Goal: Transaction & Acquisition: Purchase product/service

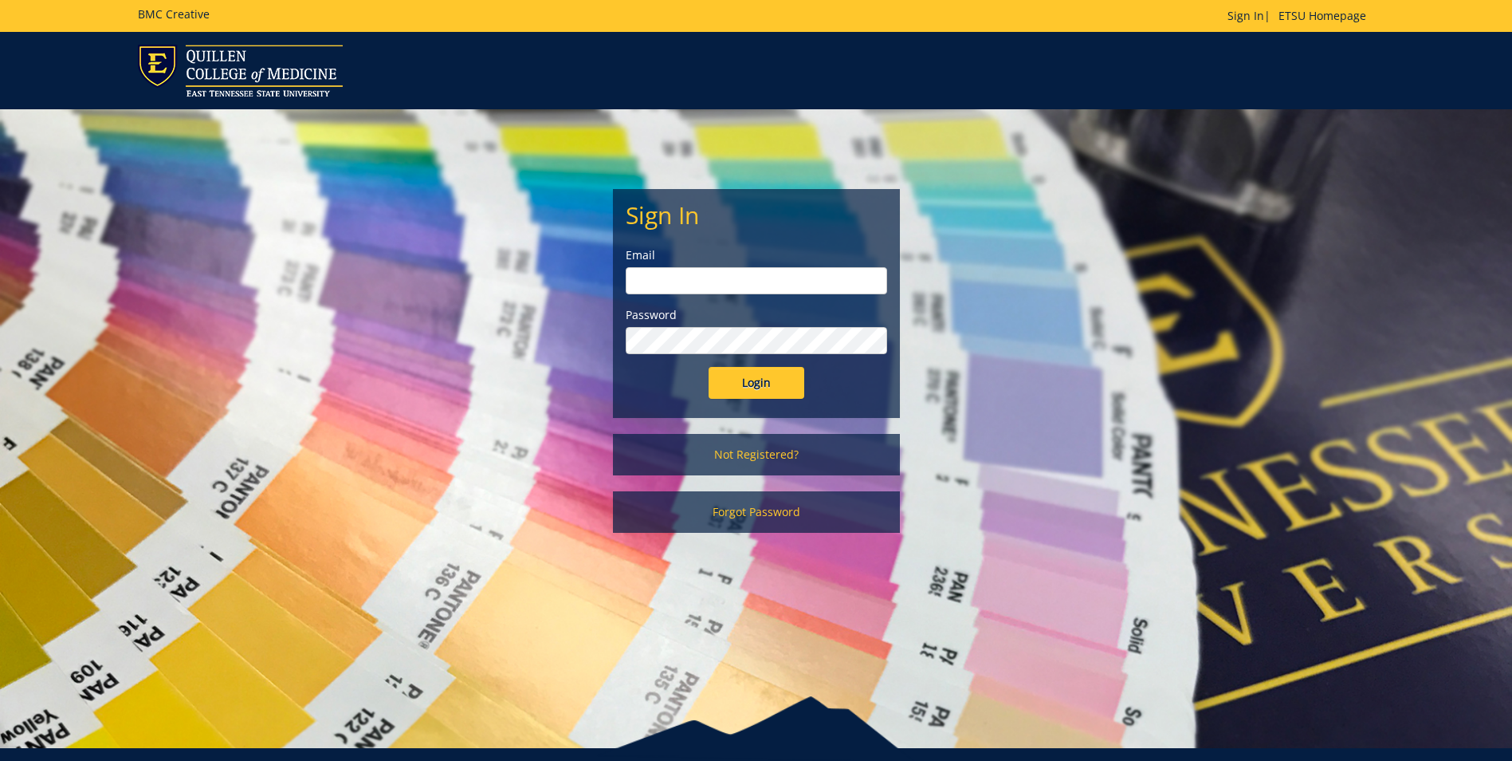
type input "smithat2@etsu.edu"
click at [745, 392] on input "Login" at bounding box center [757, 383] width 96 height 32
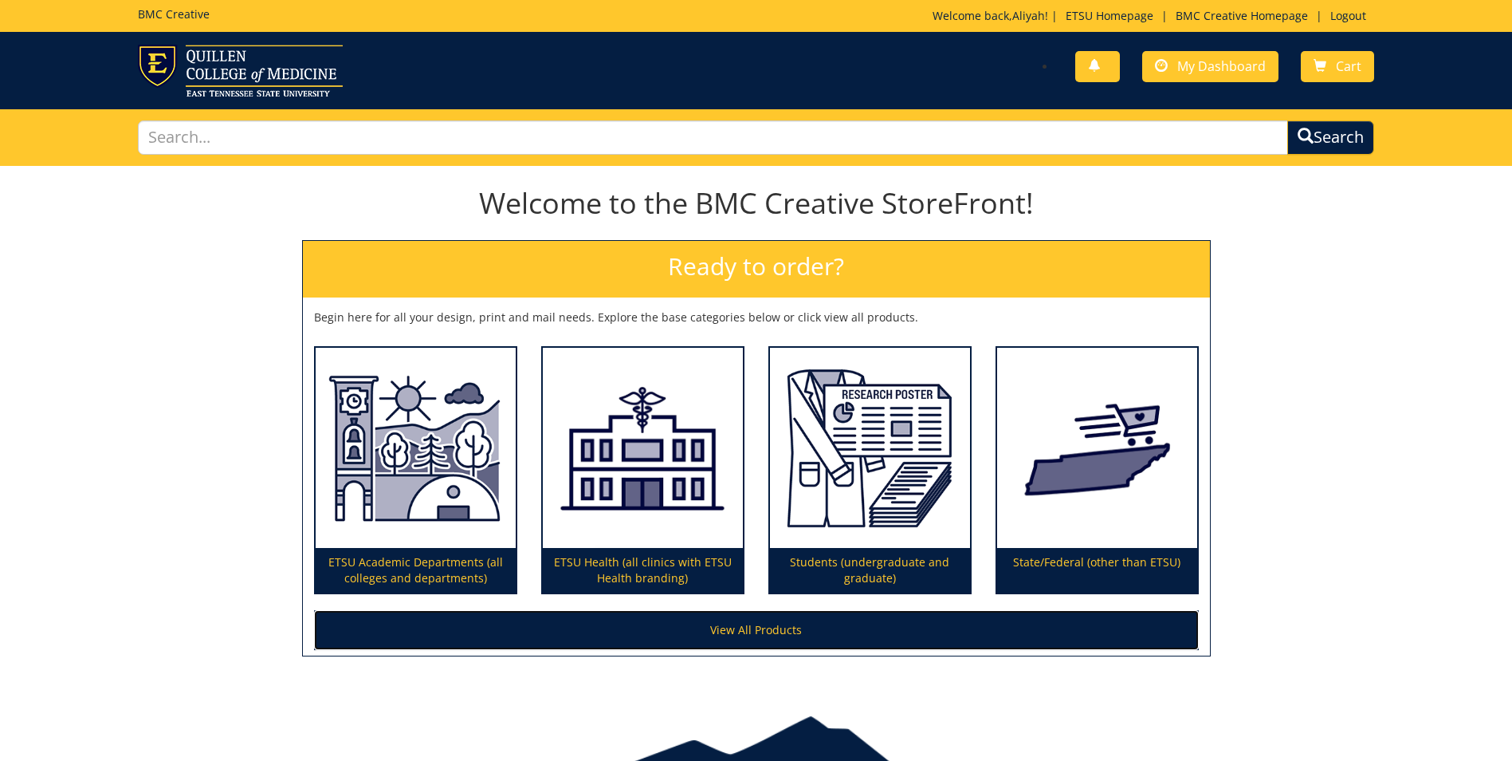
click at [777, 628] on link "View All Products" at bounding box center [756, 630] width 885 height 40
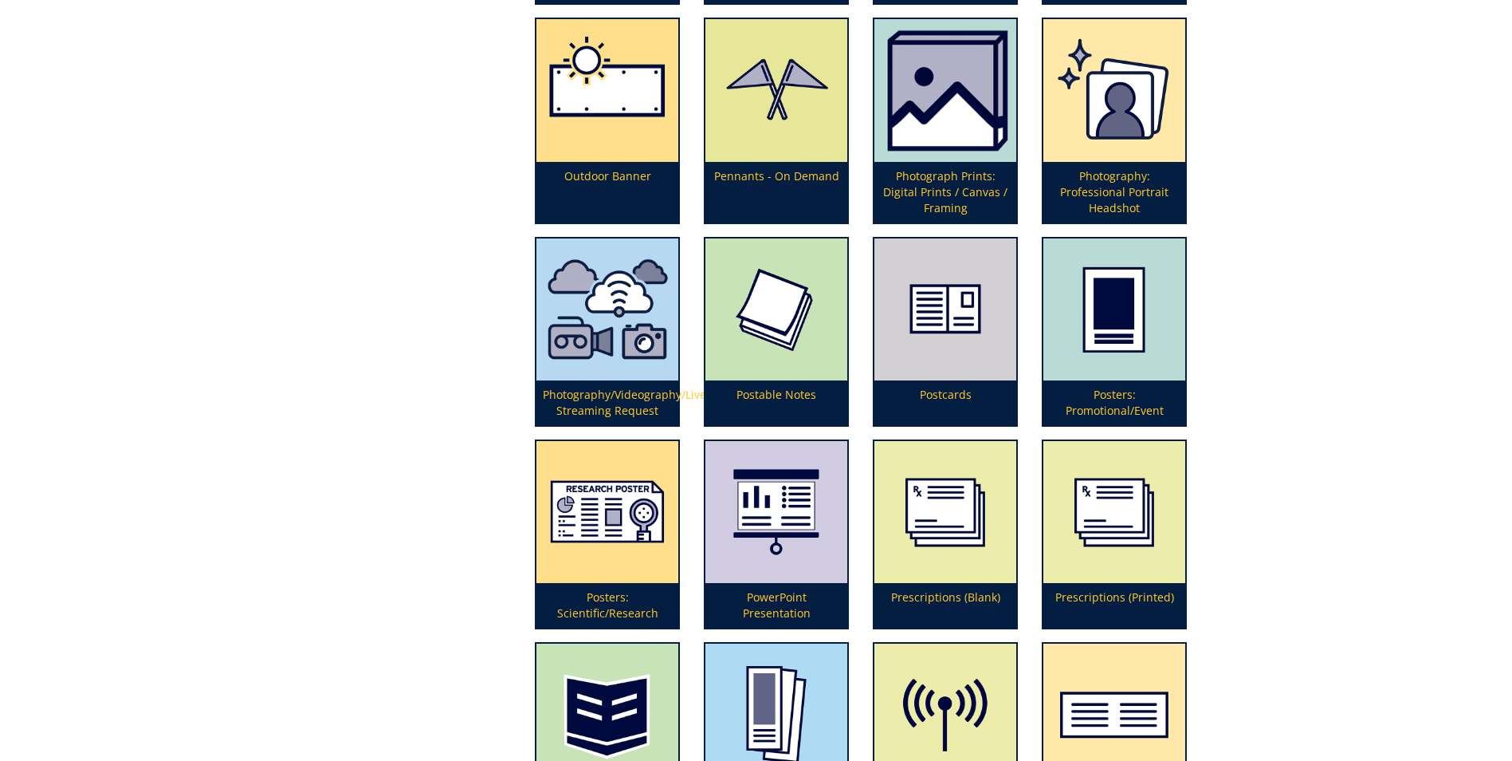
scroll to position [3727, 0]
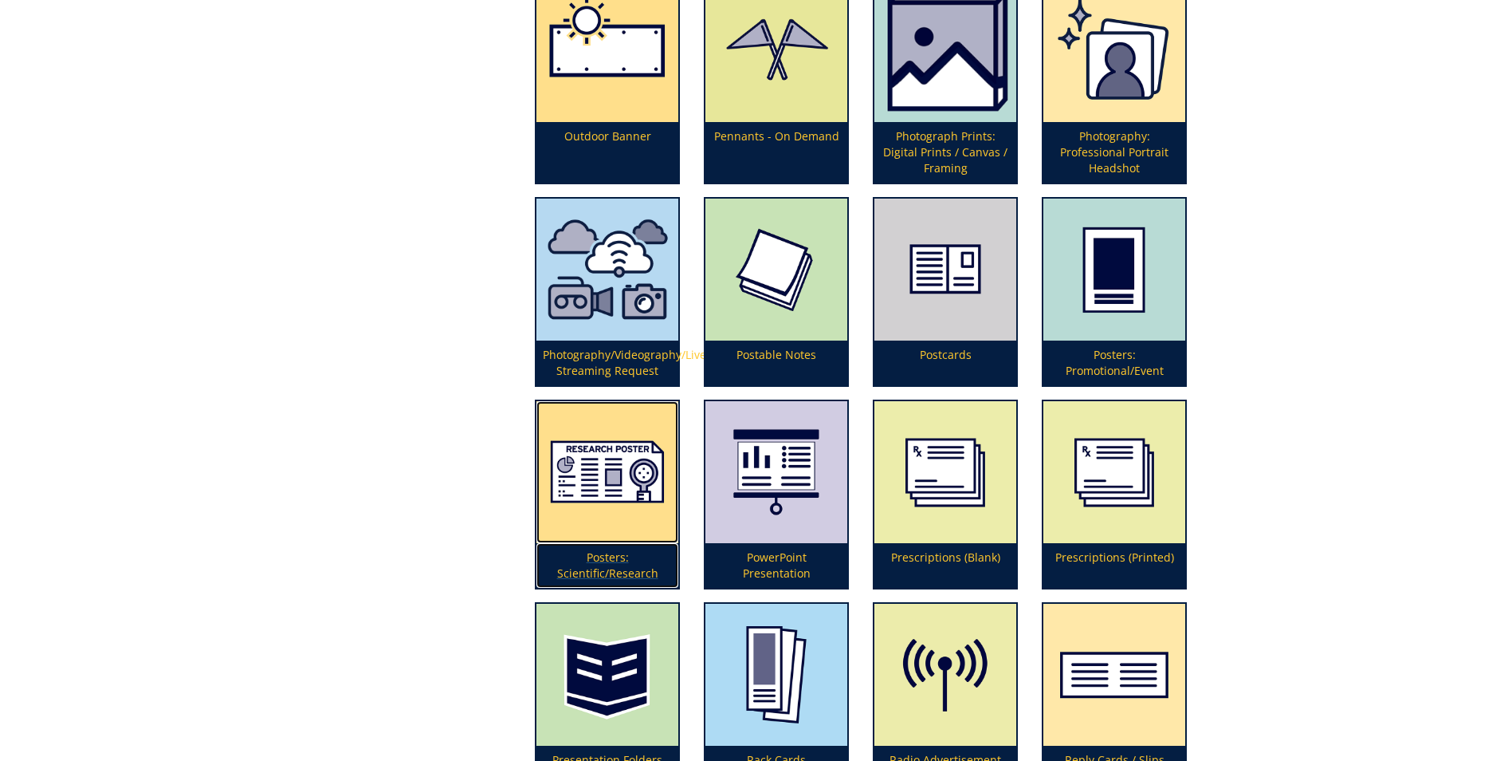
click at [582, 569] on p "Posters: Scientific/Research" at bounding box center [608, 565] width 142 height 45
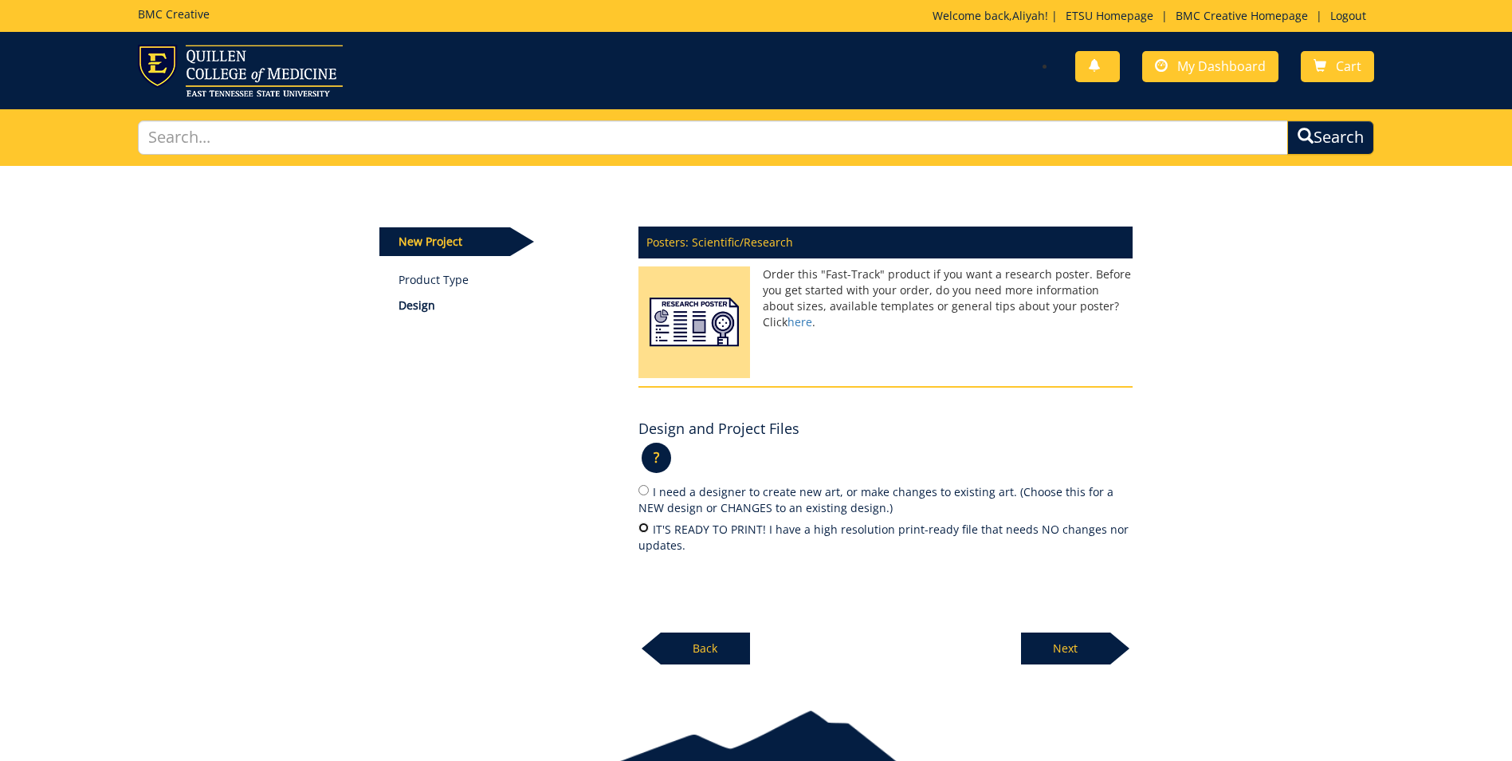
click at [643, 525] on input "IT'S READY TO PRINT! I have a high resolution print-ready file that needs NO ch…" at bounding box center [644, 527] width 10 height 10
radio input "true"
click at [643, 525] on input "IT'S READY TO PRINT! I have a high resolution print-ready file that needs NO ch…" at bounding box center [644, 527] width 10 height 10
click at [1080, 652] on p "Next" at bounding box center [1065, 648] width 89 height 32
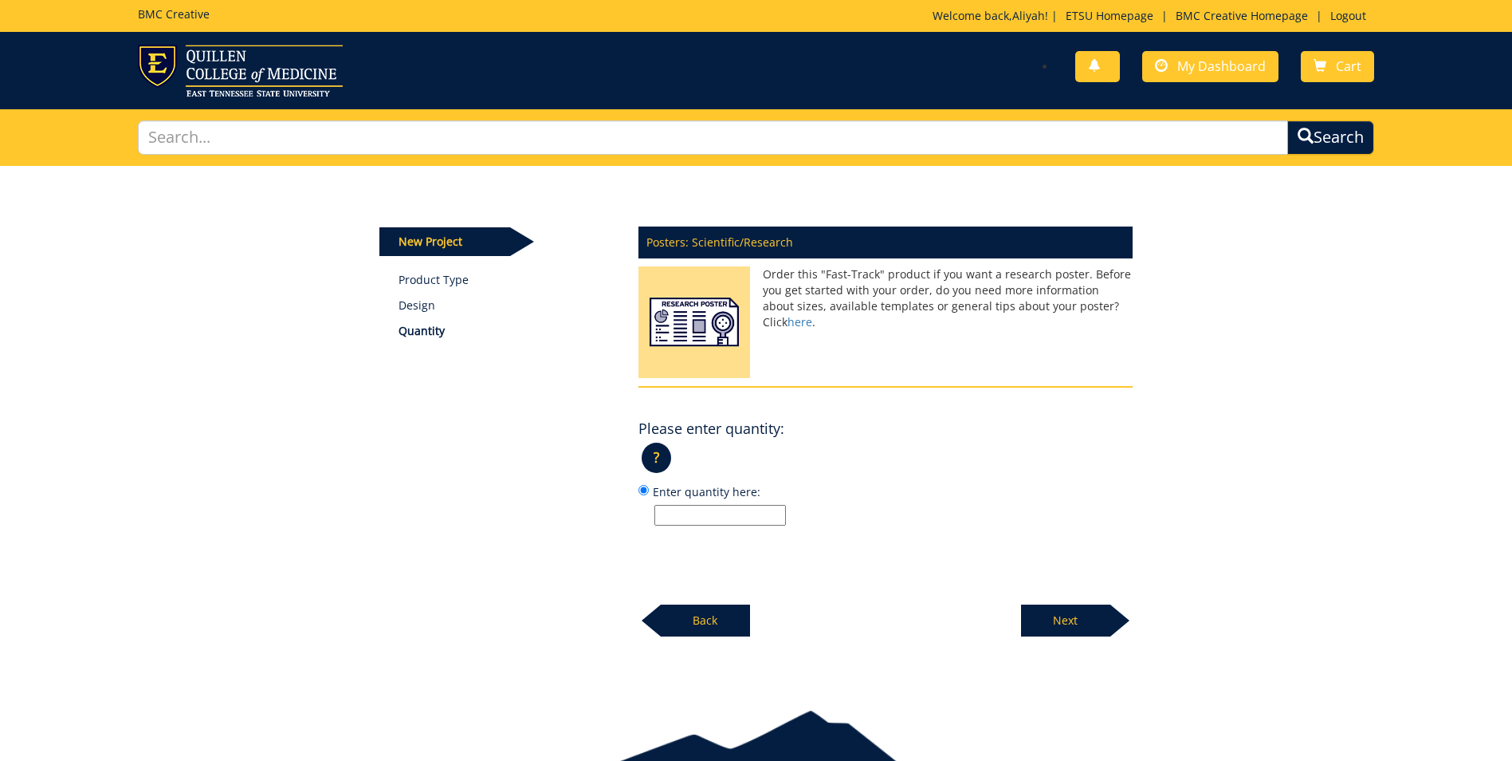
click at [701, 509] on input "Enter quantity here:" at bounding box center [721, 515] width 132 height 21
type input "1"
click at [1079, 611] on p "Next" at bounding box center [1065, 620] width 89 height 32
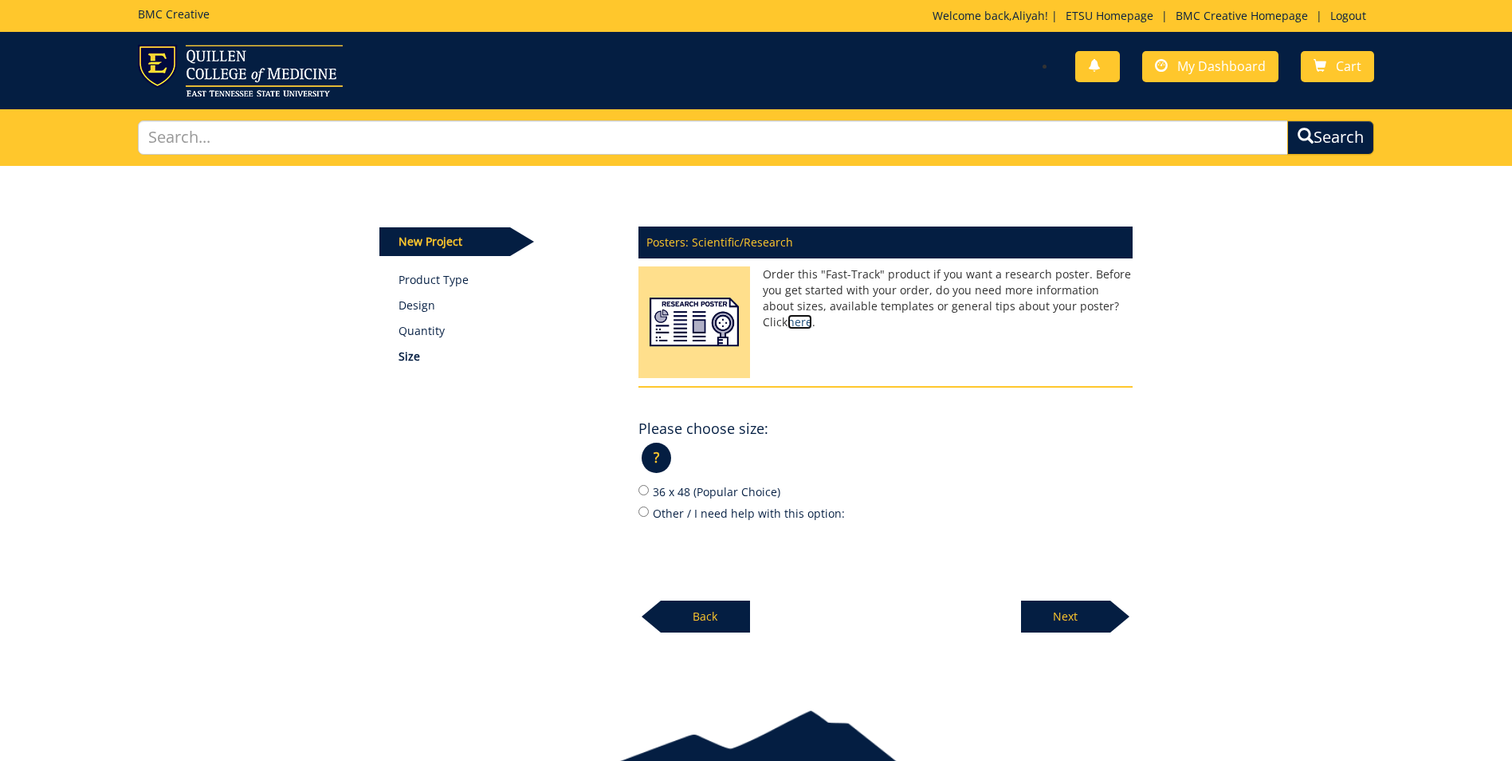
click at [812, 314] on link "here" at bounding box center [800, 321] width 25 height 15
click at [702, 485] on label "36 x 48 (Popular Choice)" at bounding box center [886, 491] width 494 height 18
click at [649, 485] on input "36 x 48 (Popular Choice)" at bounding box center [644, 490] width 10 height 10
radio input "true"
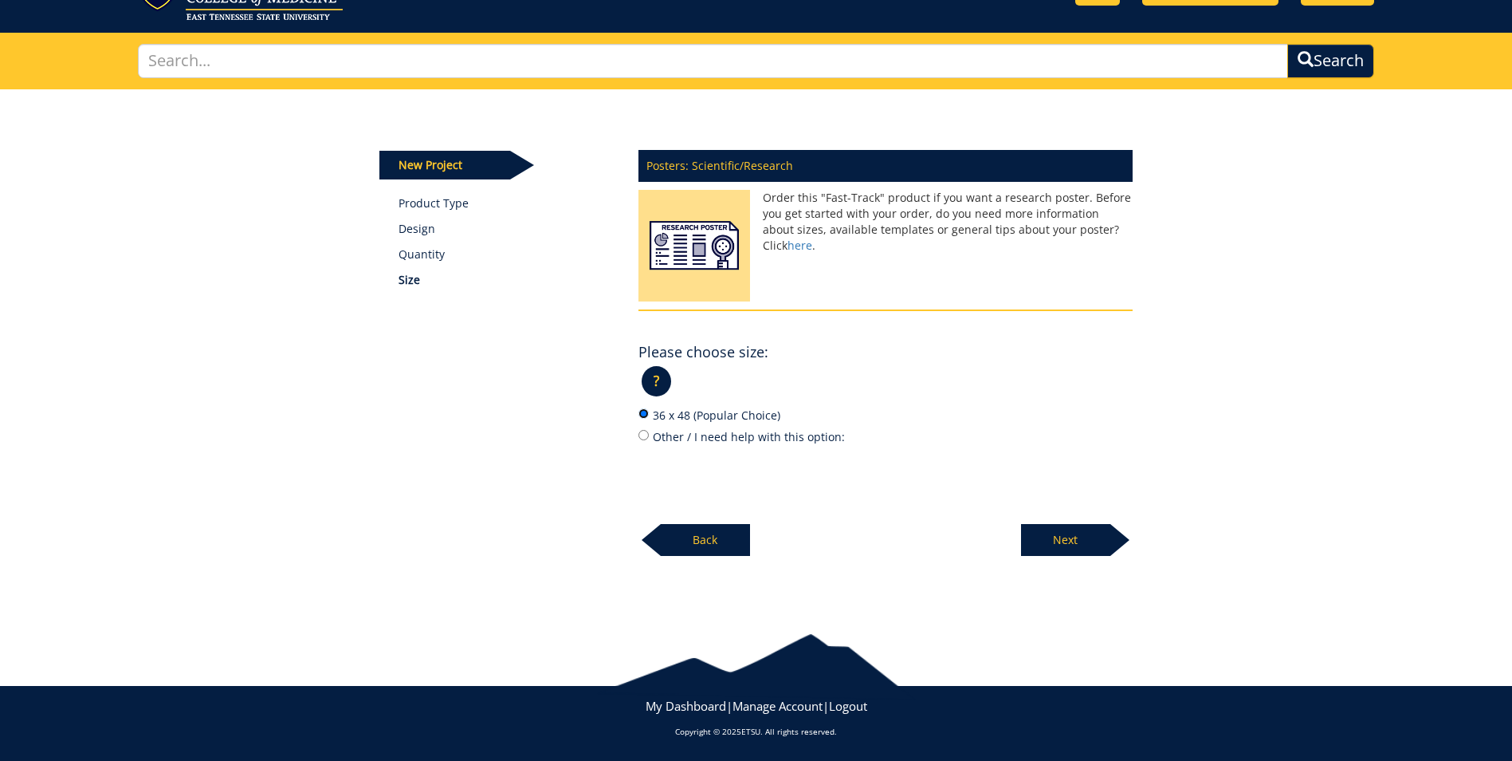
scroll to position [57, 0]
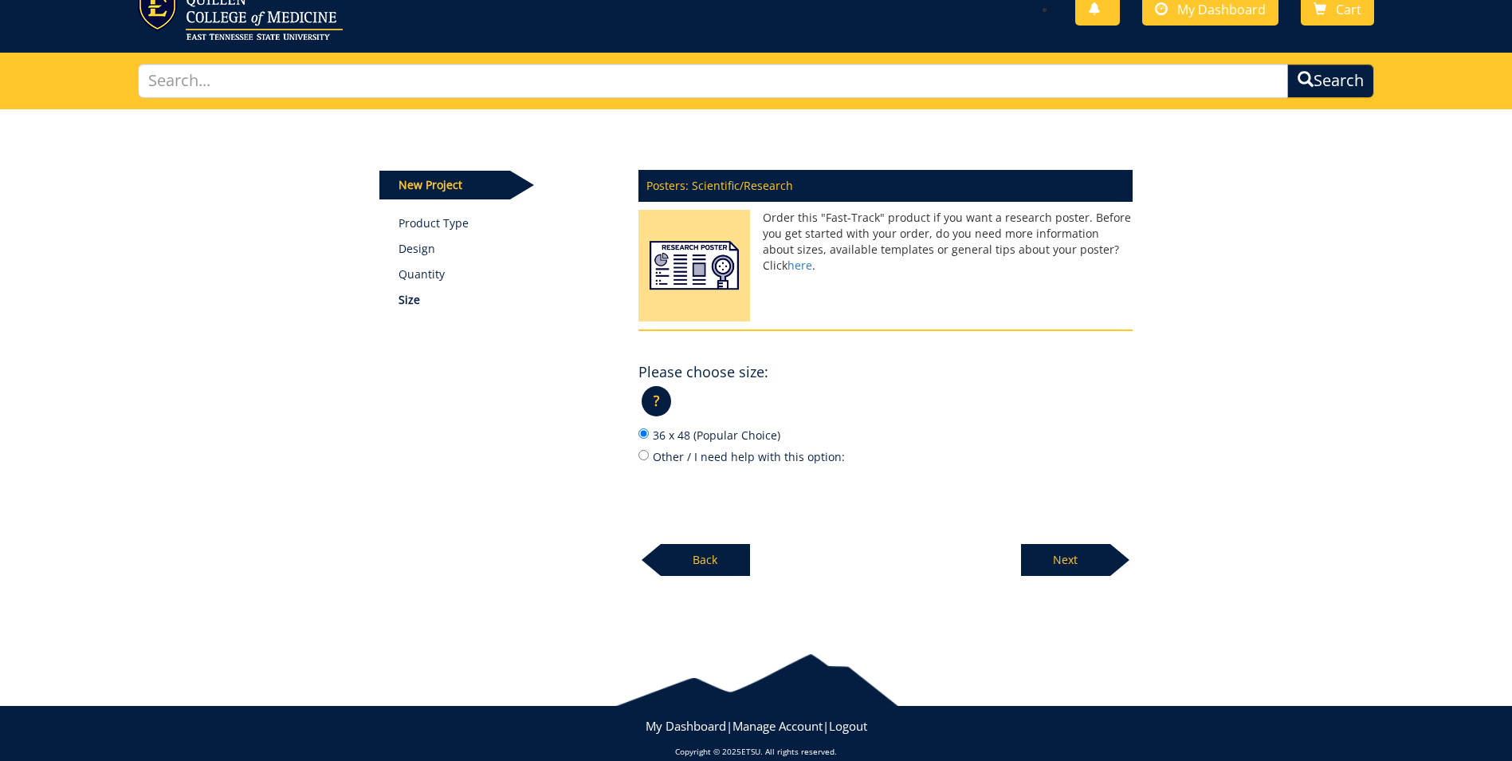
click at [1051, 565] on p "Next" at bounding box center [1065, 560] width 89 height 32
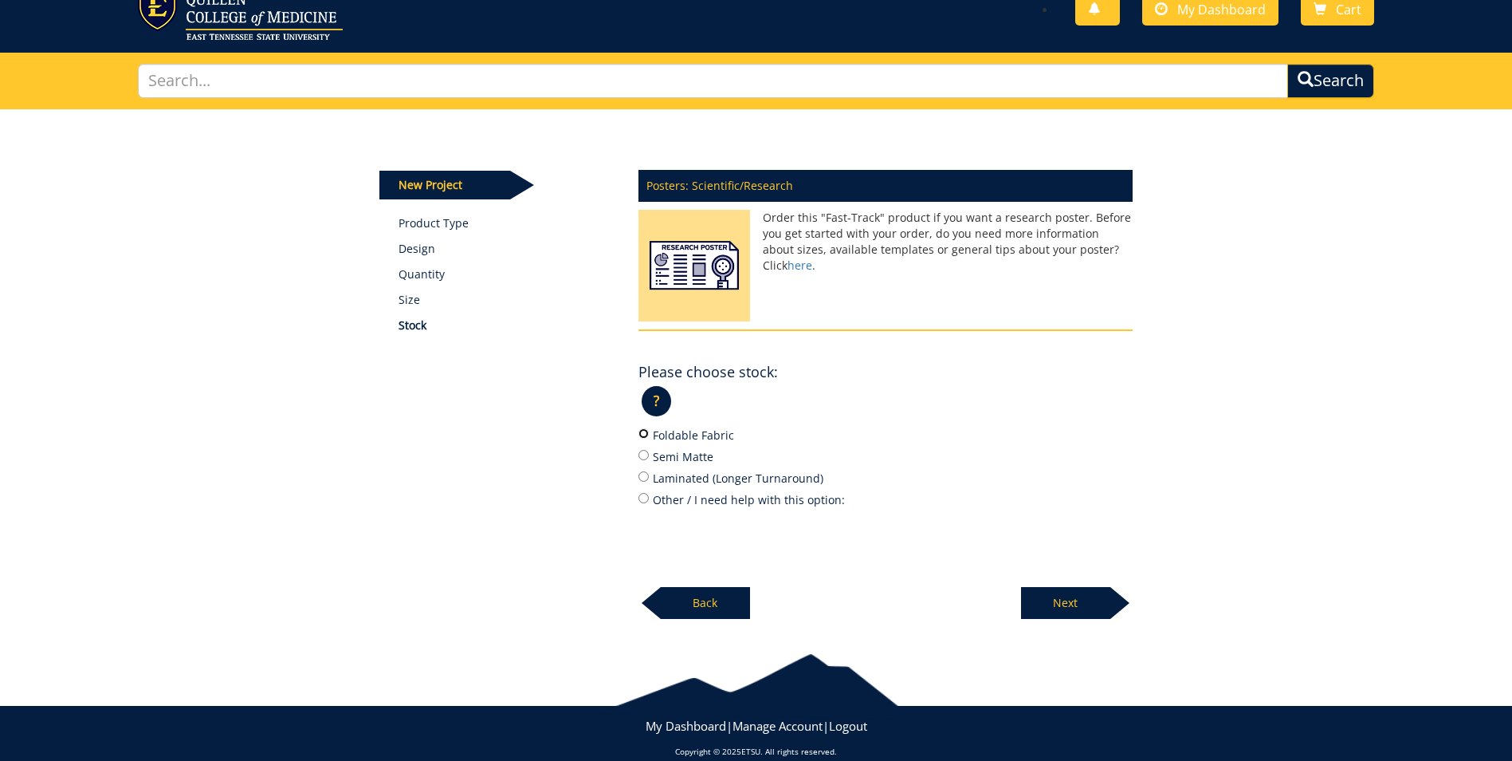
click at [643, 430] on input "Foldable Fabric" at bounding box center [644, 433] width 10 height 10
radio input "true"
click at [1076, 601] on p "Next" at bounding box center [1065, 603] width 89 height 32
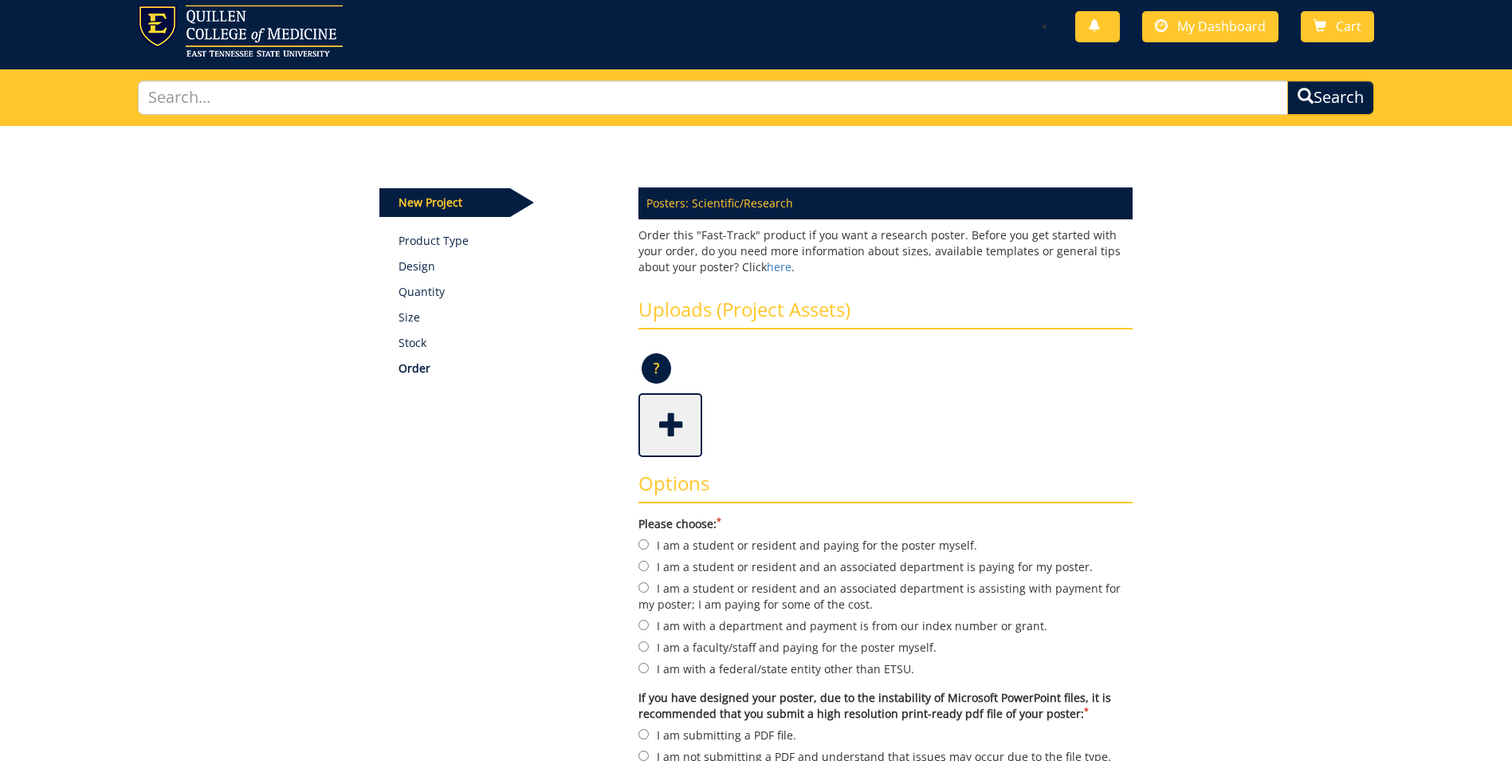
scroll to position [60, 0]
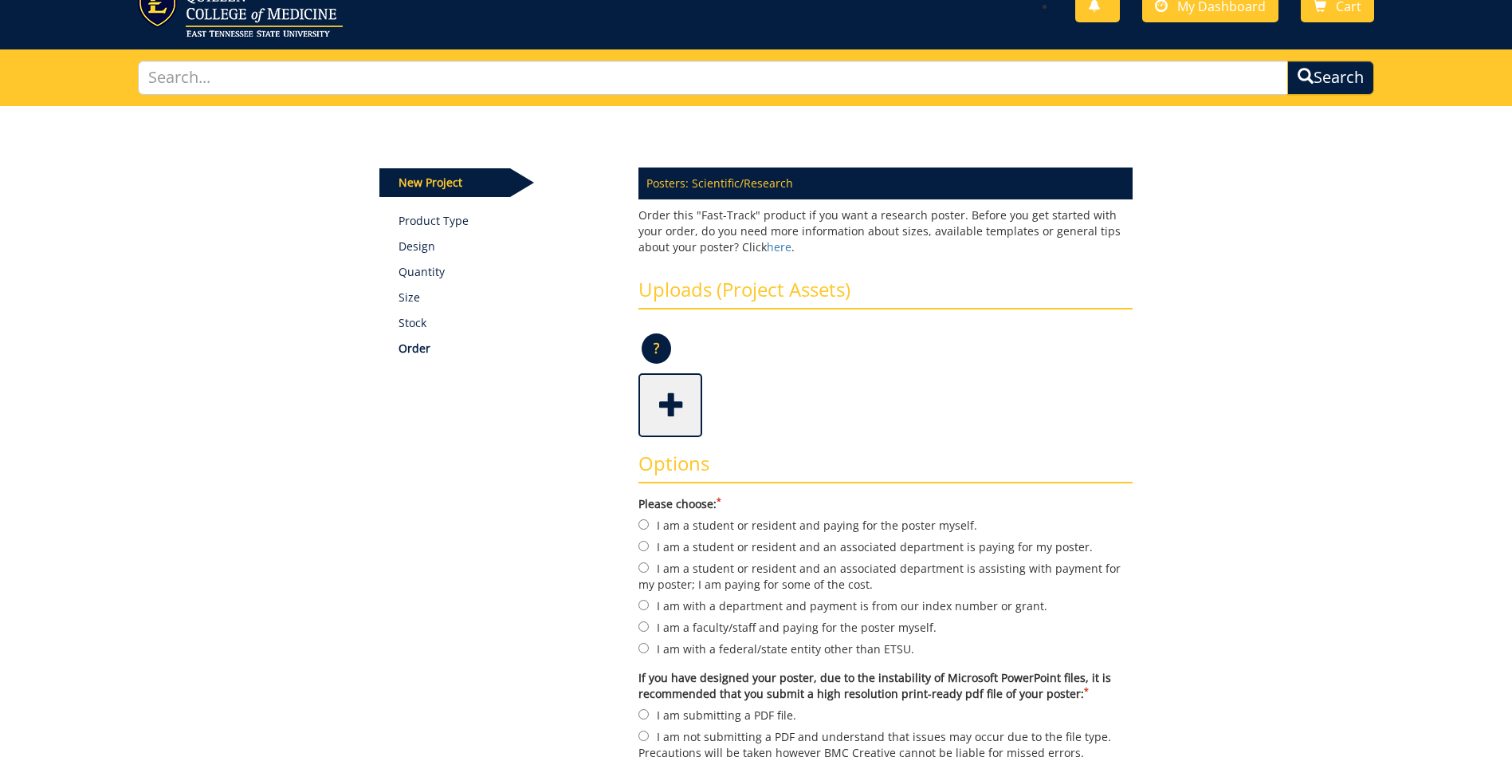
click at [707, 605] on label "I am with a department and payment is from our index number or grant." at bounding box center [886, 605] width 494 height 18
click at [649, 605] on input "I am with a department and payment is from our index number or grant." at bounding box center [644, 604] width 10 height 10
radio input "true"
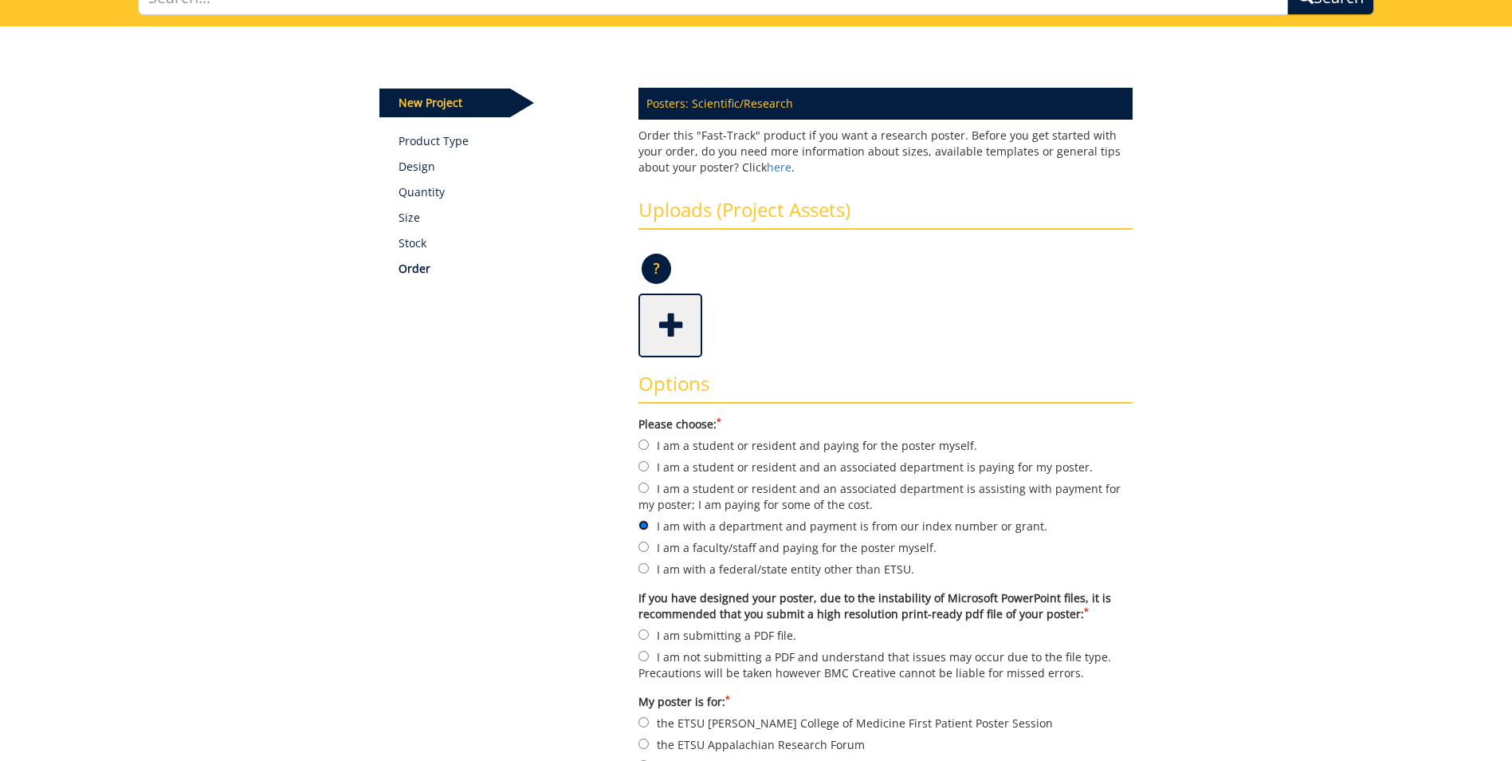
scroll to position [159, 0]
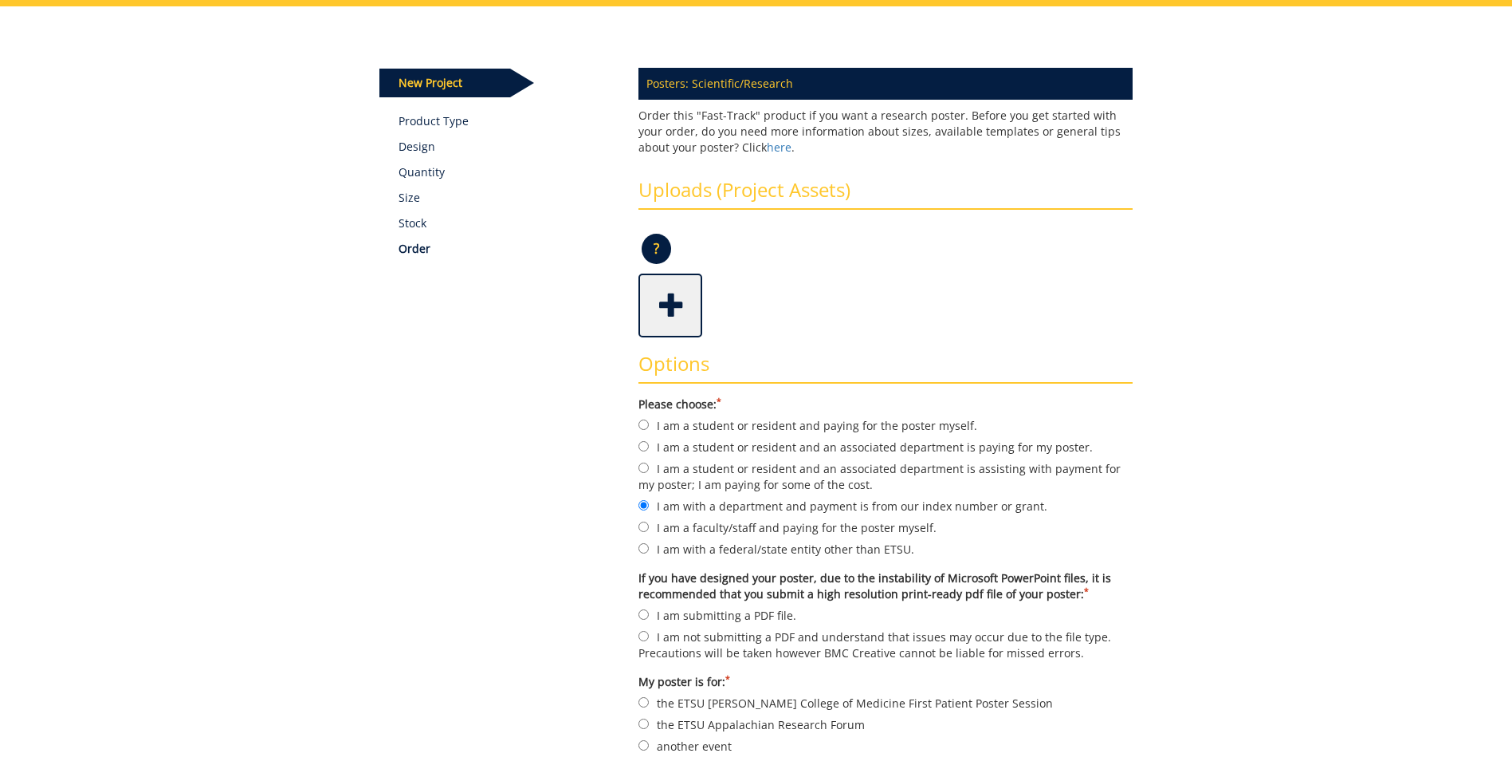
click at [675, 613] on label "I am submitting a PDF file." at bounding box center [886, 615] width 494 height 18
click at [649, 613] on input "I am submitting a PDF file." at bounding box center [644, 614] width 10 height 10
radio input "true"
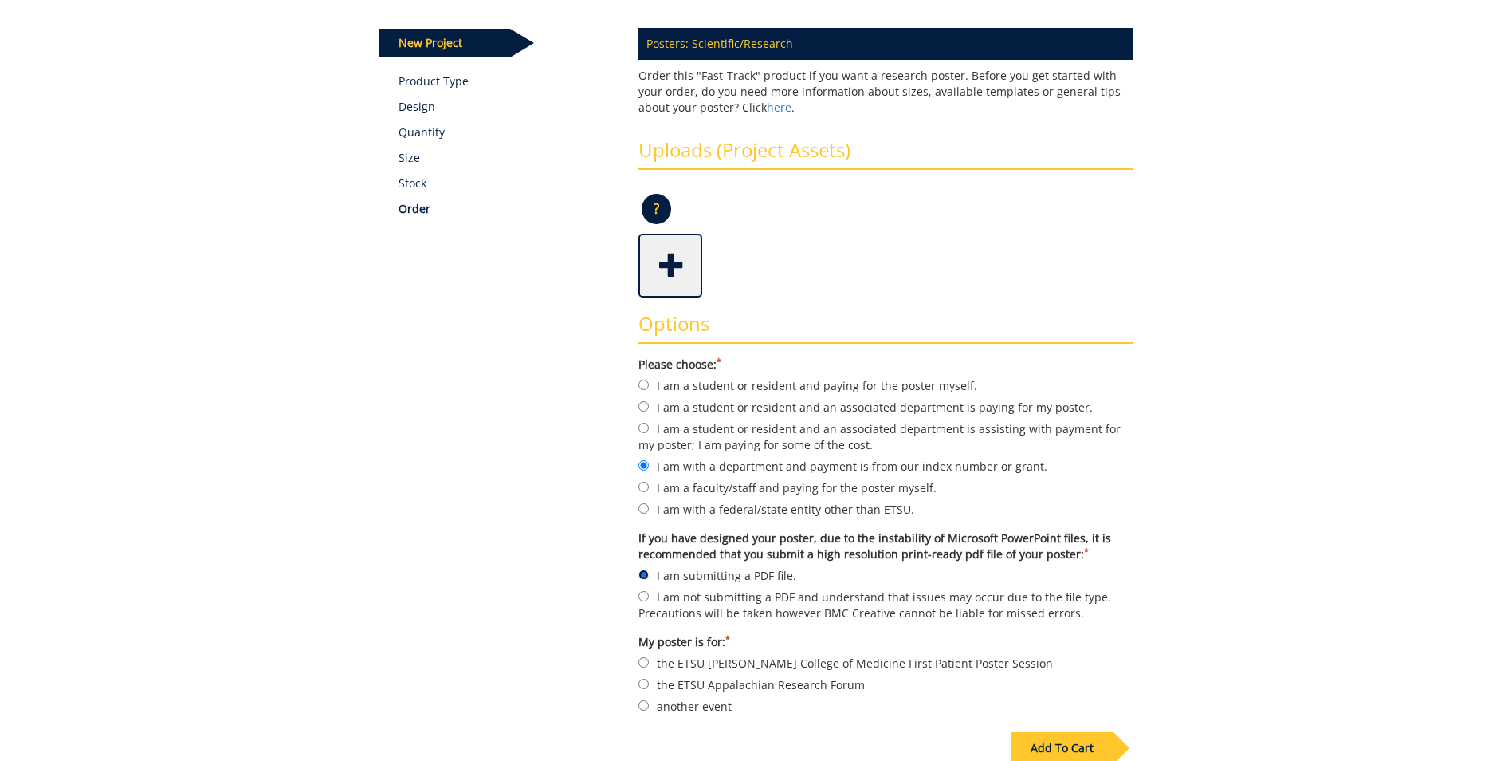
scroll to position [259, 0]
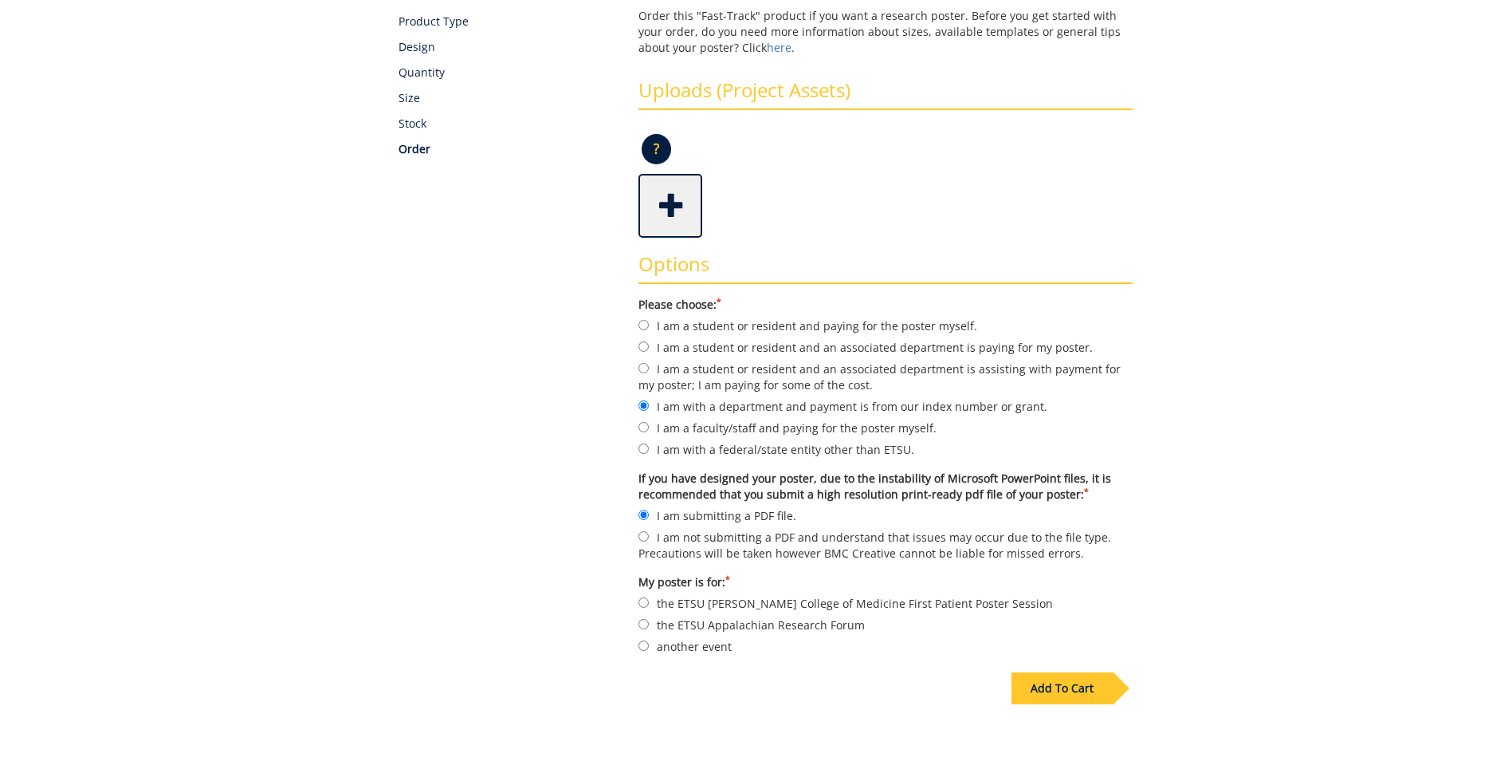
click at [723, 643] on label "another event" at bounding box center [886, 646] width 494 height 18
click at [649, 643] on input "another event" at bounding box center [644, 645] width 10 height 10
radio input "true"
click at [723, 643] on label "another event" at bounding box center [886, 646] width 494 height 18
click at [649, 643] on input "another event" at bounding box center [644, 645] width 10 height 10
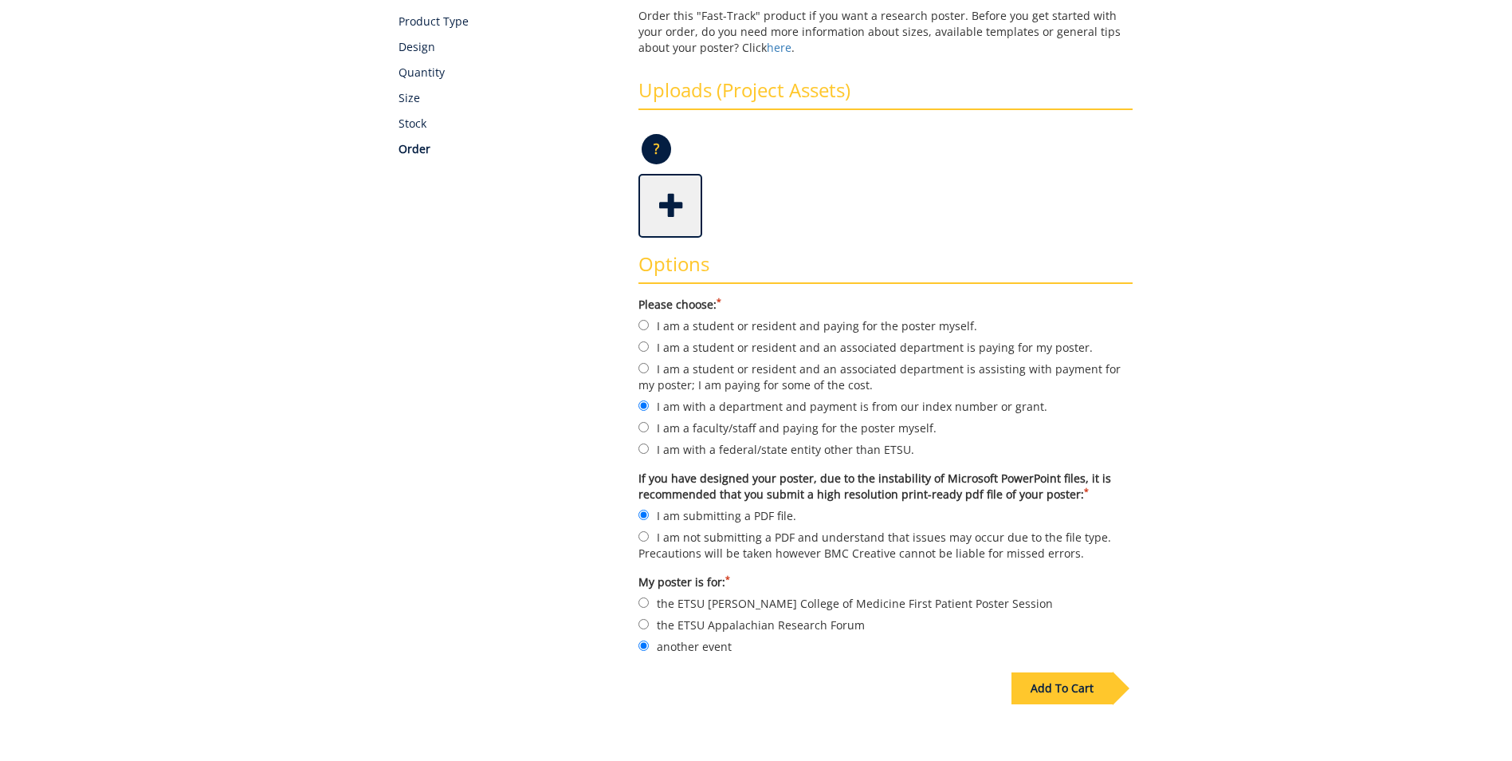
drag, startPoint x: 723, startPoint y: 643, endPoint x: 766, endPoint y: 714, distance: 83.7
click at [766, 714] on div "Add To Cart" at bounding box center [756, 720] width 777 height 125
click at [674, 198] on span at bounding box center [672, 204] width 64 height 56
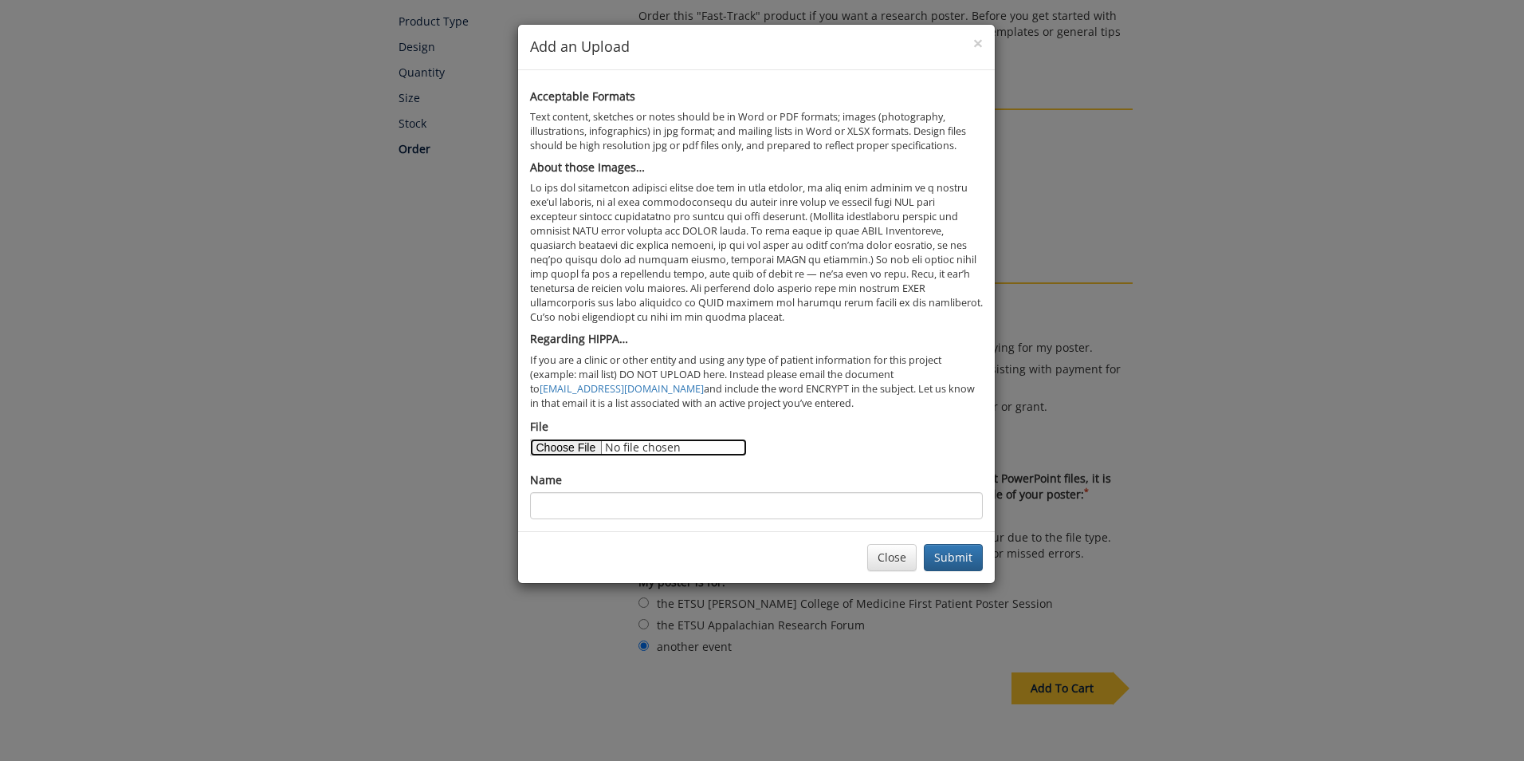
click at [580, 438] on input "File" at bounding box center [638, 447] width 217 height 18
type input "C:\fakepath\ETSU Baby Steps Feeding & PSE AAP 2025.pdf"
click at [596, 493] on input "Name" at bounding box center [756, 505] width 453 height 27
type input "Baby Steps"
click at [941, 556] on button "Submit" at bounding box center [953, 557] width 59 height 27
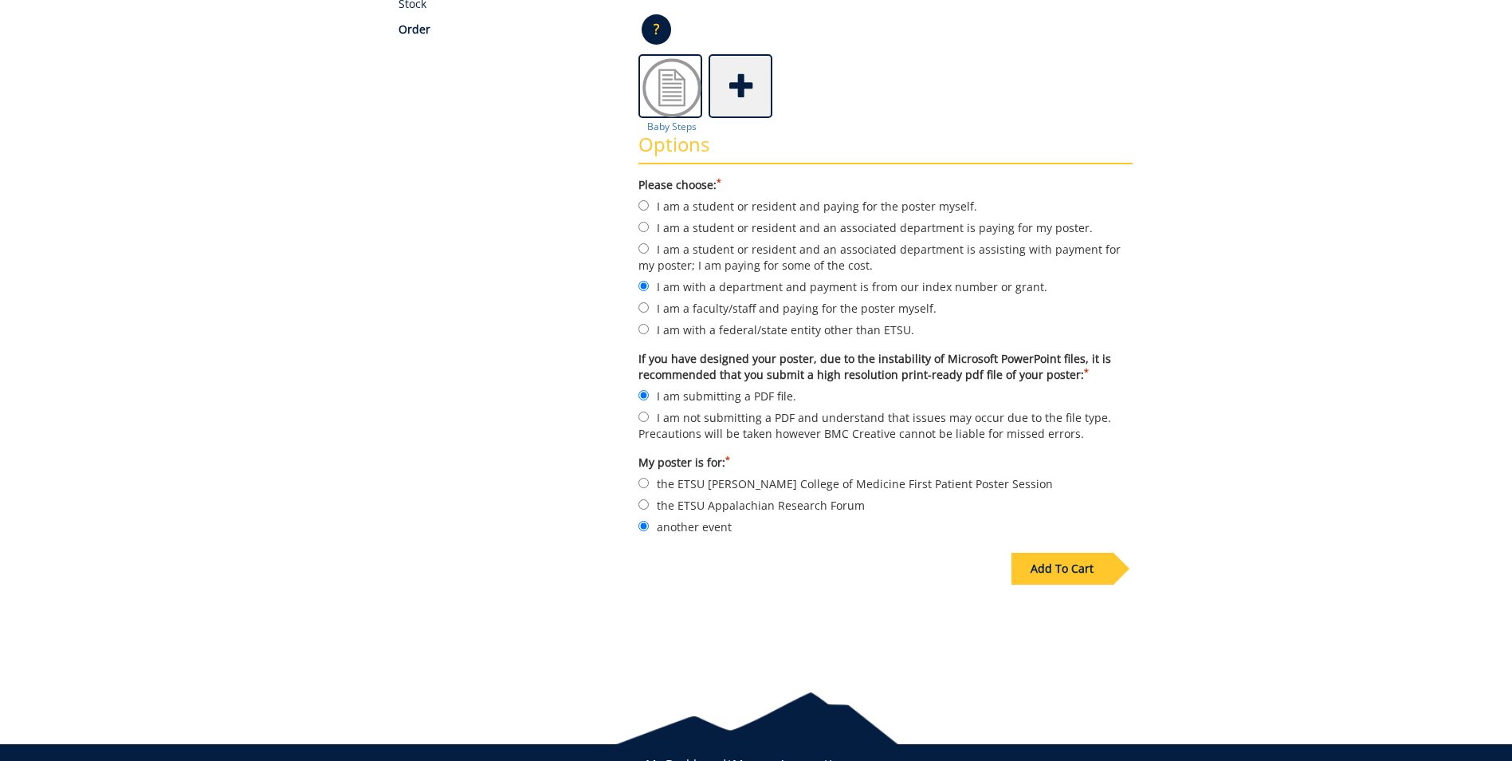
scroll to position [339, 0]
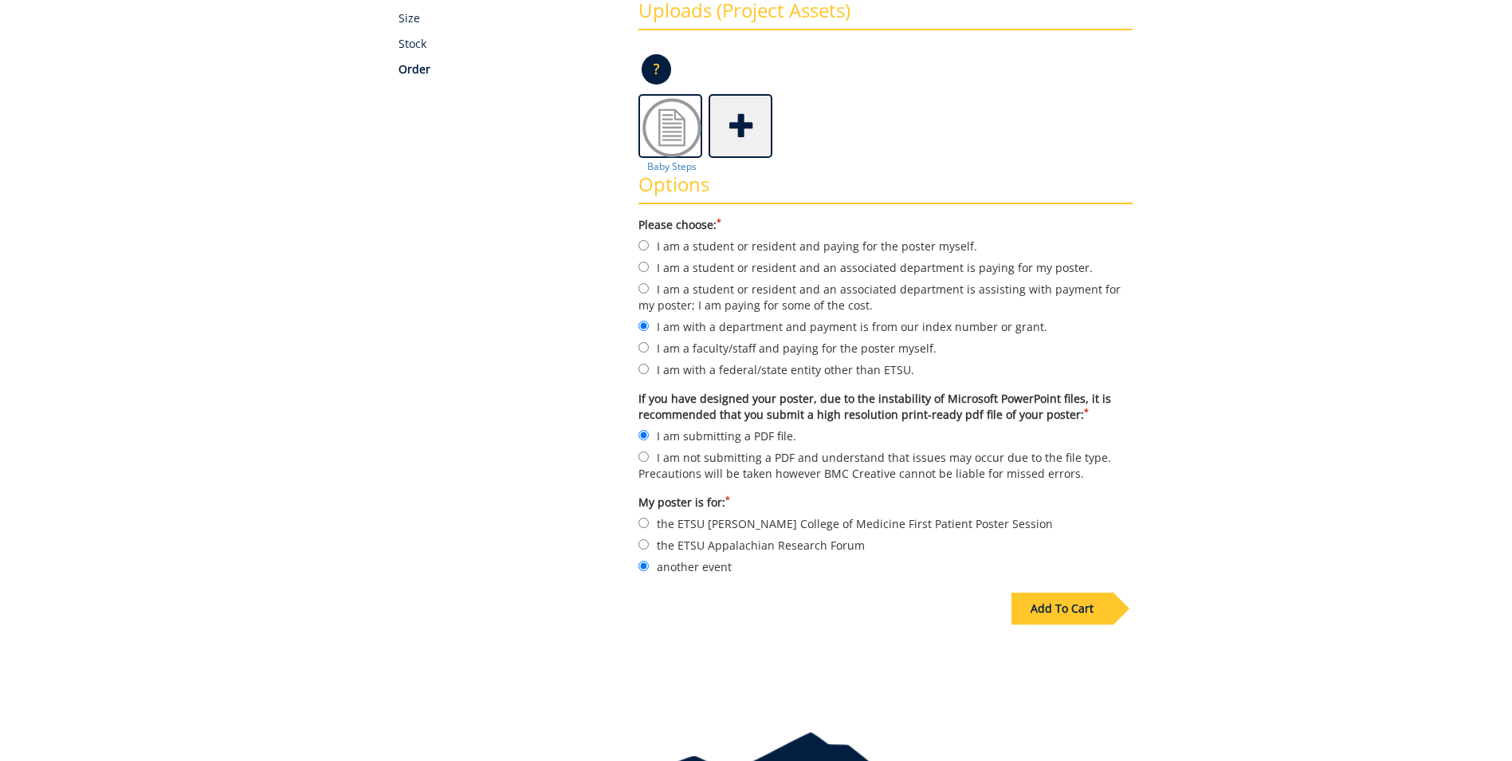
click at [1059, 619] on div "Add To Cart" at bounding box center [1062, 608] width 101 height 32
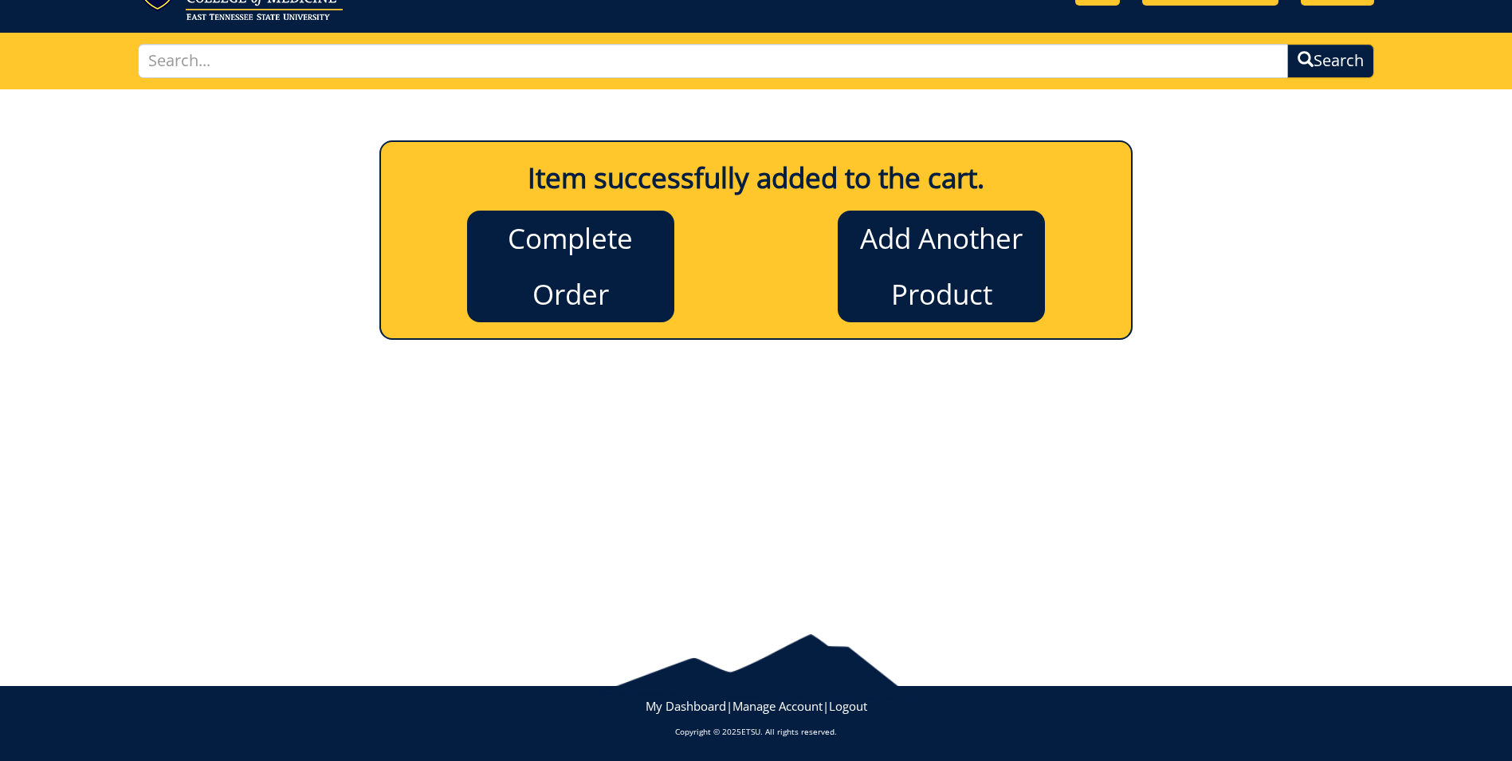
scroll to position [77, 0]
click at [1333, 642] on div at bounding box center [756, 658] width 1512 height 65
click at [1015, 271] on link "Add Another Product" at bounding box center [941, 266] width 207 height 112
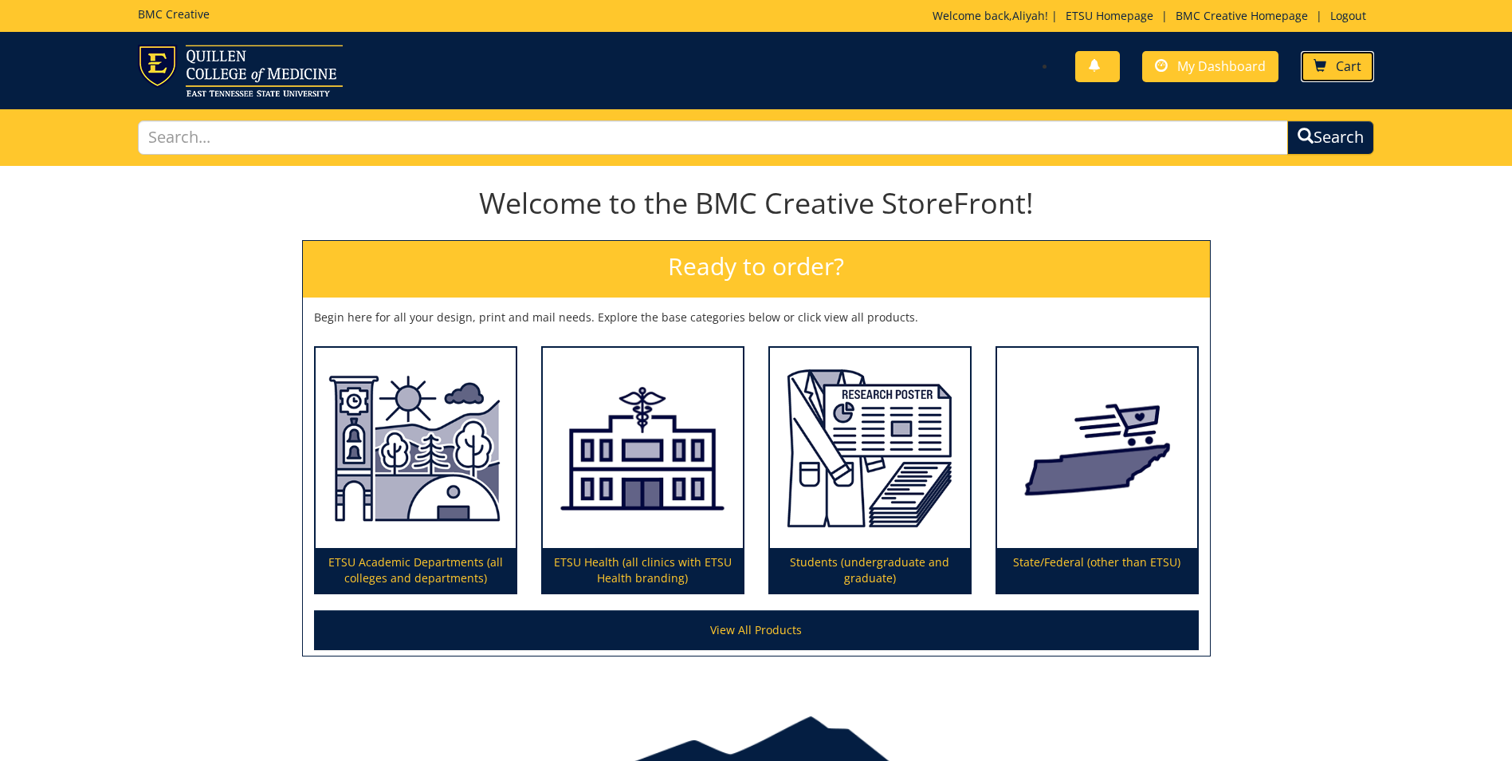
click at [1327, 75] on link "Cart" at bounding box center [1337, 66] width 73 height 31
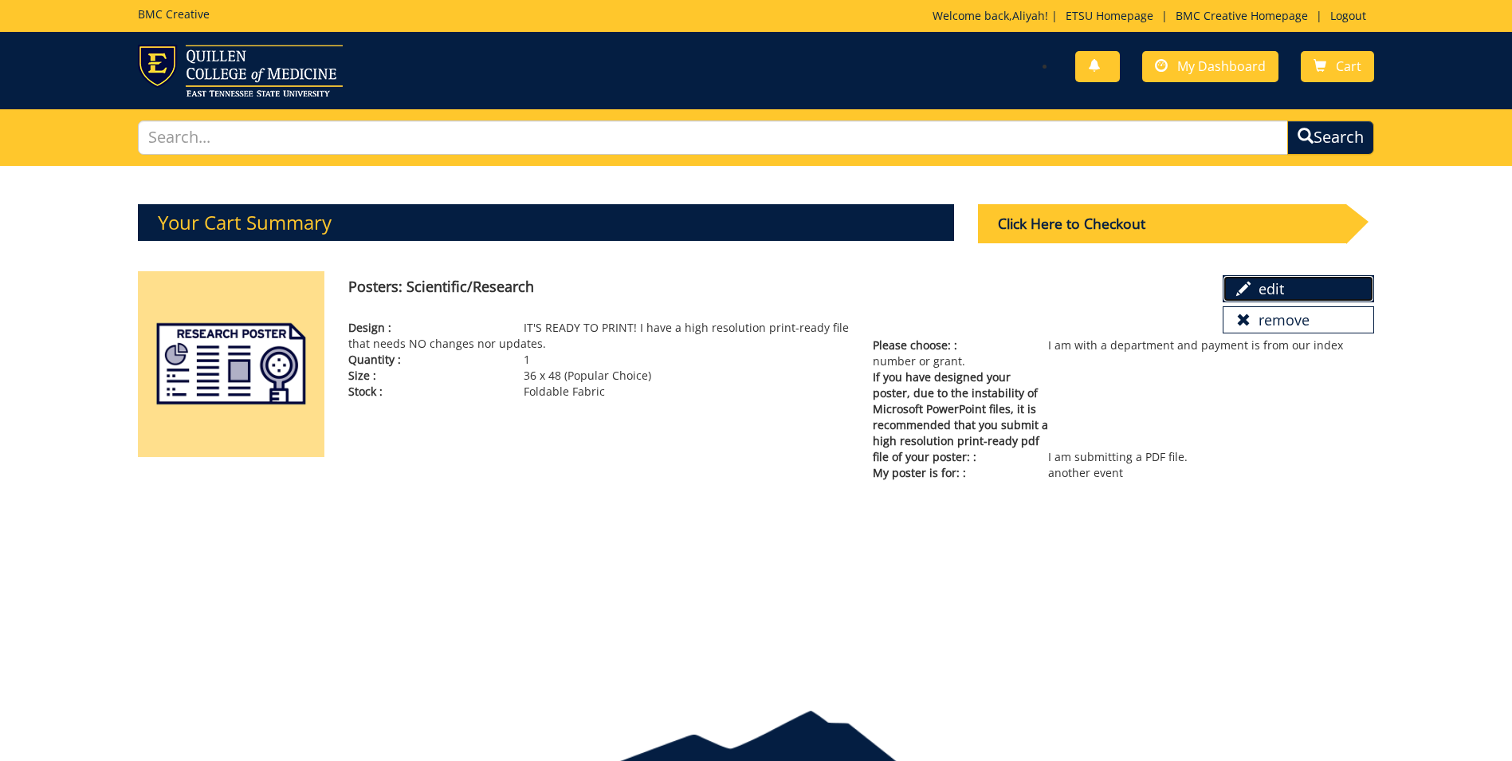
click at [1246, 293] on span at bounding box center [1243, 288] width 14 height 14
click at [825, 83] on div "You have no new notifications My Dashboard Cart" at bounding box center [1071, 67] width 630 height 45
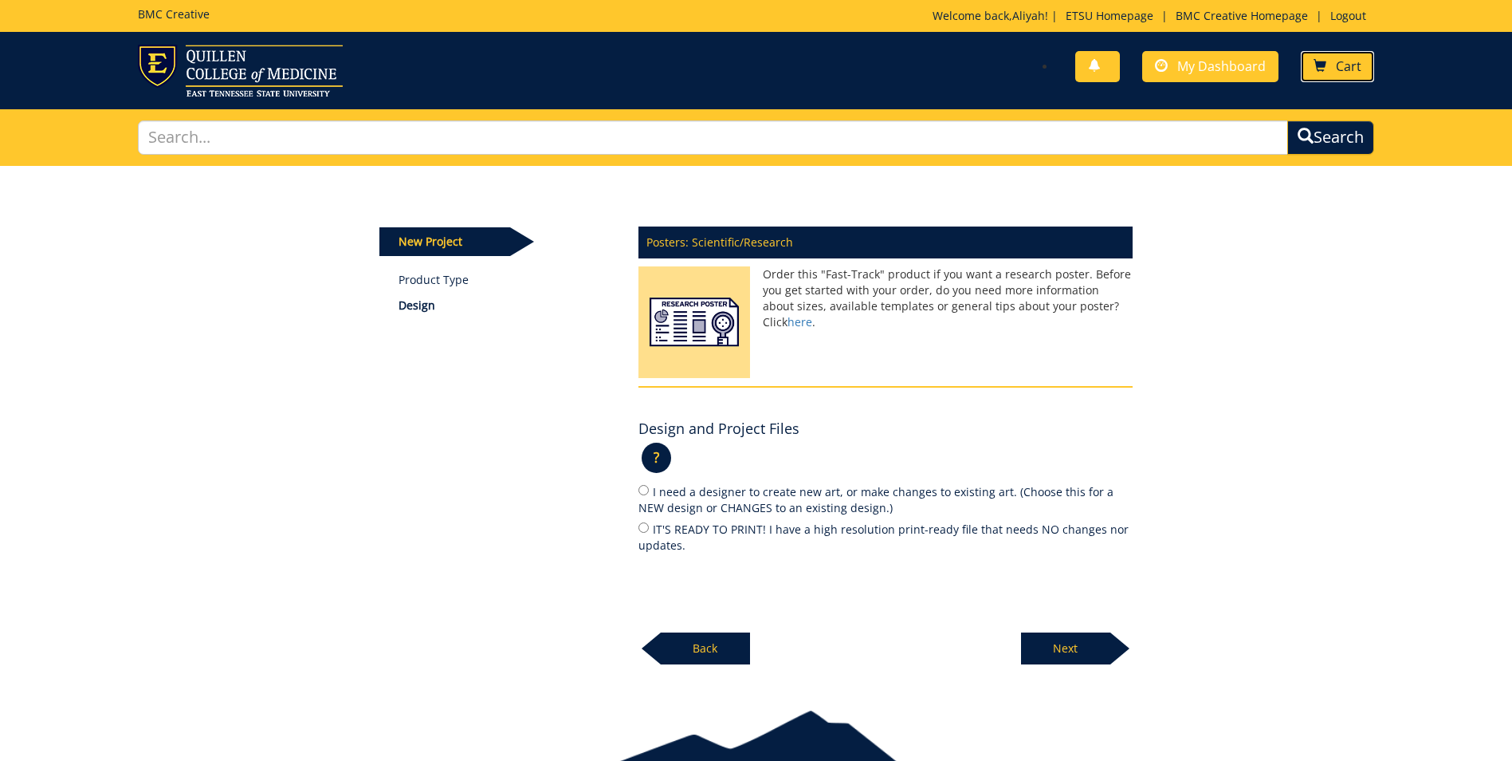
click at [1342, 77] on link "Cart" at bounding box center [1337, 66] width 73 height 31
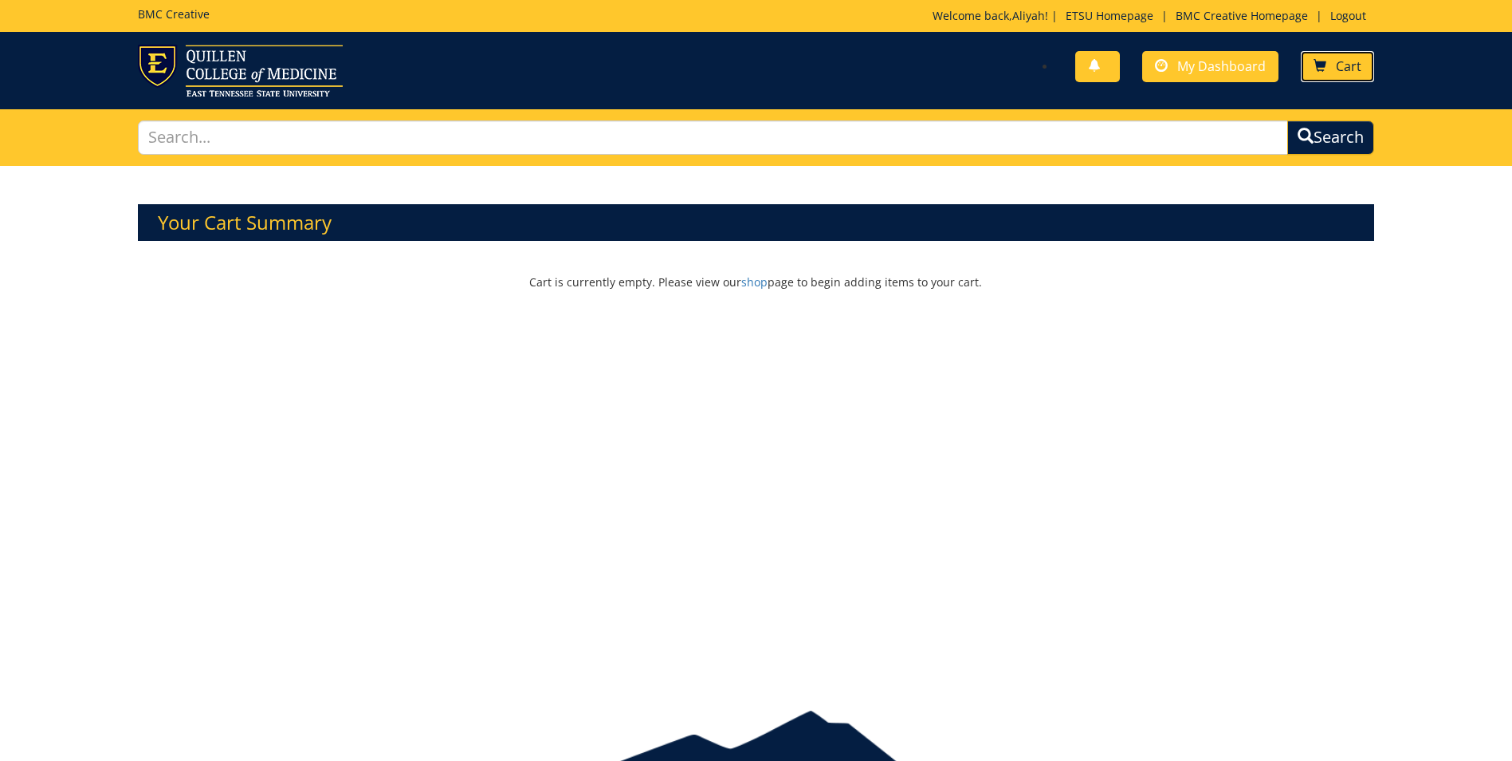
drag, startPoint x: 0, startPoint y: 0, endPoint x: 1341, endPoint y: 78, distance: 1343.2
click at [1341, 78] on link "Cart" at bounding box center [1337, 66] width 73 height 31
click at [513, 146] on input "text" at bounding box center [713, 137] width 1150 height 34
click at [222, 103] on div "You have no new notifications My Dashboard Cart" at bounding box center [756, 70] width 1512 height 77
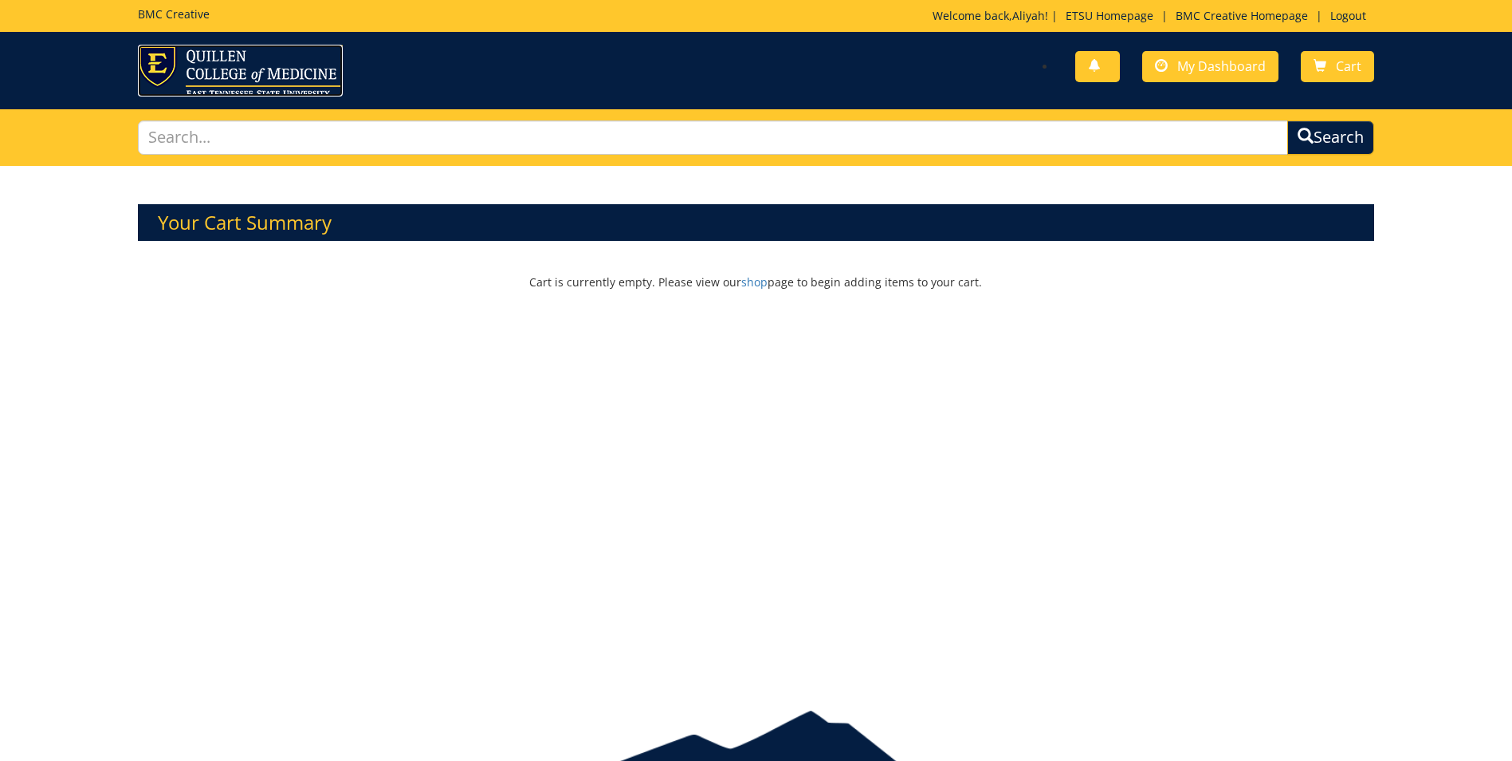
click at [235, 92] on img at bounding box center [240, 71] width 205 height 52
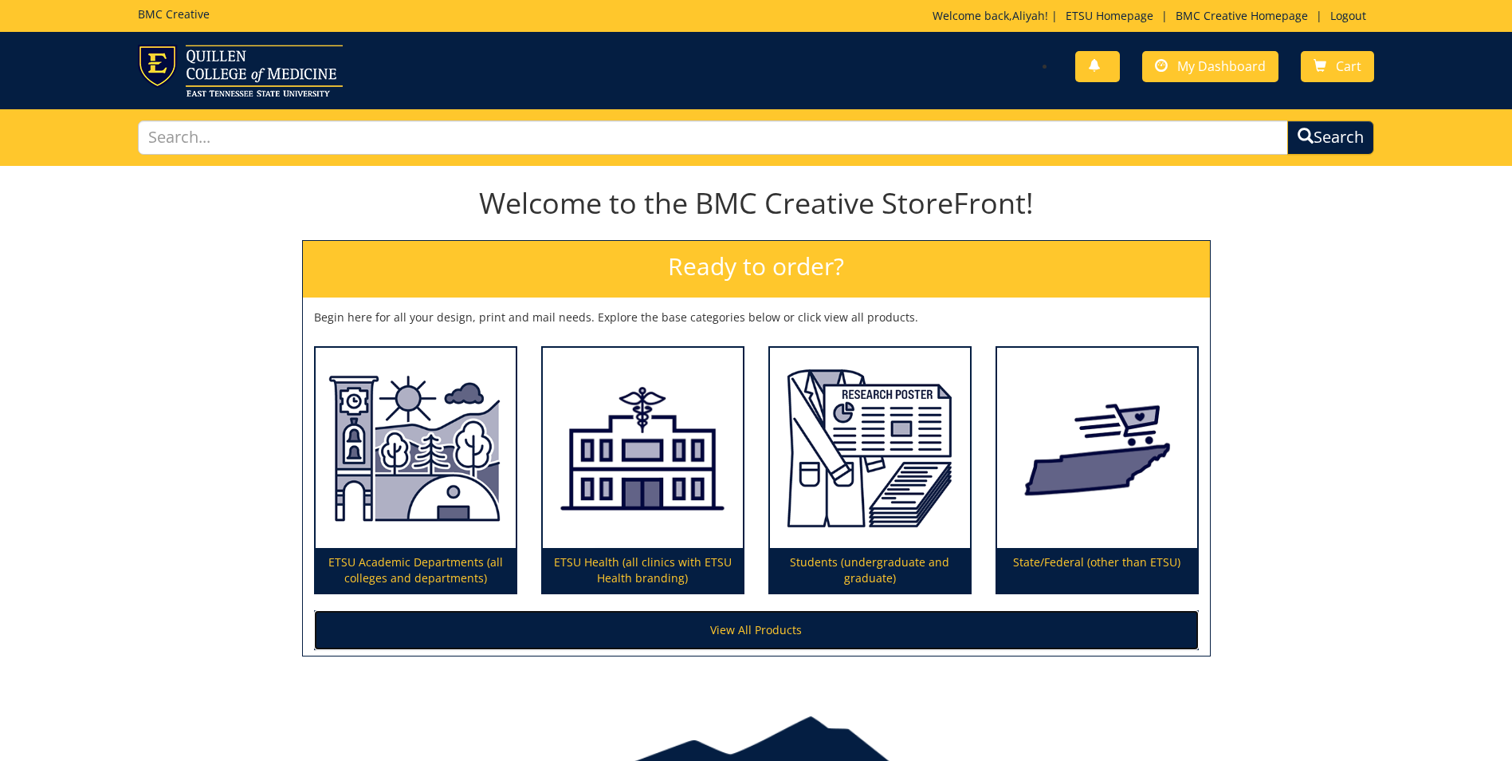
click at [806, 640] on link "View All Products" at bounding box center [756, 630] width 885 height 40
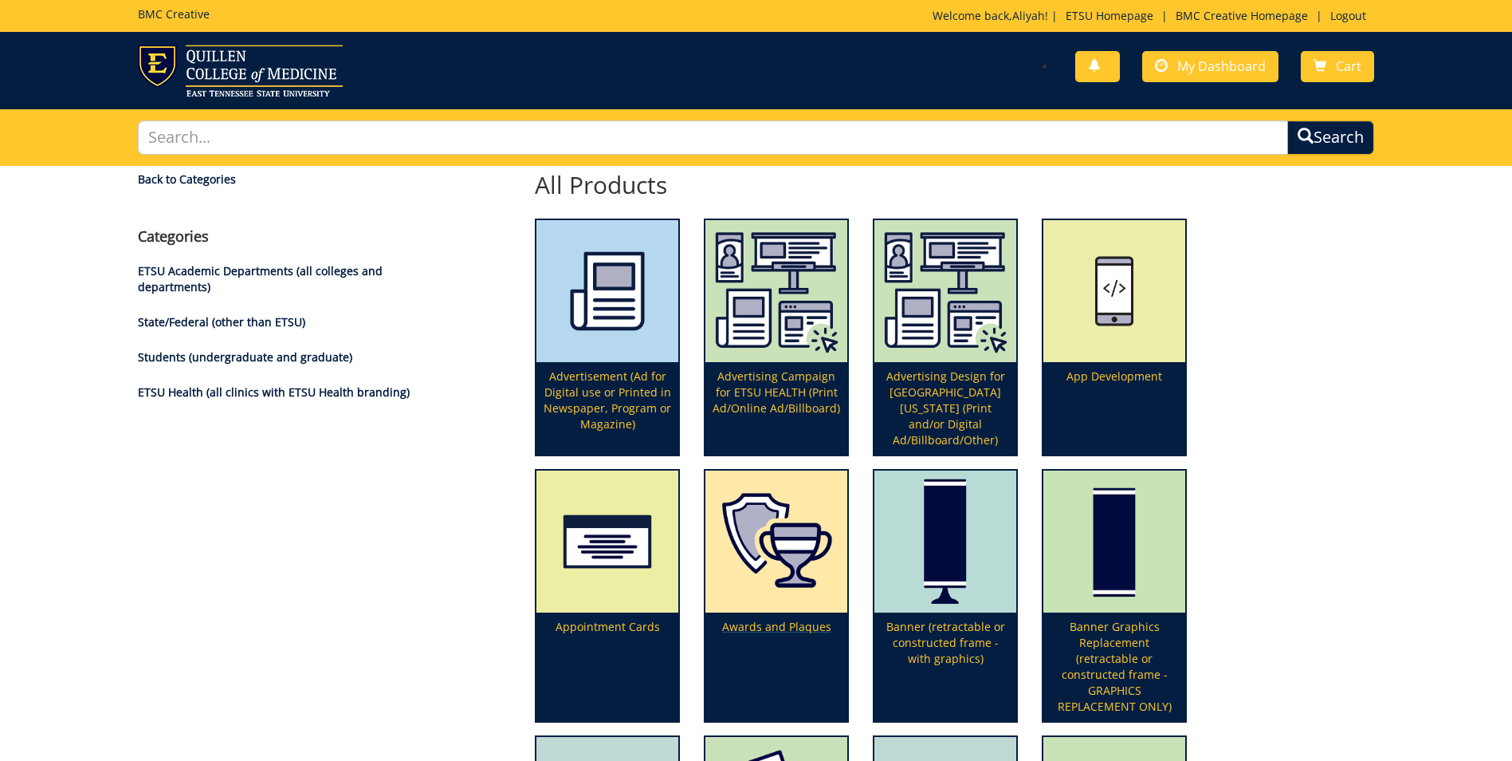
scroll to position [20, 0]
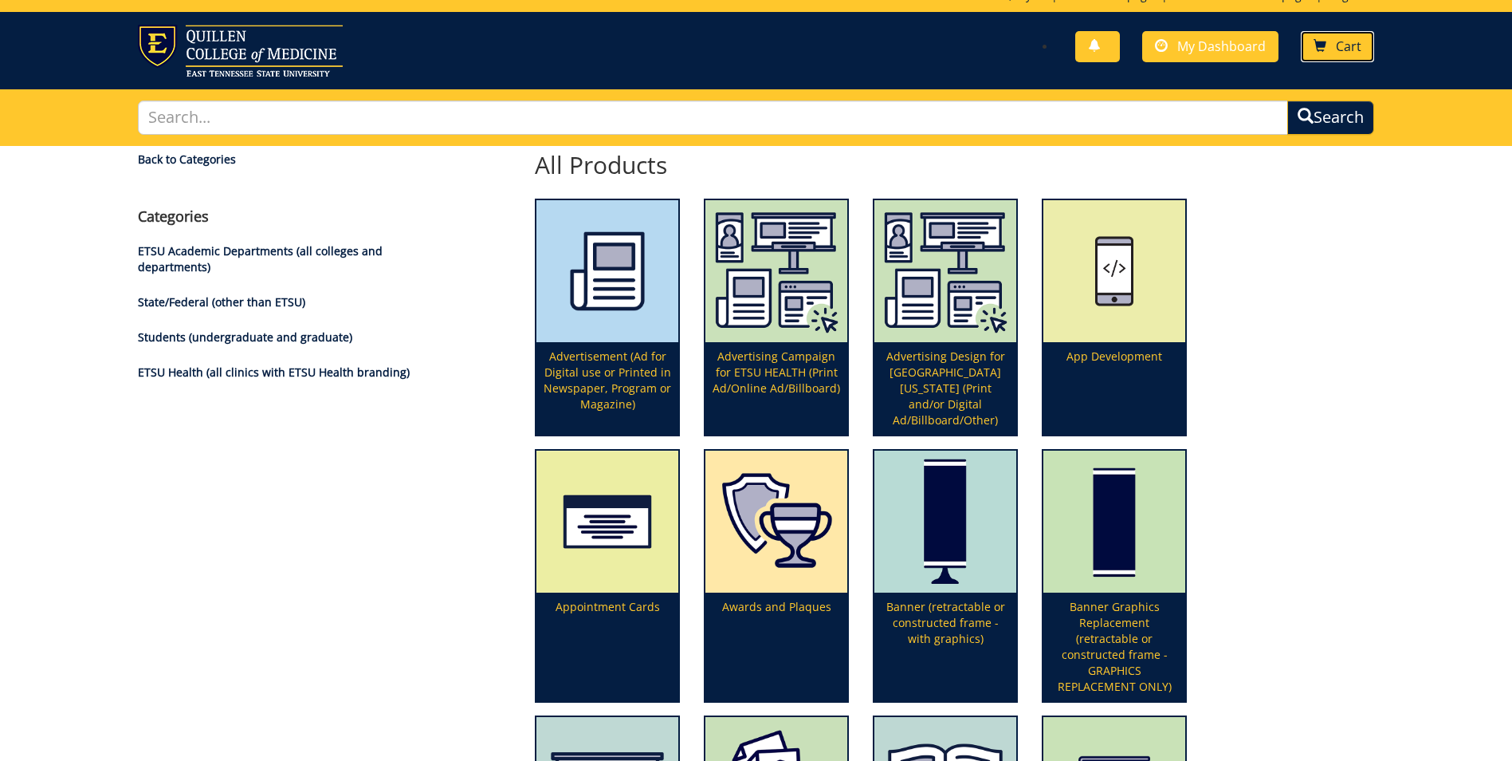
click at [1339, 36] on link "Cart" at bounding box center [1337, 46] width 73 height 31
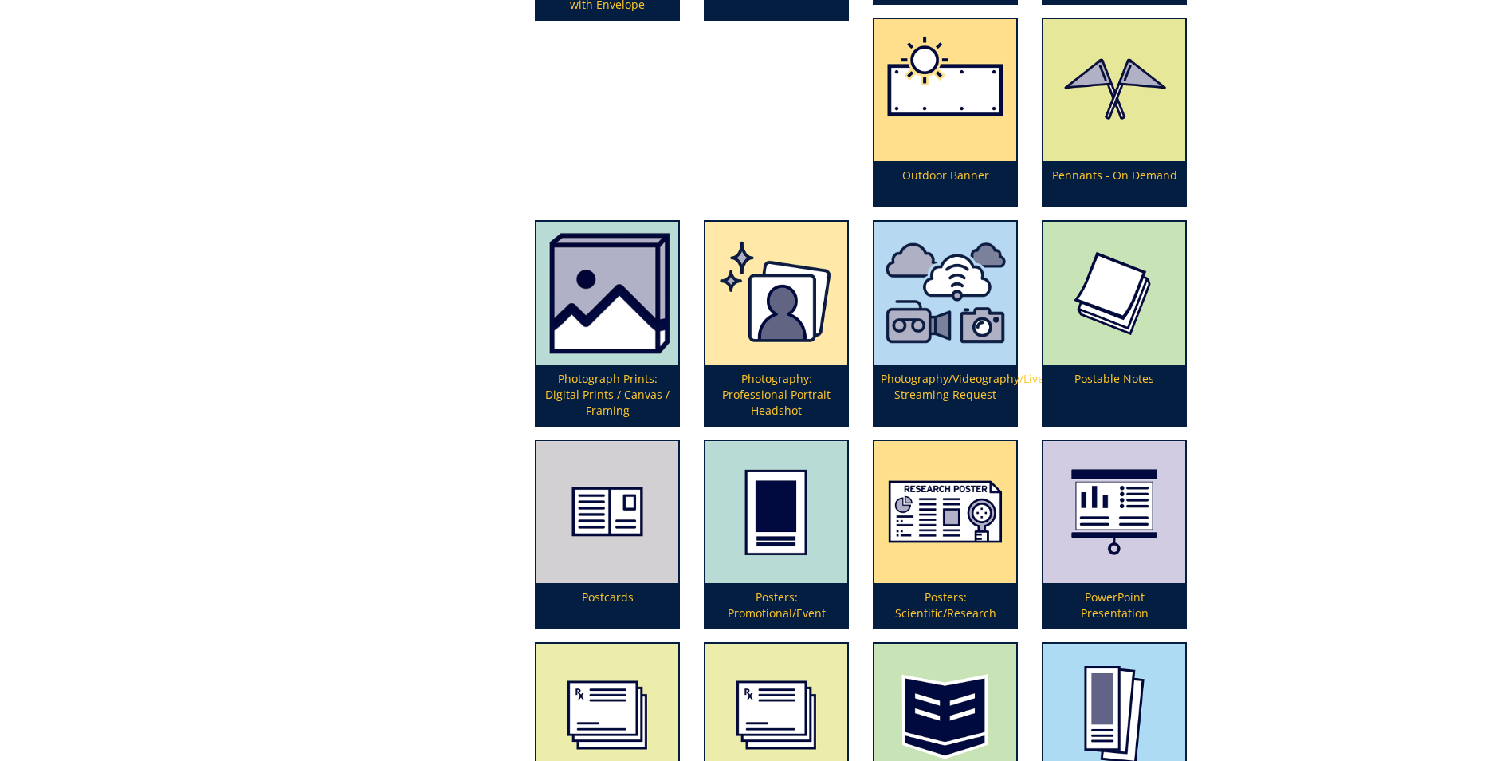
scroll to position [3747, 0]
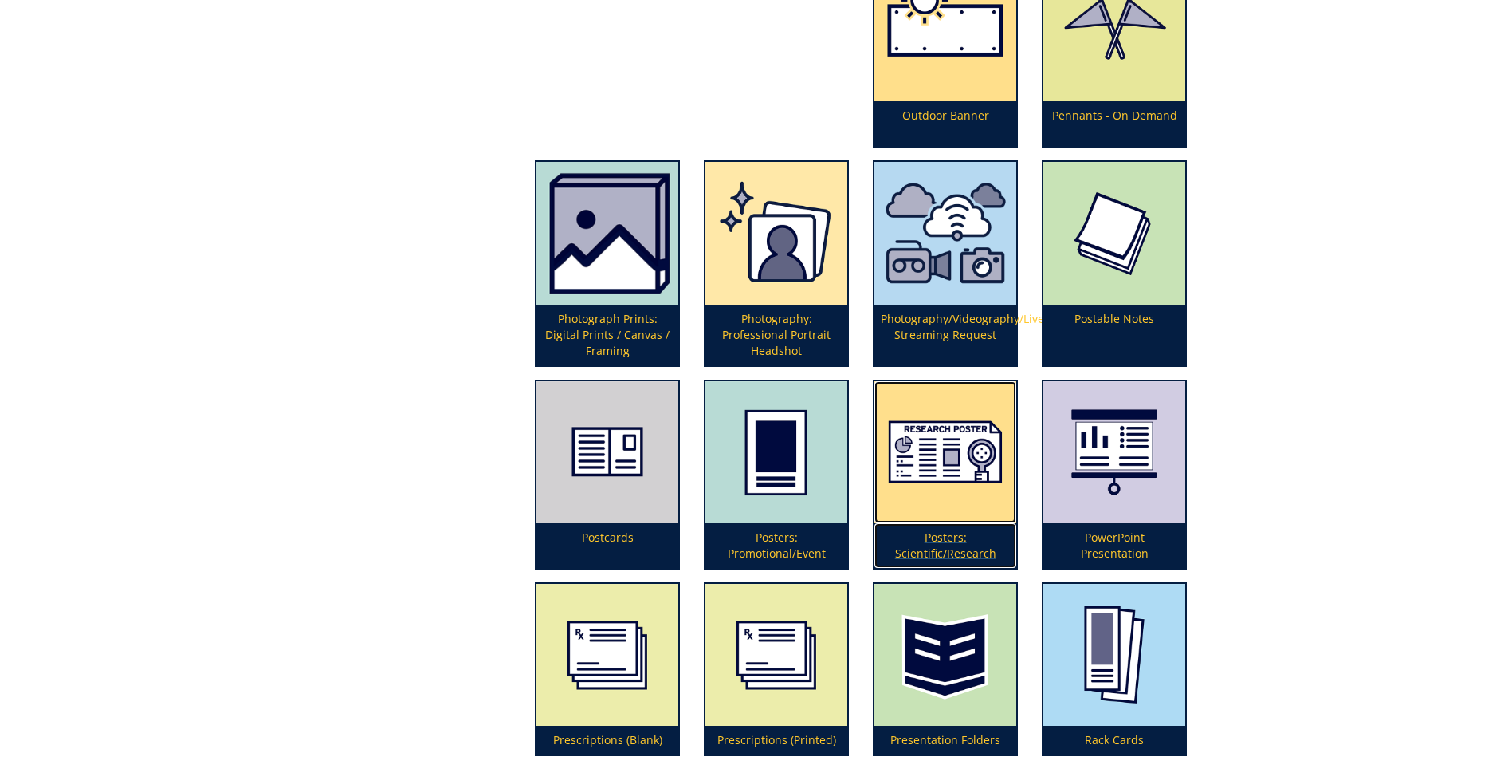
click at [916, 544] on p "Posters: Scientific/Research" at bounding box center [946, 545] width 142 height 45
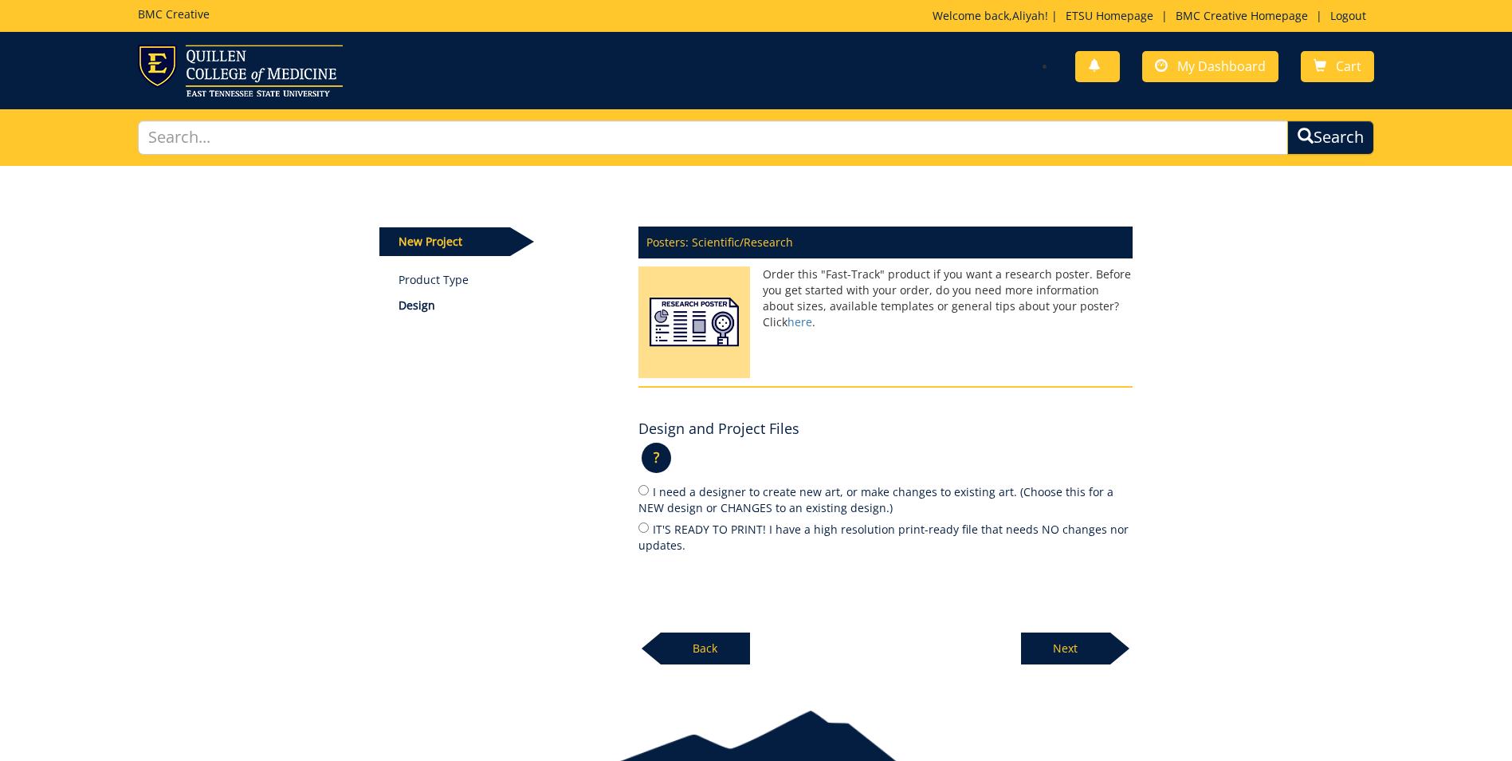
click at [662, 528] on label "IT'S READY TO PRINT! I have a high resolution print-ready file that needs NO ch…" at bounding box center [886, 536] width 494 height 33
click at [649, 528] on input "IT'S READY TO PRINT! I have a high resolution print-ready file that needs NO ch…" at bounding box center [644, 527] width 10 height 10
radio input "true"
click at [1071, 651] on p "Next" at bounding box center [1065, 648] width 89 height 32
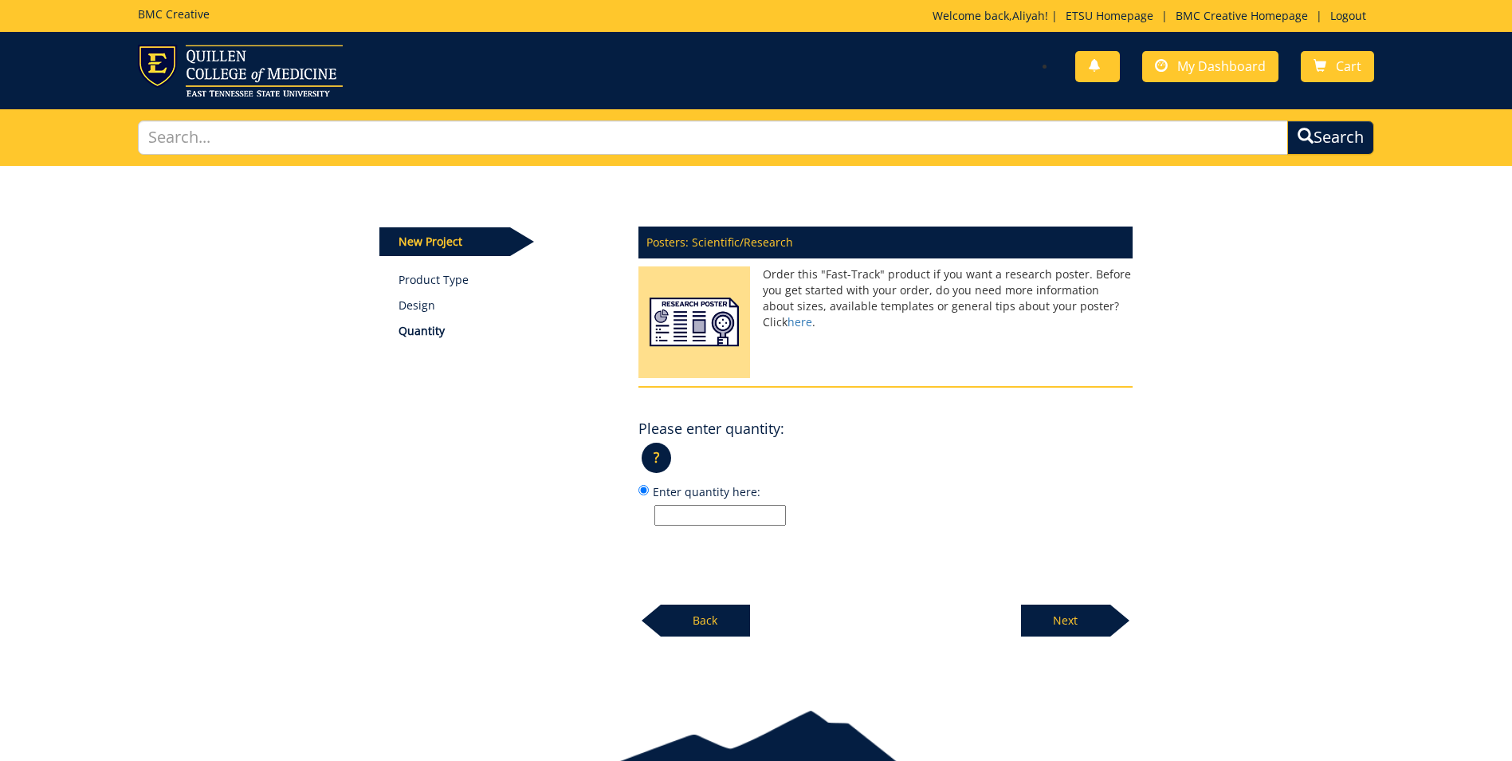
click at [721, 504] on label "Enter quantity here:" at bounding box center [886, 503] width 494 height 43
click at [649, 495] on input "Enter quantity here:" at bounding box center [644, 490] width 10 height 10
click at [721, 505] on input "Enter quantity here:" at bounding box center [721, 515] width 132 height 21
type input "1"
click at [1094, 618] on p "Next" at bounding box center [1065, 620] width 89 height 32
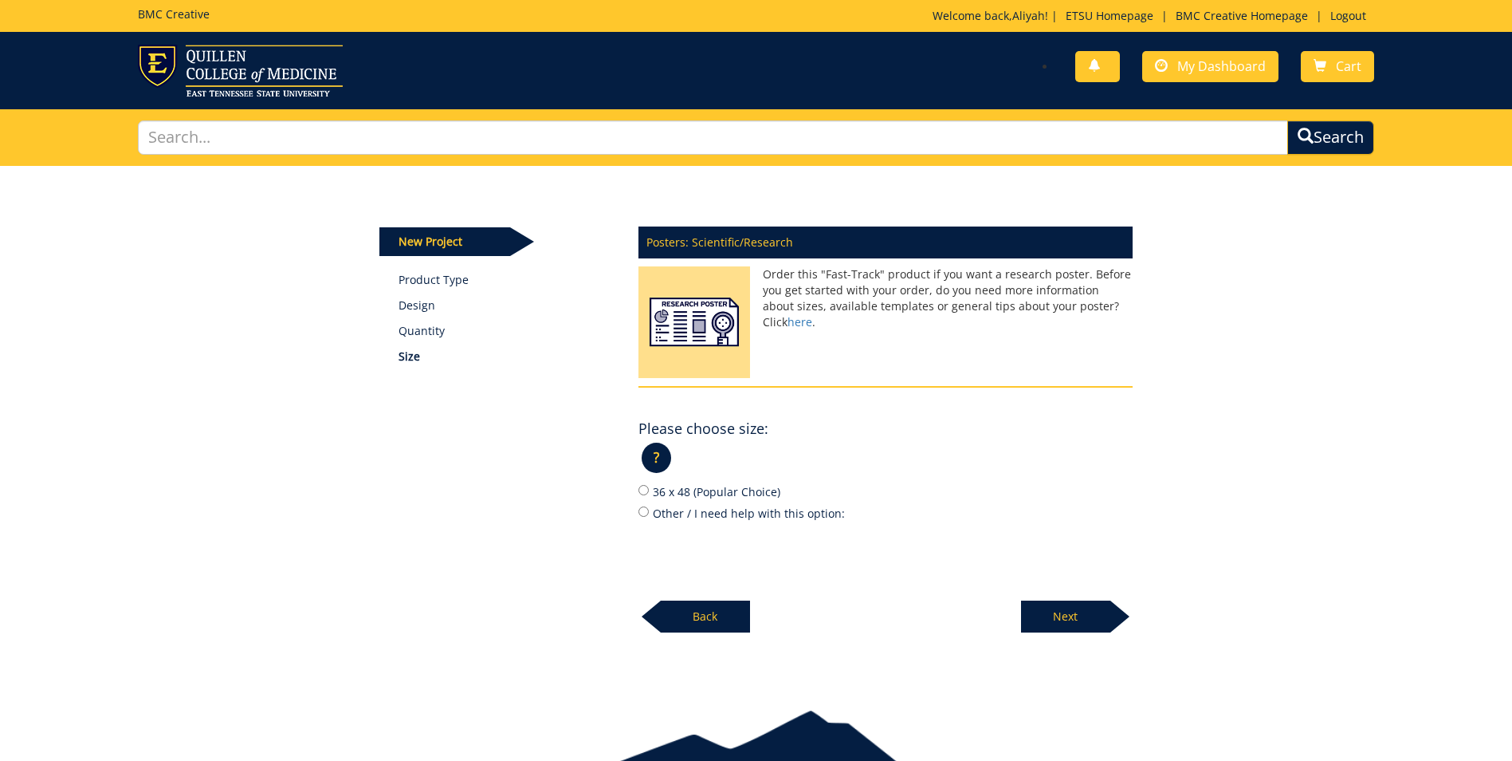
click at [661, 510] on label "Other / I need help with this option:" at bounding box center [886, 513] width 494 height 18
click at [649, 510] on input "Other / I need help with this option:" at bounding box center [644, 511] width 10 height 10
radio input "true"
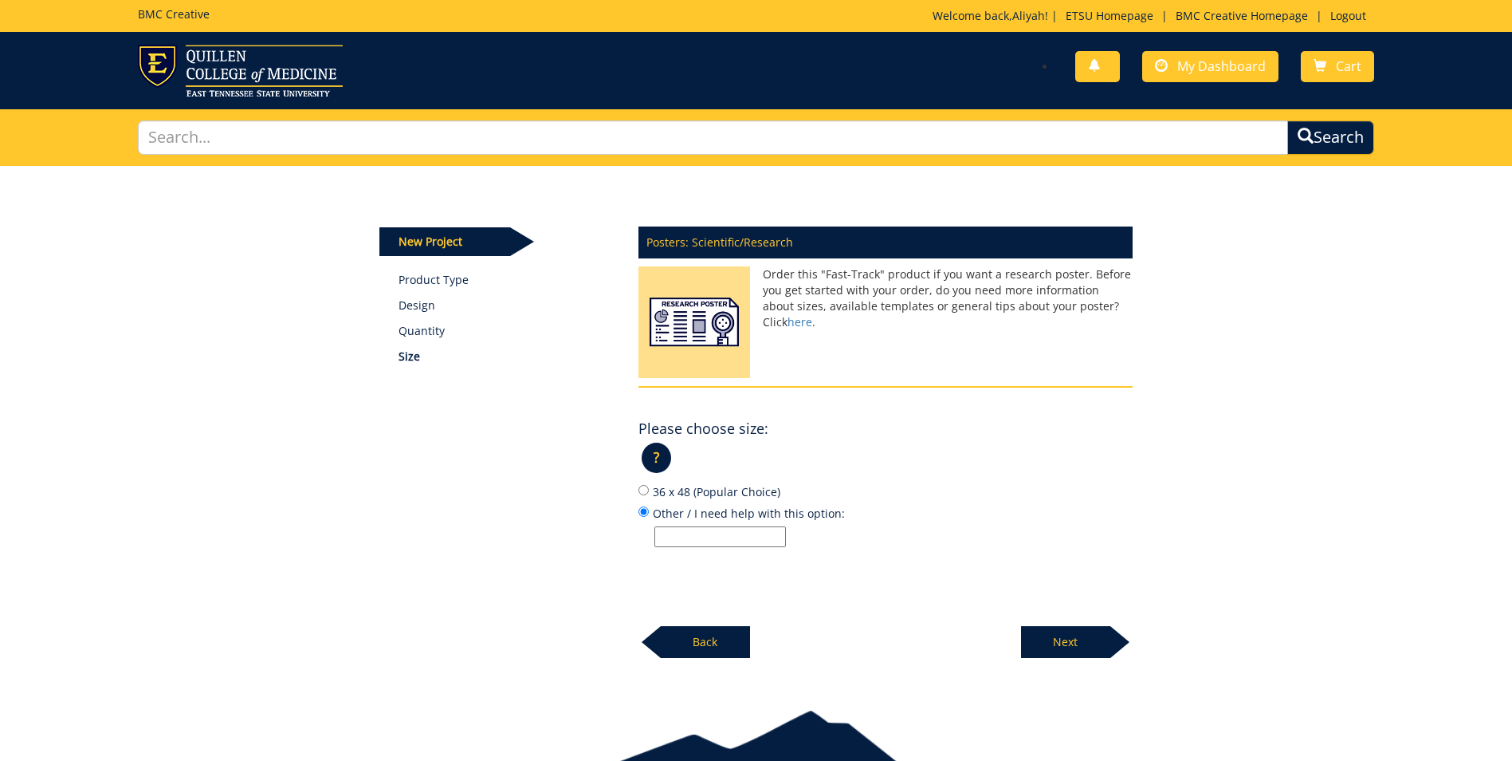
click at [748, 541] on input "Other / I need help with this option:" at bounding box center [721, 536] width 132 height 21
click at [1006, 571] on div "Posters: Scientific/Research Order this "Fast-Track" product if you want a rese…" at bounding box center [886, 438] width 518 height 442
click at [740, 538] on input "Other / I need help with this option:" at bounding box center [721, 536] width 132 height 21
click at [735, 532] on input "Other / I need help with this option:" at bounding box center [721, 536] width 132 height 21
paste input "3’ x 6’ (36x 72)"
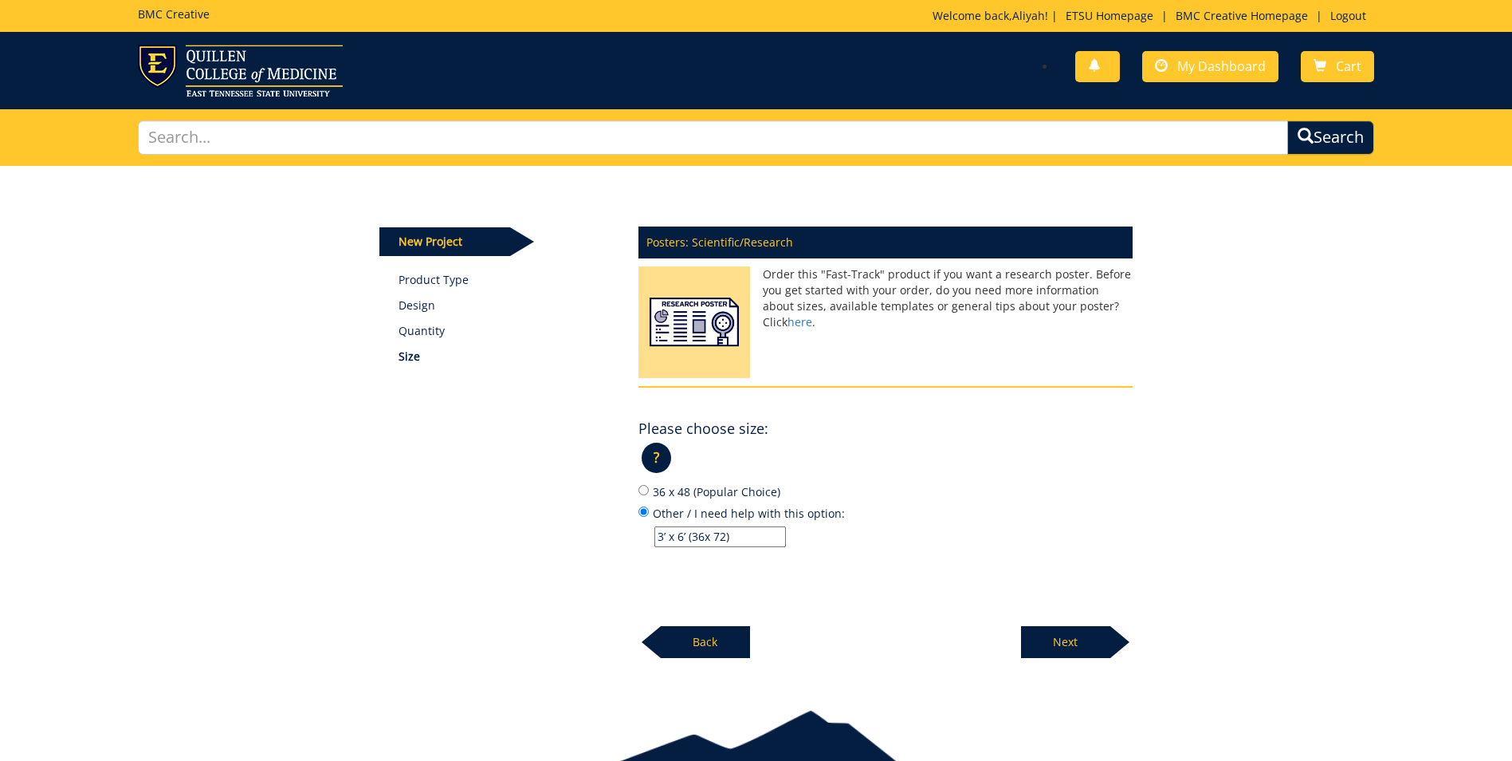
click at [683, 538] on input "3’ x 6’ (36x 72)" at bounding box center [721, 536] width 132 height 21
click at [702, 535] on input "3’ x 6 (36x 72)" at bounding box center [721, 536] width 132 height 21
click at [856, 580] on div "Posters: Scientific/Research Order this "Fast-Track" product if you want a rese…" at bounding box center [886, 438] width 518 height 442
click at [665, 538] on input "3’ x 6 (36 x 72)" at bounding box center [721, 536] width 132 height 21
click at [666, 535] on input "3’ x 6' (36 x 72)" at bounding box center [721, 536] width 132 height 21
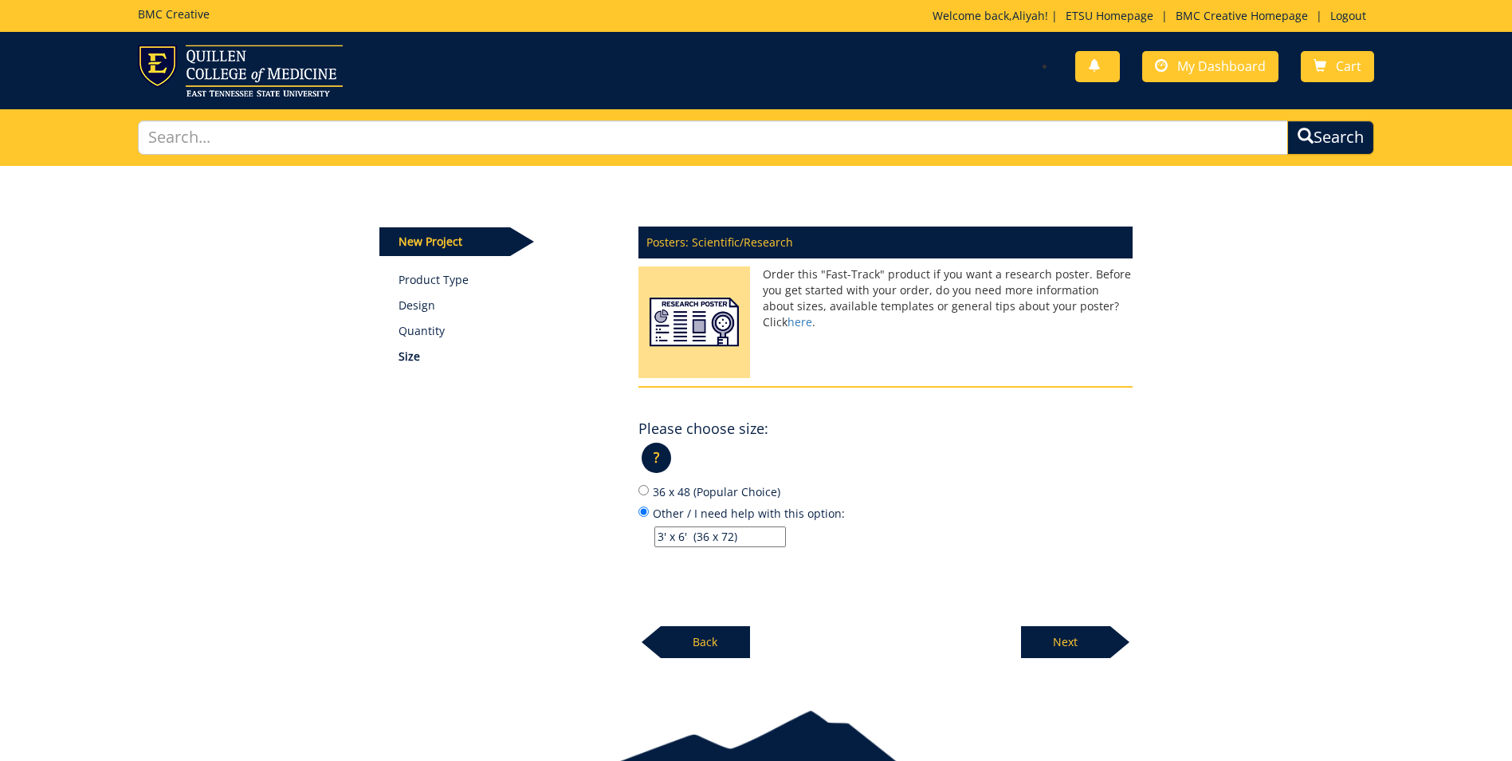
type input "3' x 6' (36 x 72)"
click at [752, 539] on input "3' x 6' (36 x 72)" at bounding box center [721, 536] width 132 height 21
click at [1087, 654] on p "Next" at bounding box center [1065, 642] width 89 height 32
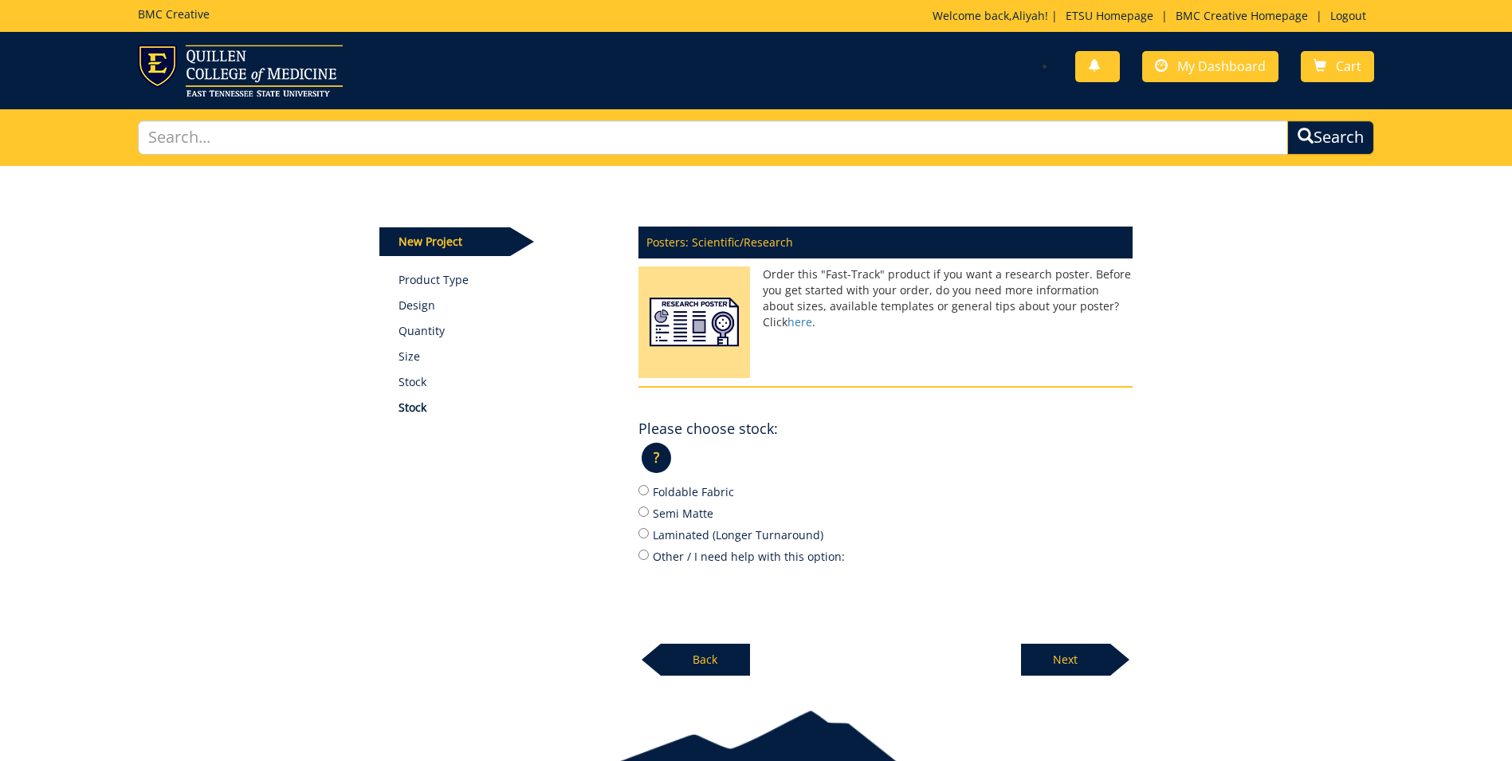
click at [676, 486] on label "Foldable Fabric" at bounding box center [886, 491] width 494 height 18
click at [649, 486] on input "Foldable Fabric" at bounding box center [644, 490] width 10 height 10
radio input "true"
click at [1095, 669] on p "Next" at bounding box center [1065, 659] width 89 height 32
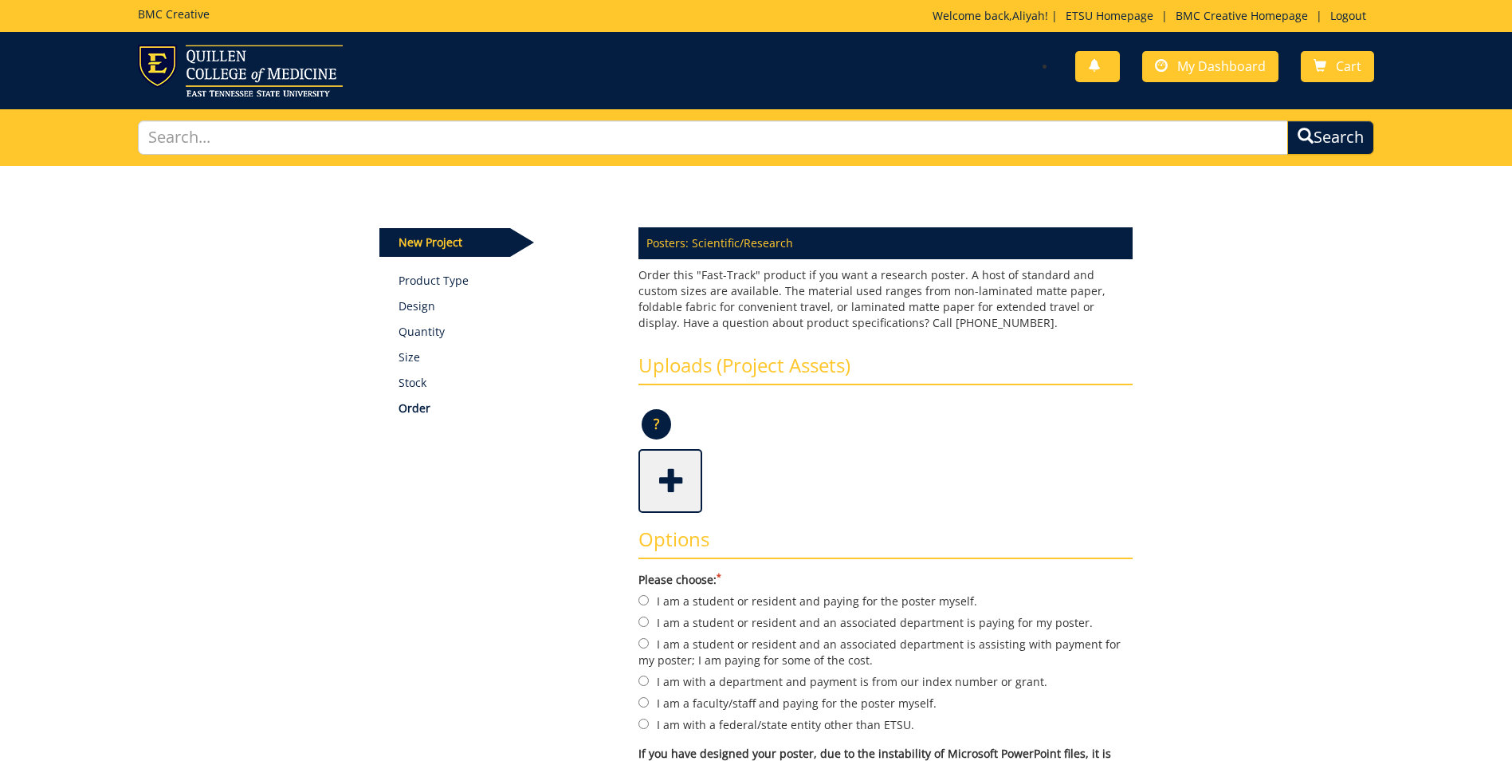
click at [676, 474] on span at bounding box center [672, 479] width 64 height 56
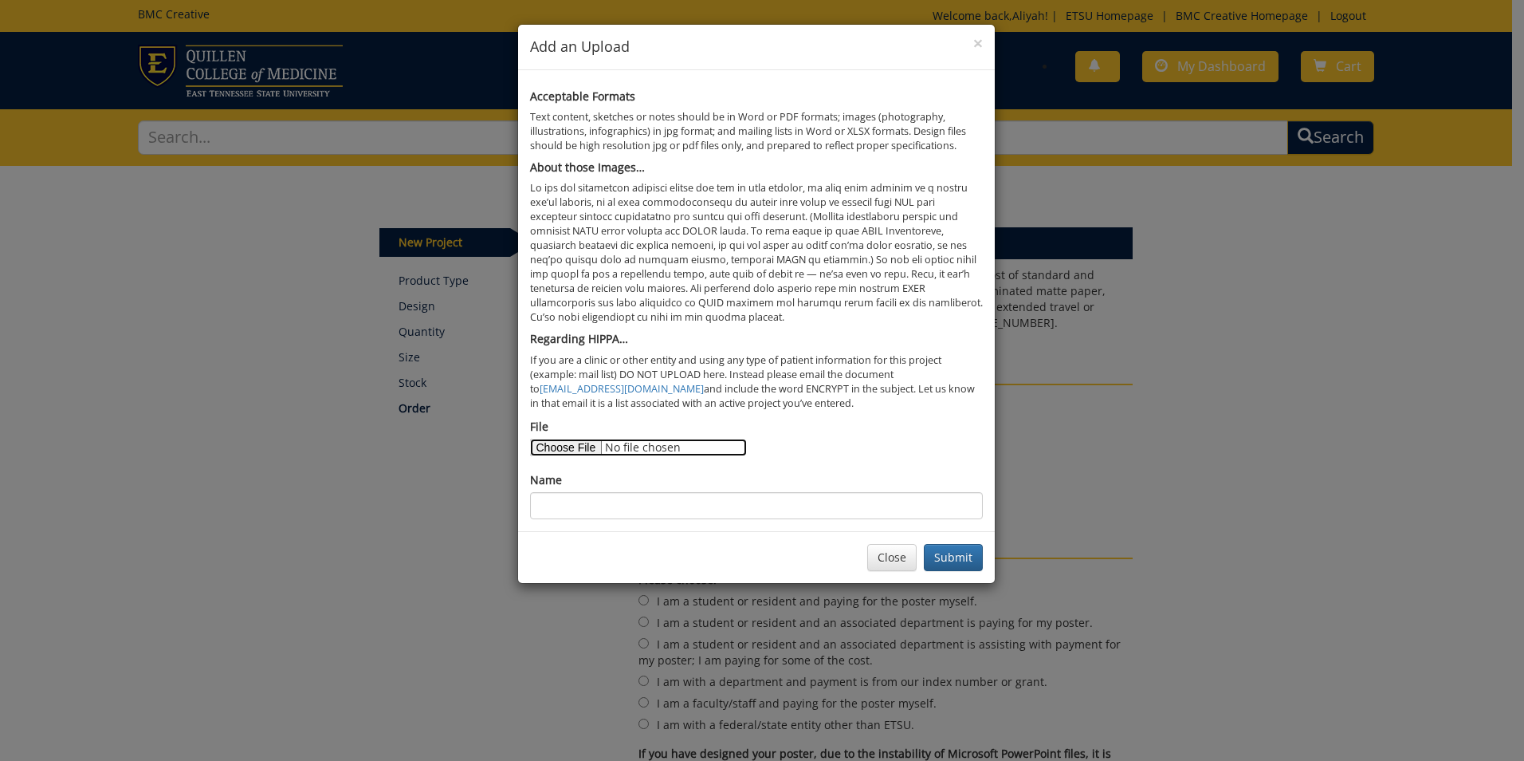
click at [604, 447] on input "File" at bounding box center [638, 447] width 217 height 18
type input "C:\fakepath\ETSU Baby Steps Feeding & PSE AAP 2025.pdf"
click at [209, 143] on div "× Add an Upload Acceptable Formats Text content, sketches or notes should be in…" at bounding box center [762, 380] width 1524 height 761
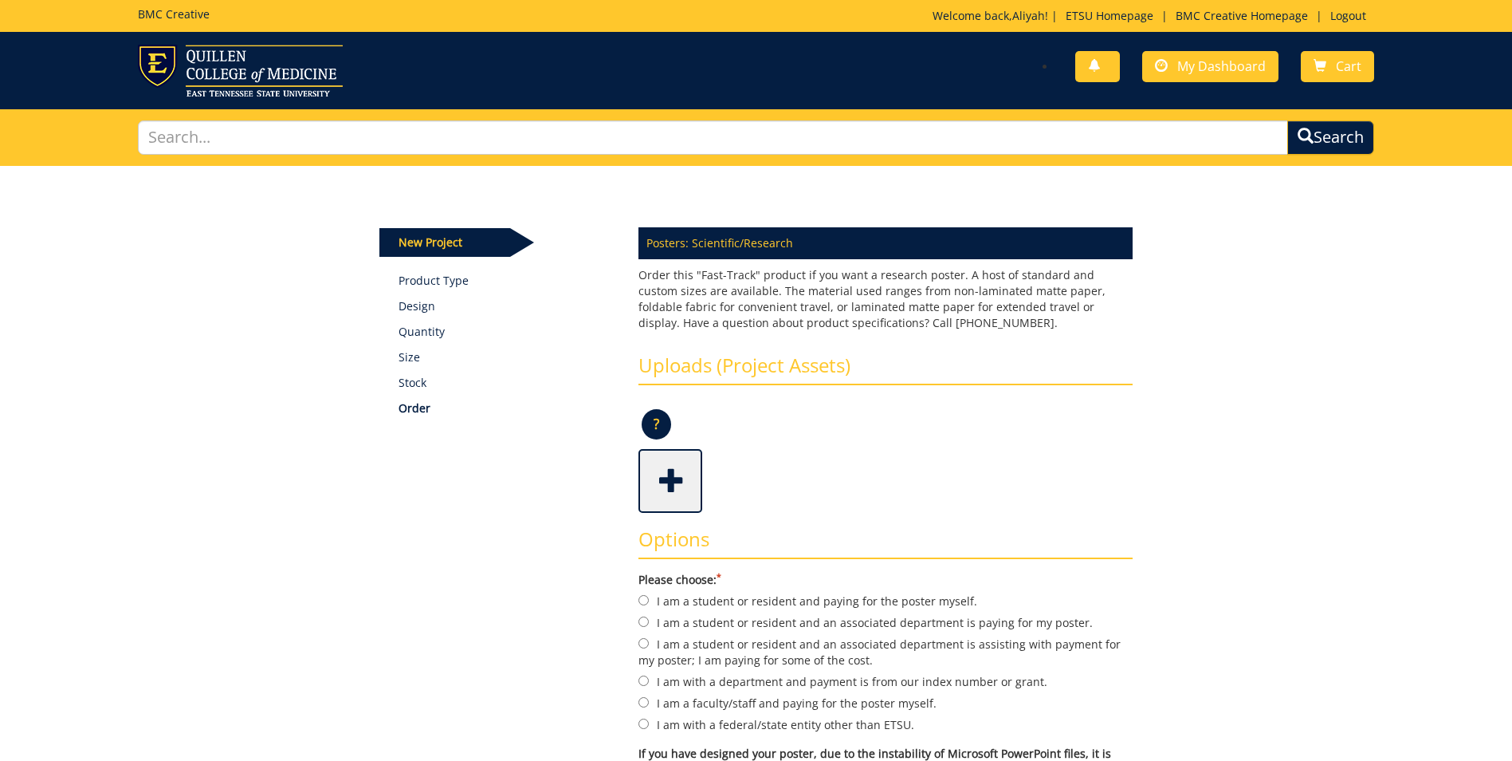
click at [695, 491] on span at bounding box center [672, 479] width 64 height 56
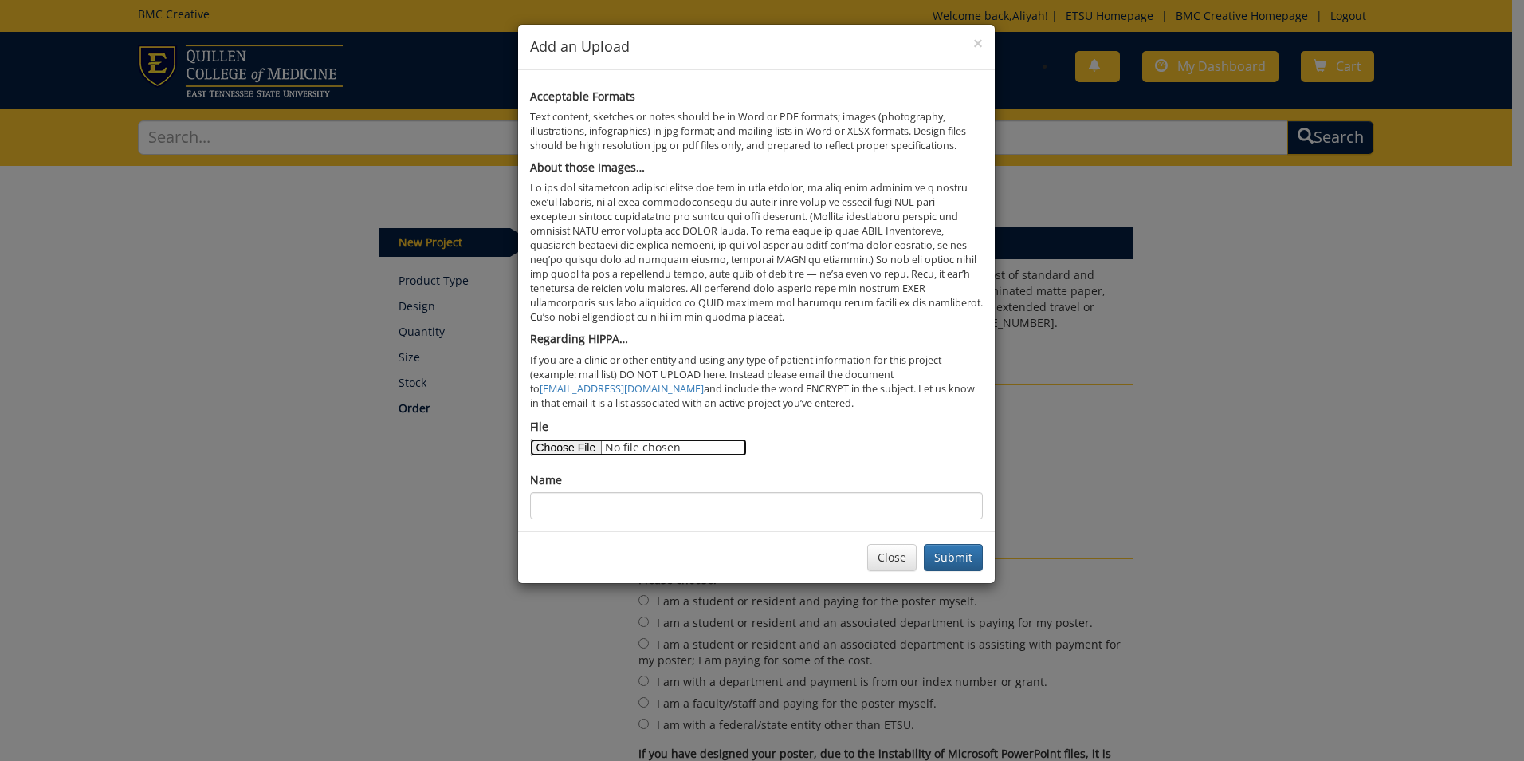
click at [563, 441] on input "File" at bounding box center [638, 447] width 217 height 18
click at [627, 520] on div "Acceptable Formats Text content, sketches or notes should be in Word or PDF for…" at bounding box center [756, 300] width 477 height 461
click at [631, 492] on input "Name" at bounding box center [756, 505] width 453 height 27
type input "Baby Steps"
click at [954, 563] on button "Submit" at bounding box center [953, 557] width 59 height 27
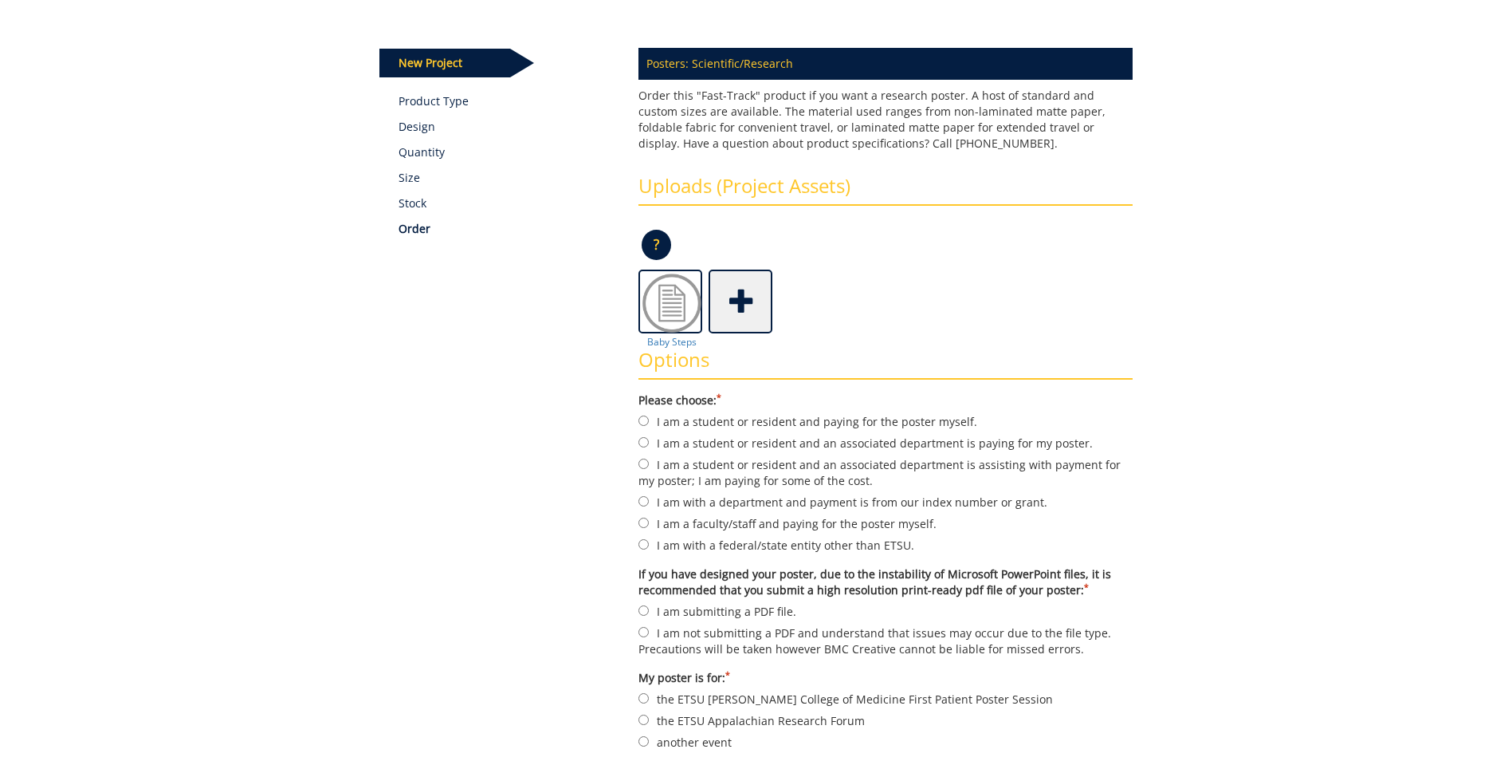
scroll to position [199, 0]
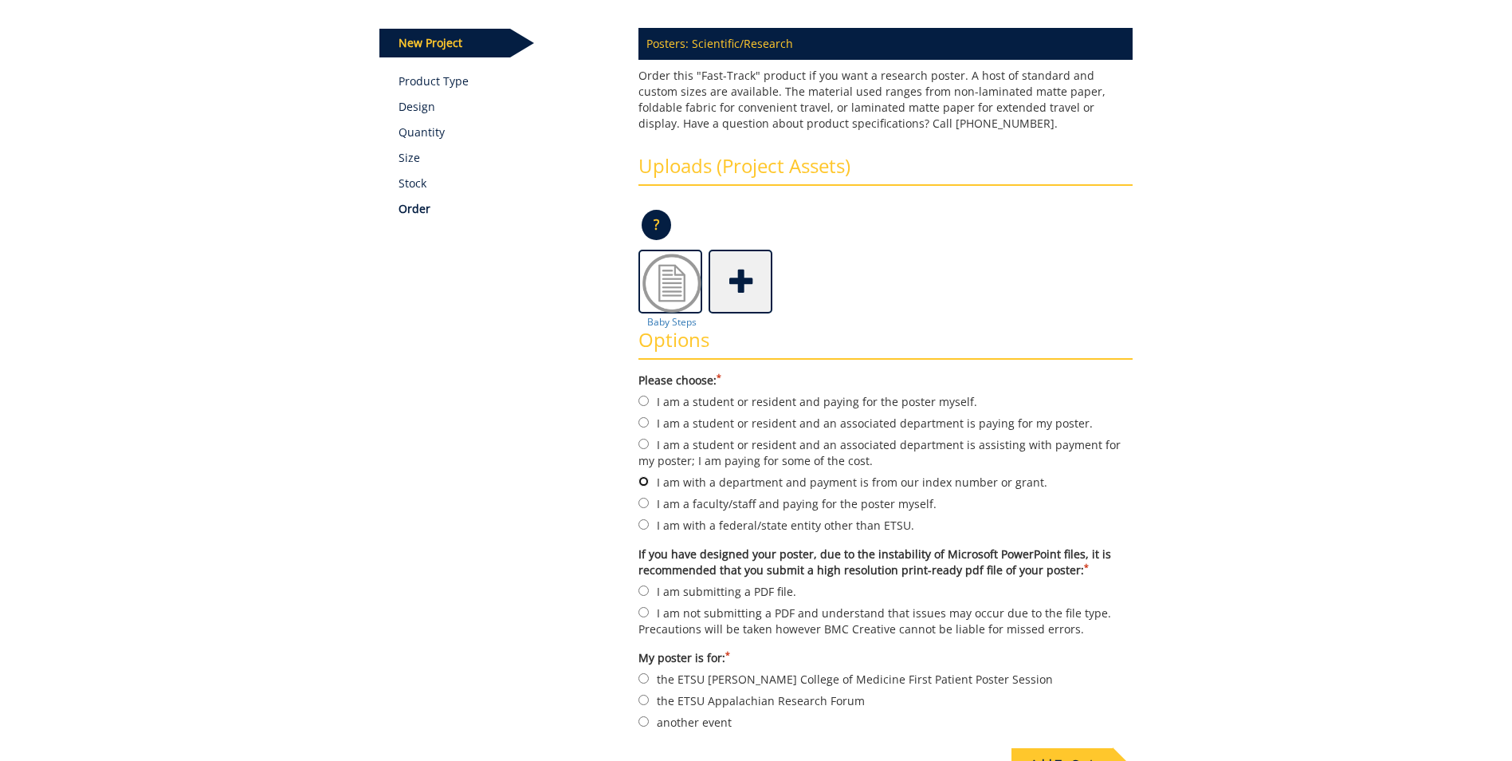
click at [647, 477] on input "I am with a department and payment is from our index number or grant." at bounding box center [644, 481] width 10 height 10
radio input "true"
click at [691, 587] on label "I am submitting a PDF file." at bounding box center [886, 591] width 494 height 18
click at [649, 587] on input "I am submitting a PDF file." at bounding box center [644, 590] width 10 height 10
radio input "true"
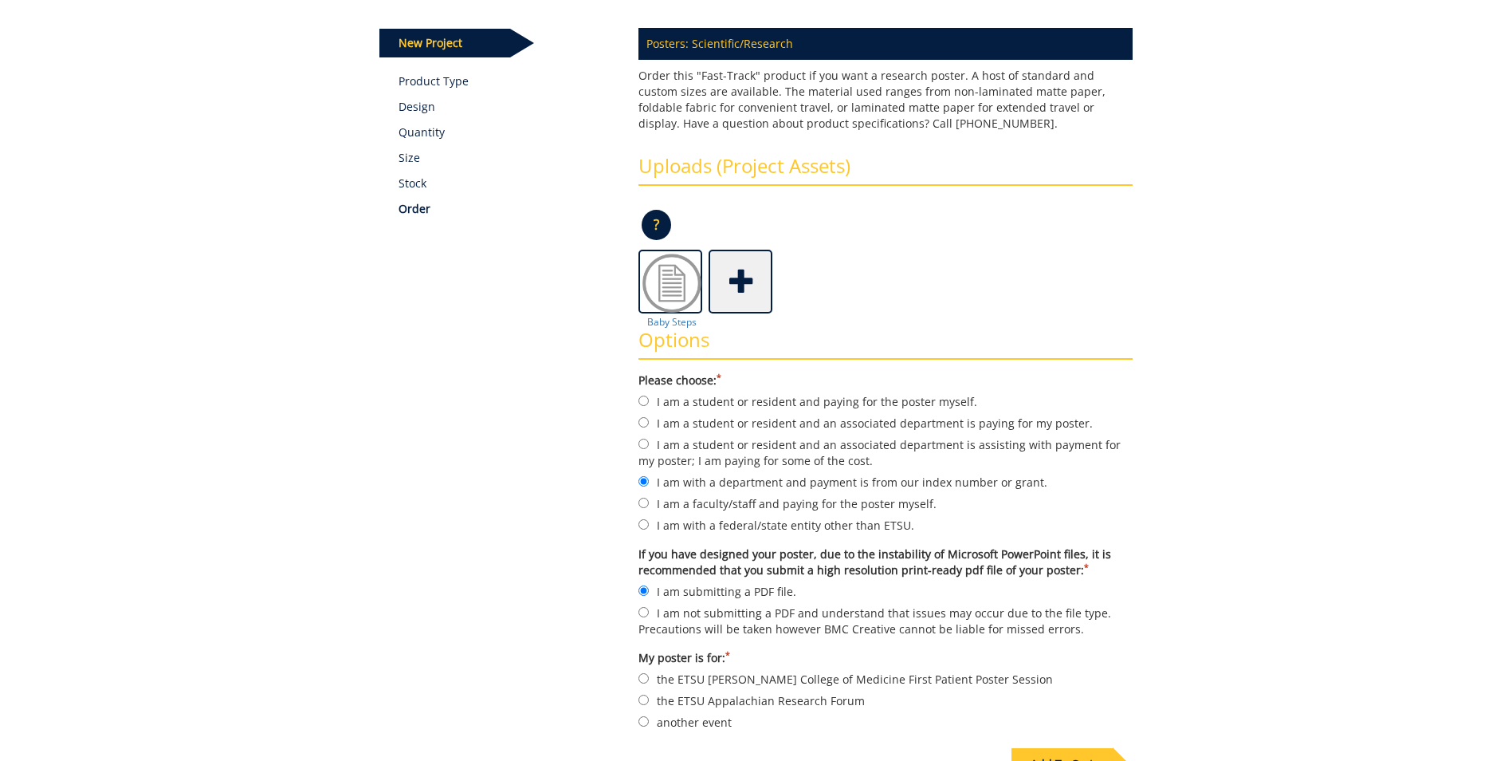
click at [706, 724] on label "another event" at bounding box center [886, 722] width 494 height 18
click at [649, 724] on input "another event" at bounding box center [644, 721] width 10 height 10
radio input "true"
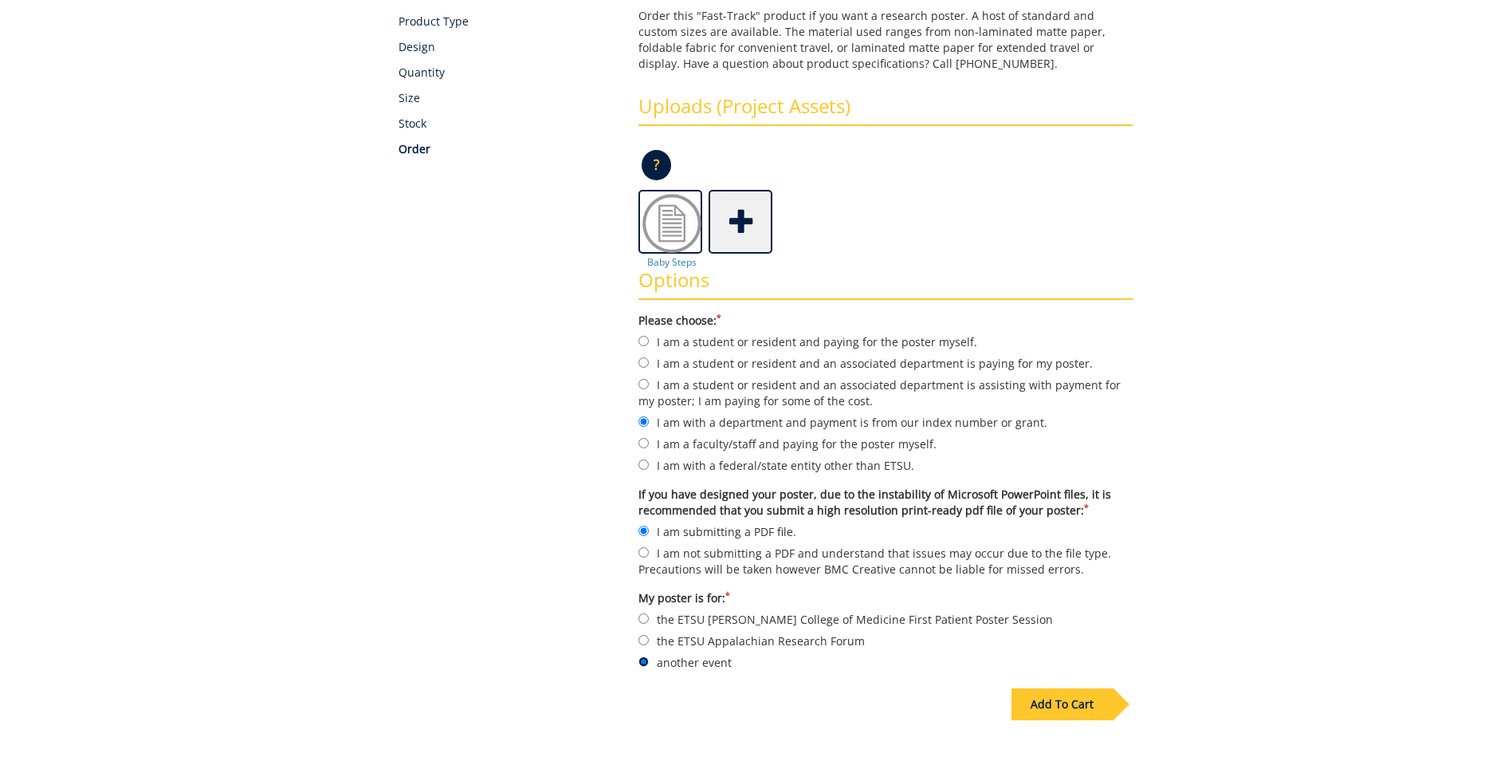
scroll to position [279, 0]
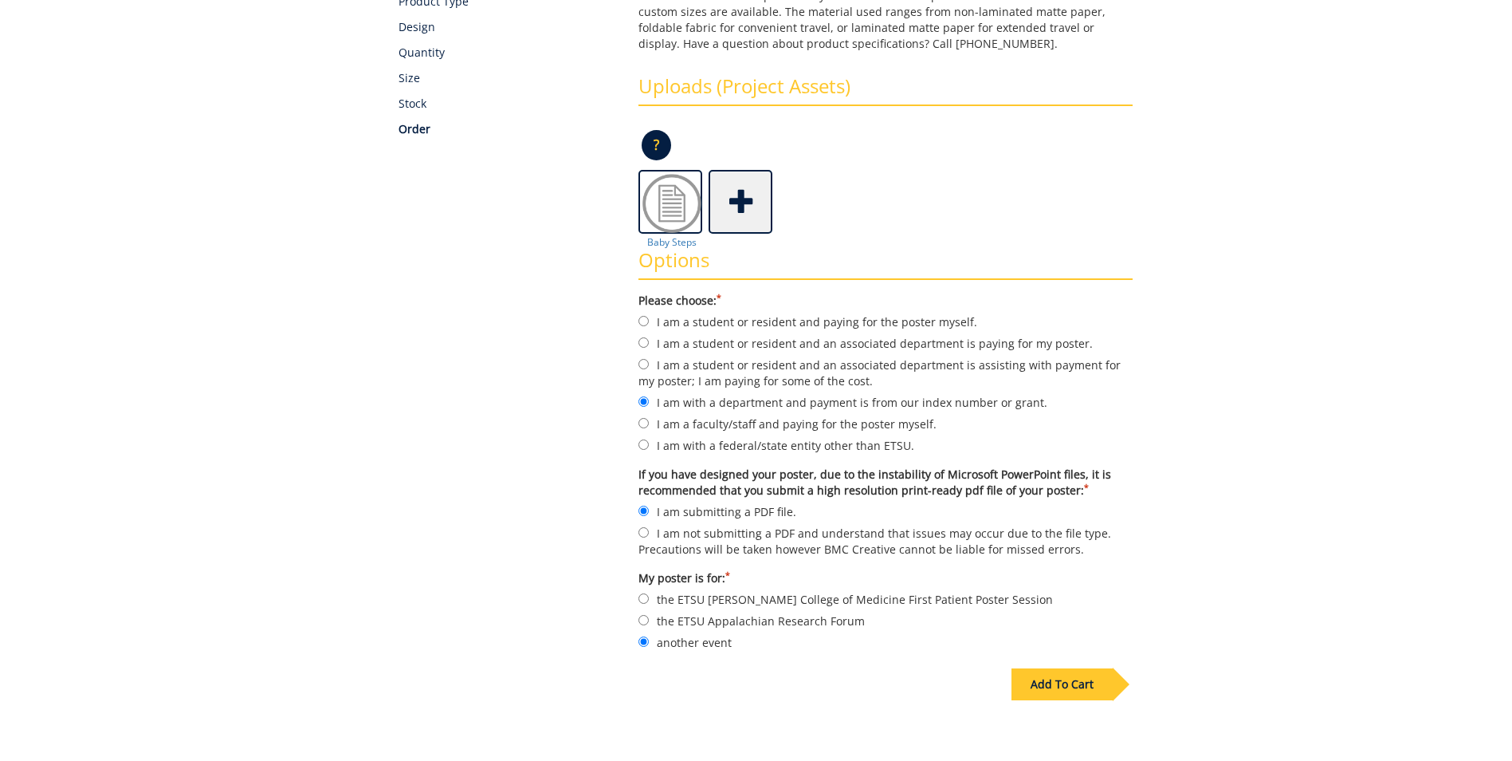
click at [1087, 677] on div "Add To Cart" at bounding box center [1062, 684] width 101 height 32
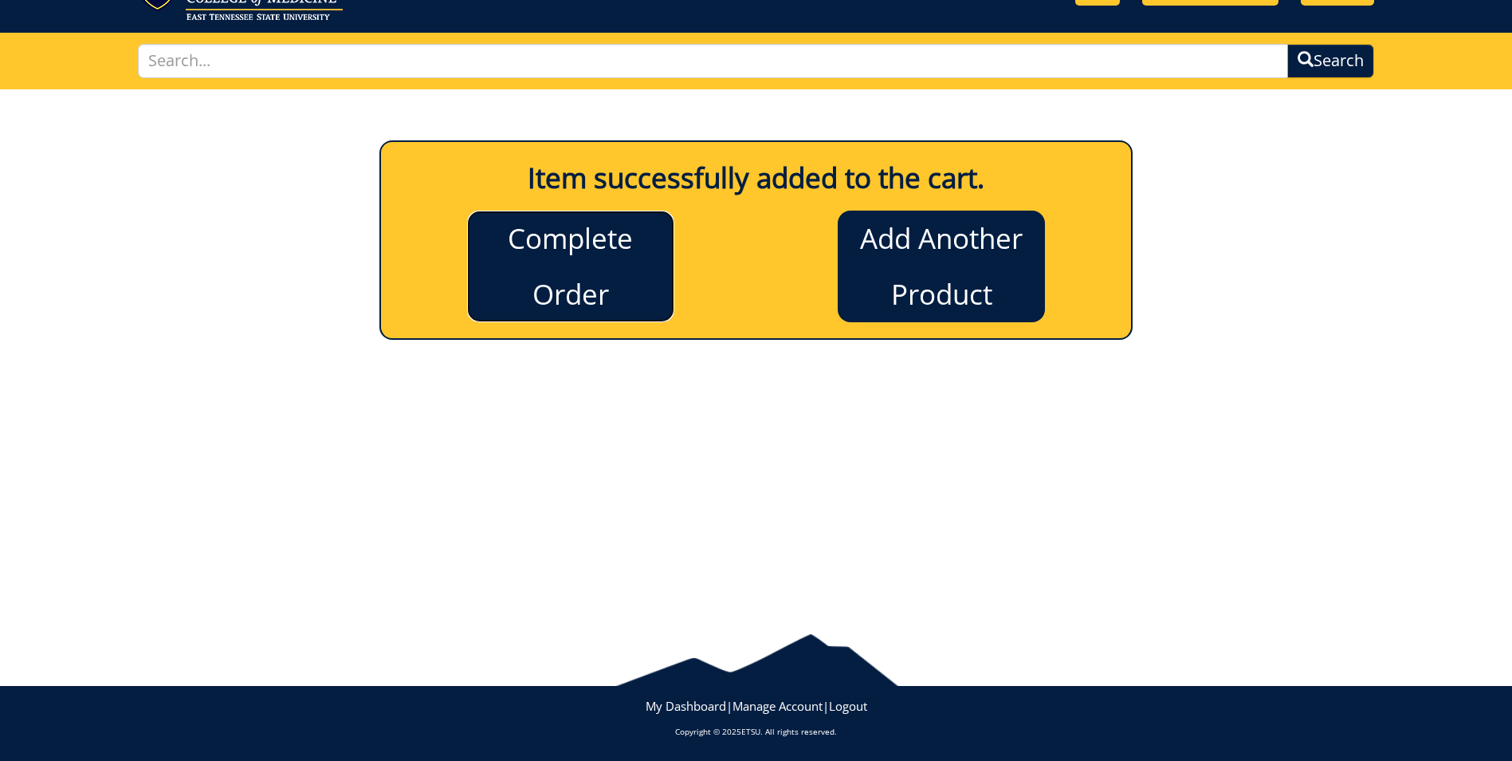
click at [605, 306] on link "Complete Order" at bounding box center [570, 266] width 207 height 112
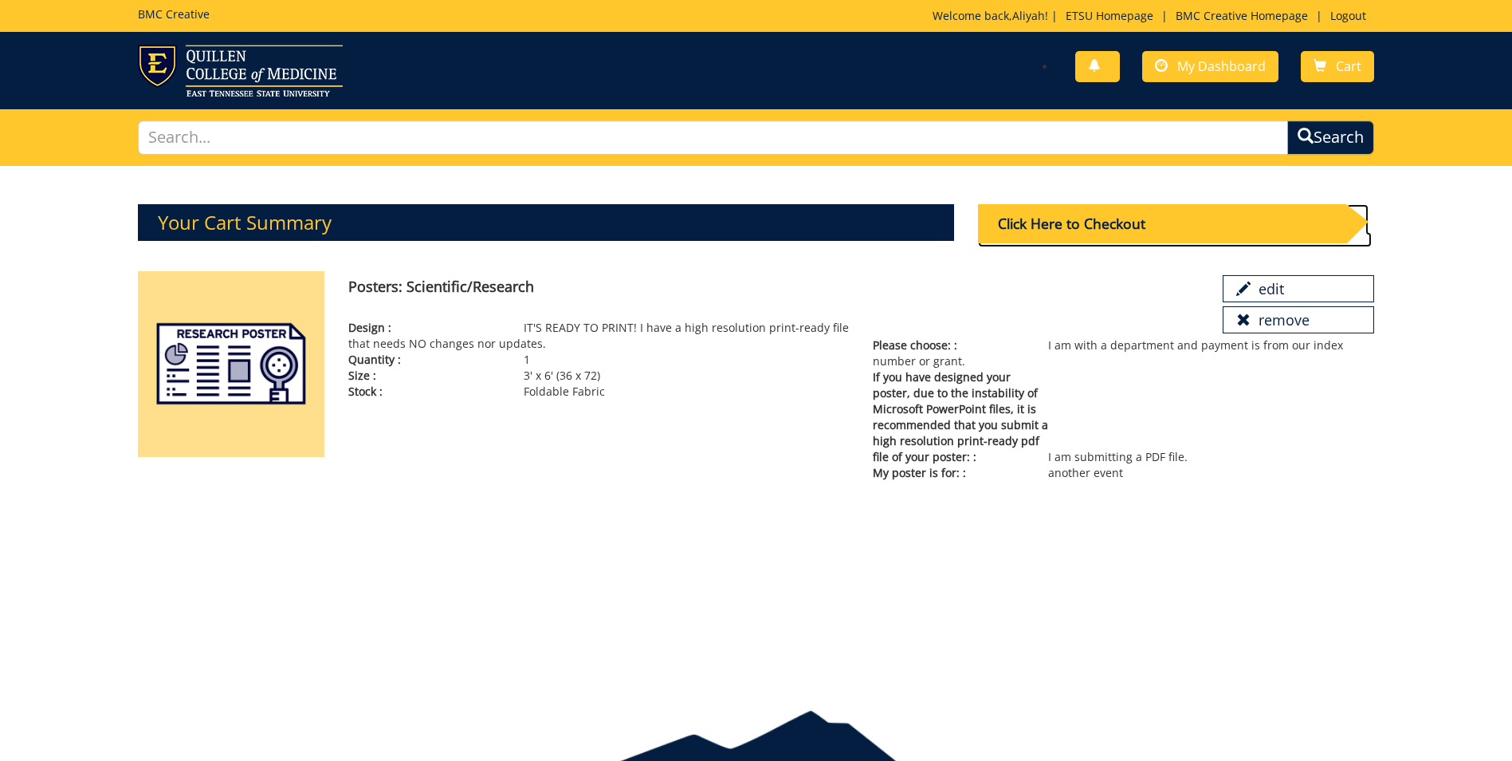
click at [1059, 225] on div "Click Here to Checkout" at bounding box center [1162, 223] width 368 height 39
click at [1058, 226] on div "Click Here to Checkout" at bounding box center [1162, 223] width 368 height 39
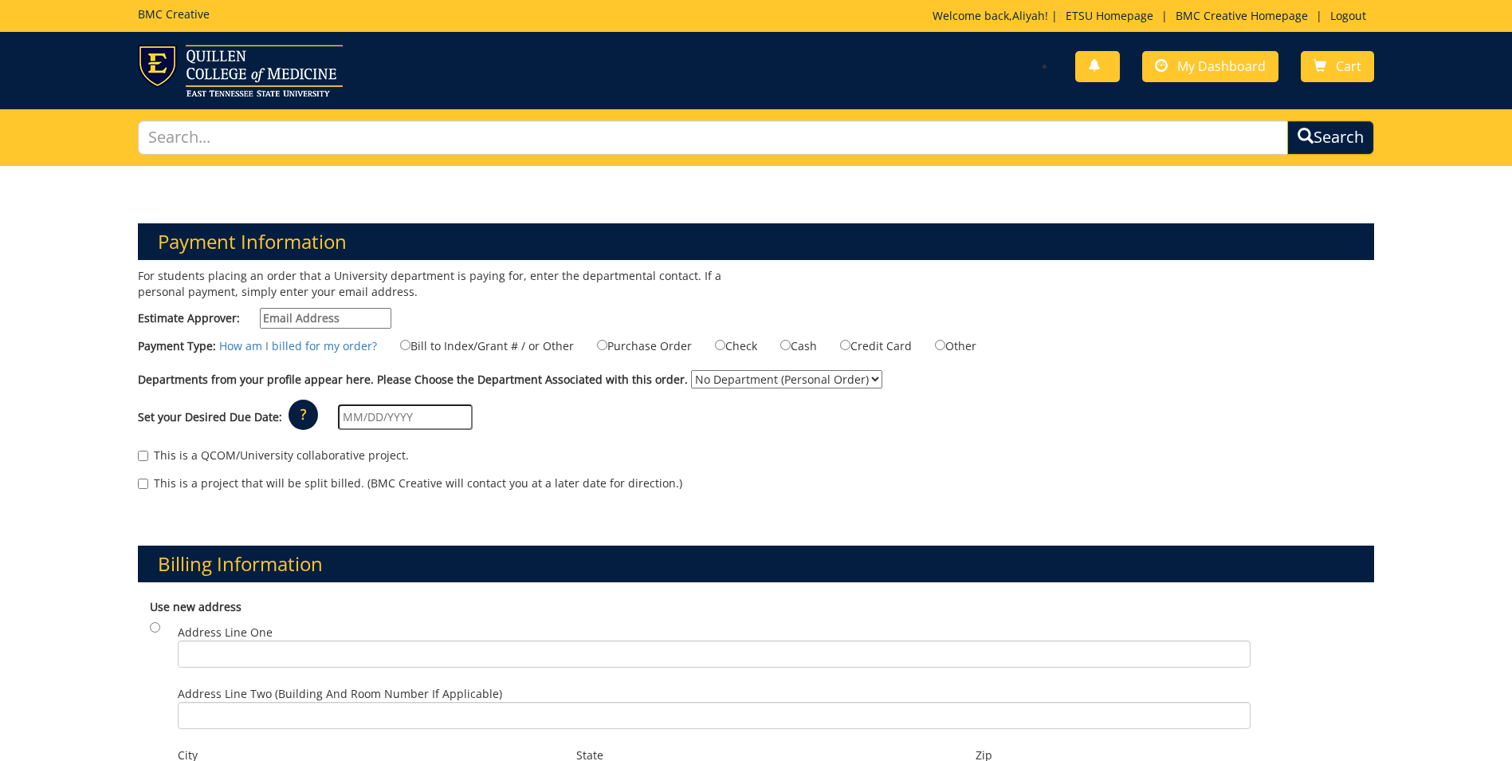
click at [310, 317] on input "Estimate Approver:" at bounding box center [326, 318] width 132 height 21
click at [357, 317] on input "Estimate Approver:" at bounding box center [326, 318] width 132 height 21
click at [352, 326] on input "Estimate Approver:" at bounding box center [326, 318] width 132 height 21
click at [324, 313] on input "j" at bounding box center [326, 318] width 132 height 21
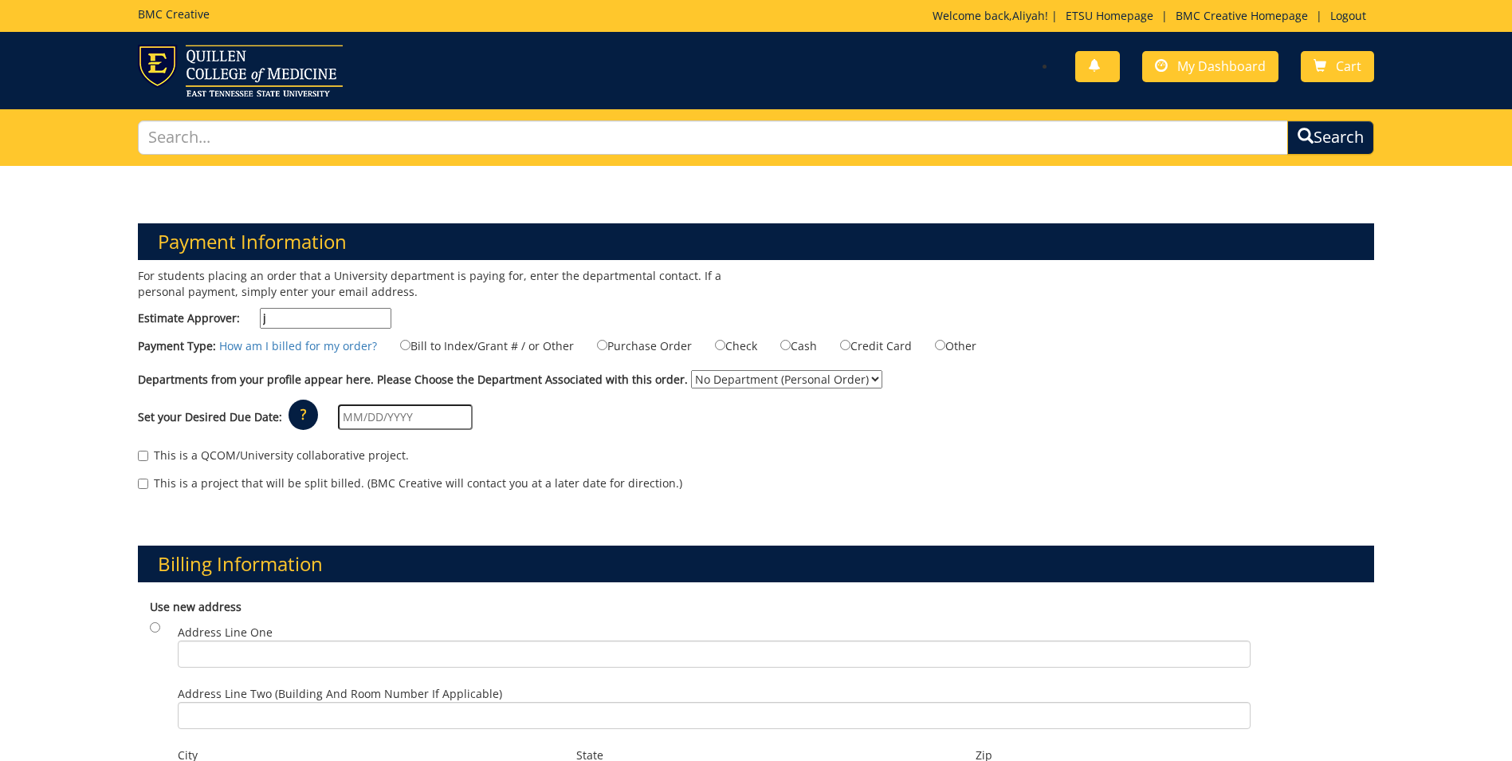
paste input "enkinsjk@etsu.edu"
click at [265, 318] on input "enkinsjk@etsu.edu" at bounding box center [326, 318] width 132 height 21
type input "Jenkinsjk@etsu.edu"
click at [1276, 462] on div "This is a QCOM/University collaborative project." at bounding box center [756, 459] width 1236 height 24
click at [403, 347] on input "Bill to Index/Grant # / or Other" at bounding box center [405, 345] width 10 height 10
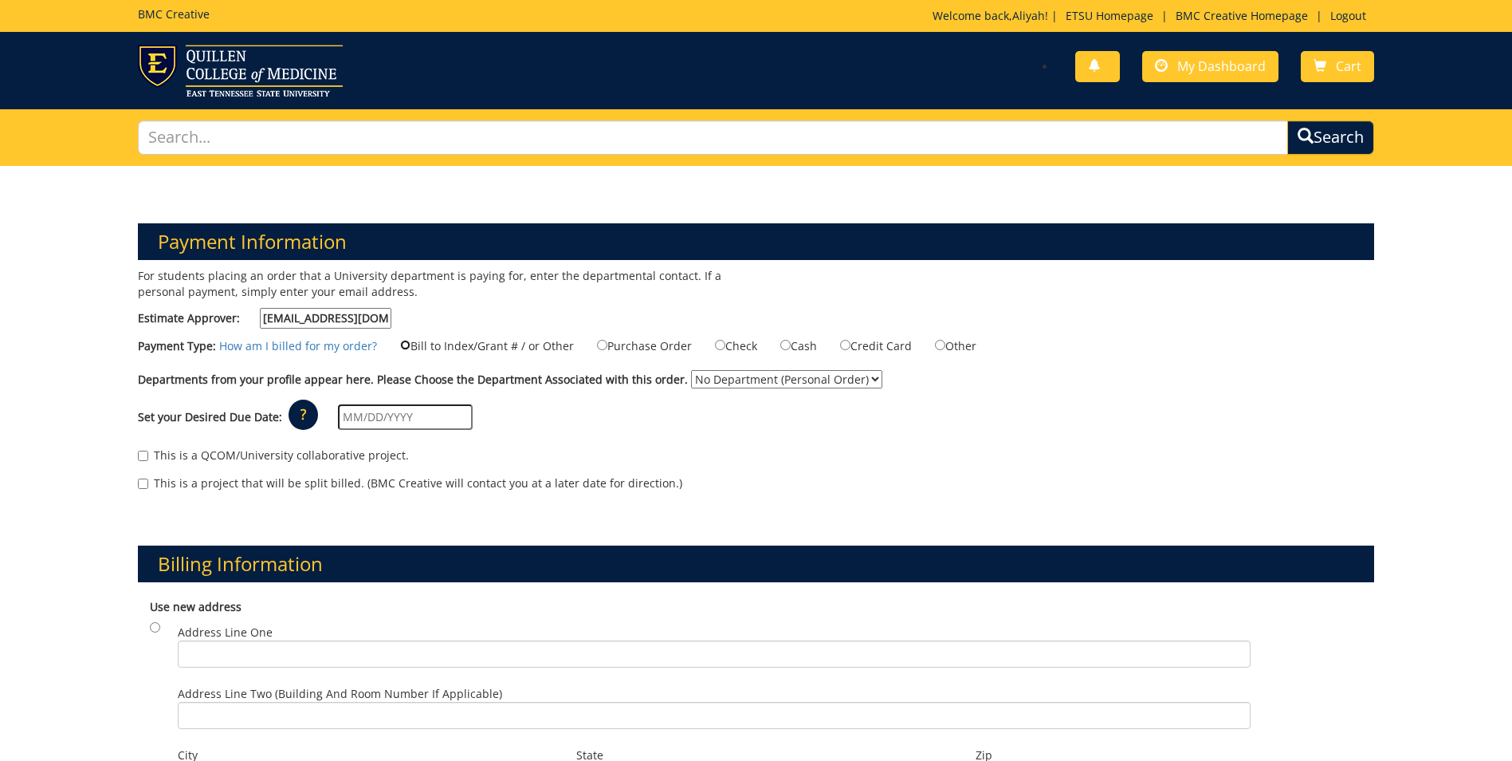
radio input "true"
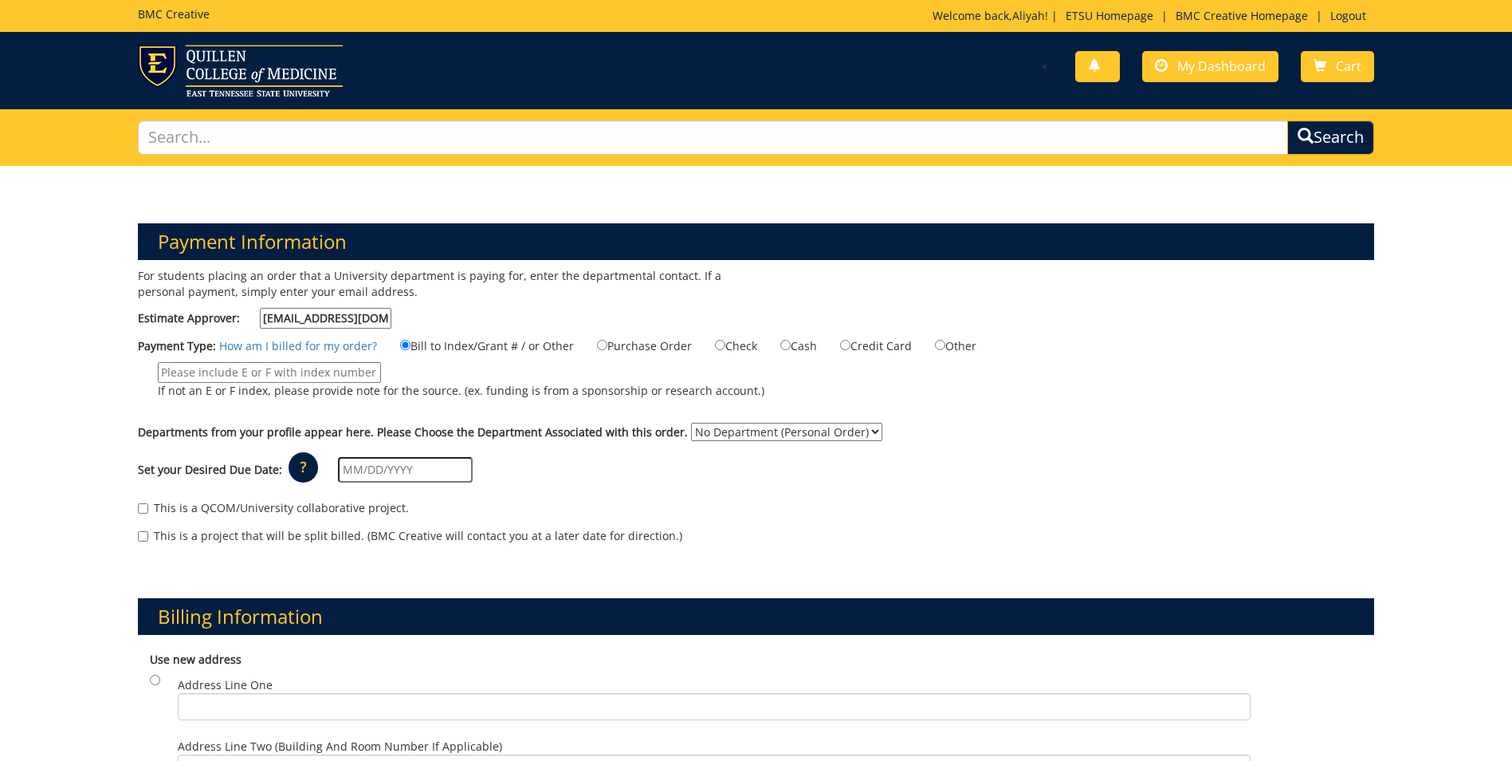
click at [357, 373] on input "If not an E or F index, please provide note for the source. (ex. funding is fro…" at bounding box center [269, 372] width 223 height 21
paste input "SP1273480-1-75450-62300-100273480-[US_STATE] Department of Health - [US_STATE] …"
type input "SP1273480-1-75450-62300-100273480-[US_STATE] Department of Health - [US_STATE] …"
click at [683, 383] on p "If not an E or F index, please provide note for the source. (ex. funding is fro…" at bounding box center [461, 391] width 607 height 16
click at [381, 382] on input "SP1273480-1-75450-62300-100273480-[US_STATE] Department of Health - [US_STATE] …" at bounding box center [269, 372] width 223 height 21
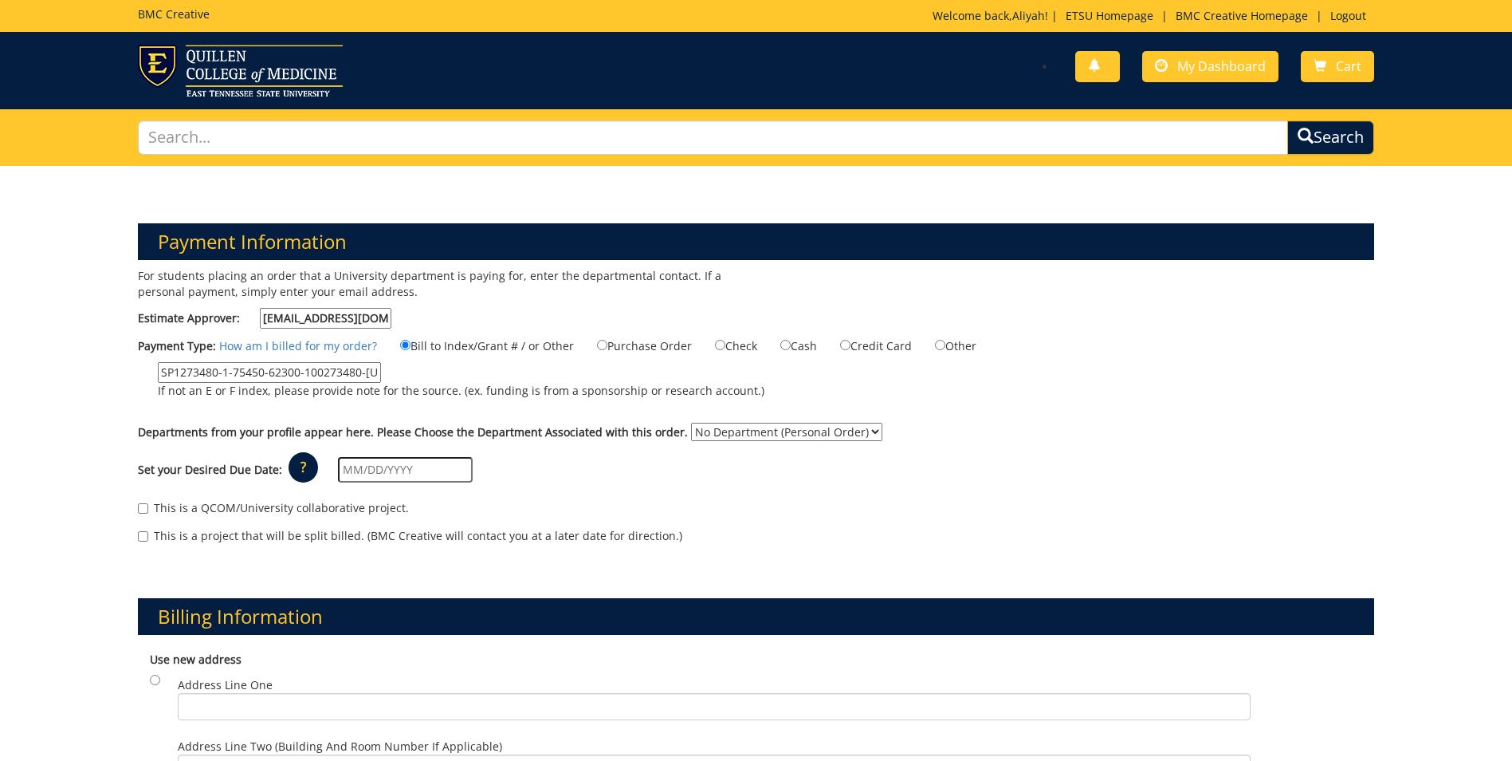
click at [691, 432] on select "No Department (Personal Order) Public Health (CPH) Public Health, College ETSU …" at bounding box center [786, 432] width 191 height 18
select select "248"
click at [691, 423] on select "No Department (Personal Order) Public Health (CPH) Public Health, College ETSU …" at bounding box center [786, 432] width 191 height 18
click at [428, 478] on input "text" at bounding box center [405, 470] width 135 height 26
click at [788, 545] on div "This is a project that will be split billed. (BMC Creative will contact you at …" at bounding box center [756, 540] width 1236 height 24
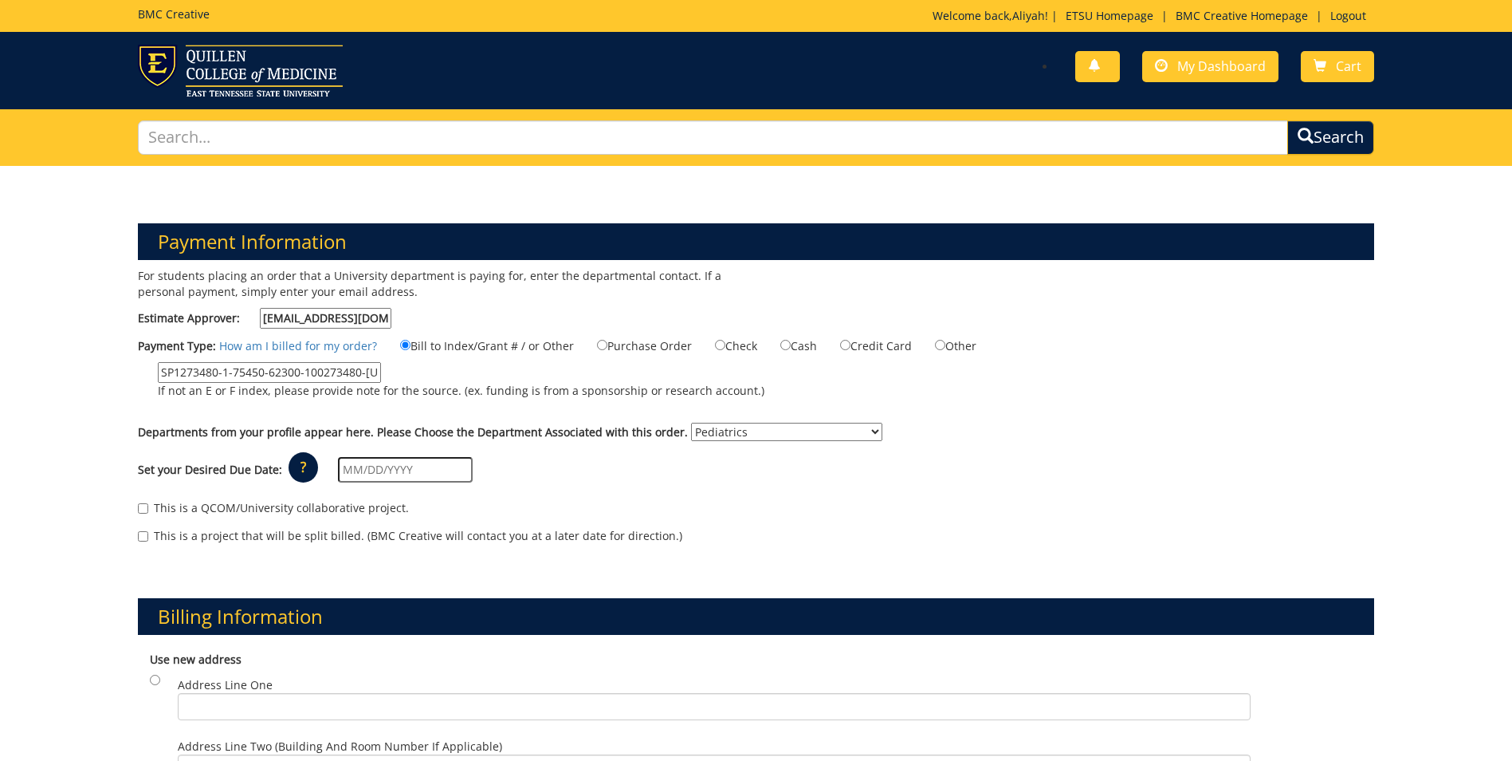
click at [338, 474] on input "text" at bounding box center [405, 470] width 135 height 26
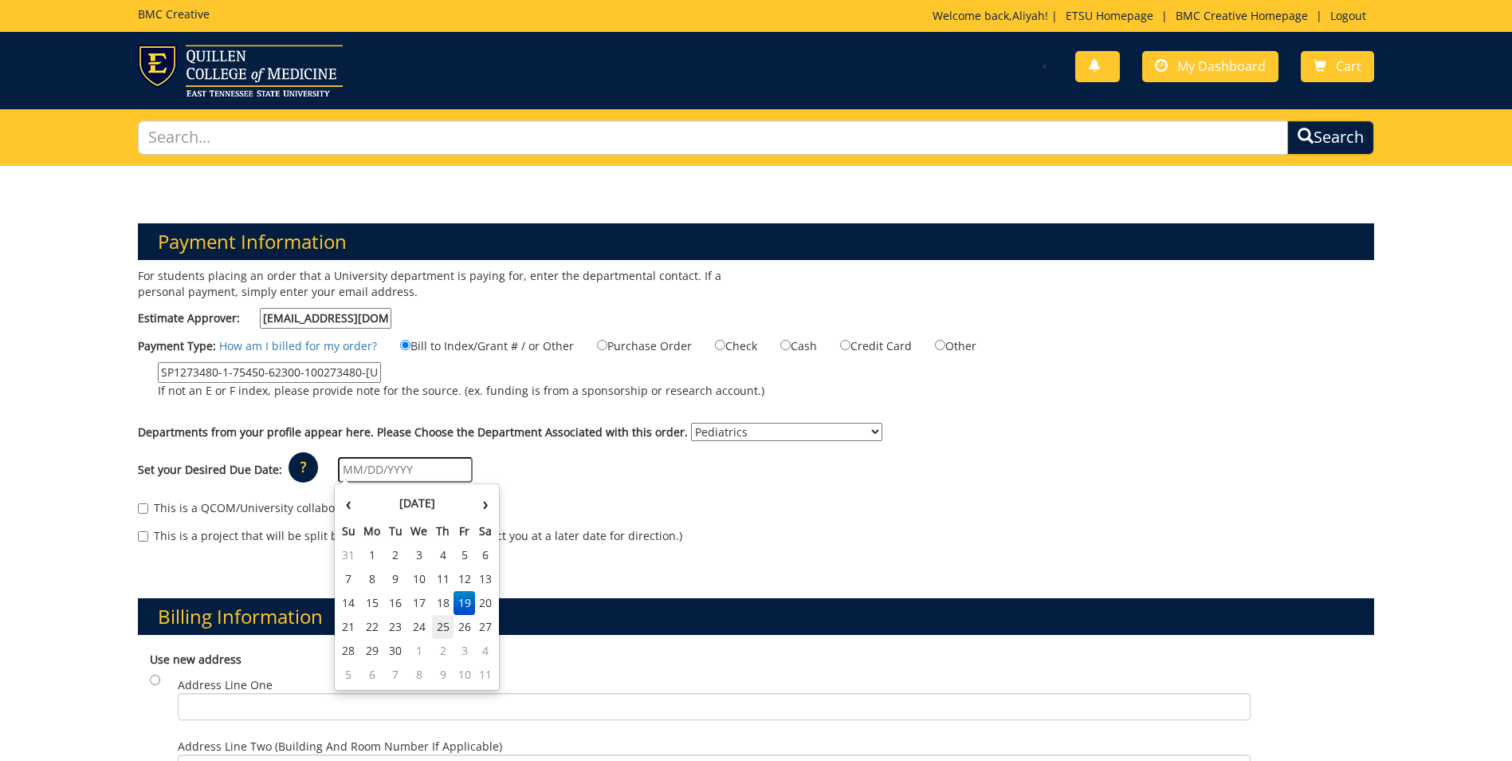
click at [447, 631] on td "25" at bounding box center [443, 627] width 22 height 24
type input "[DATE]"
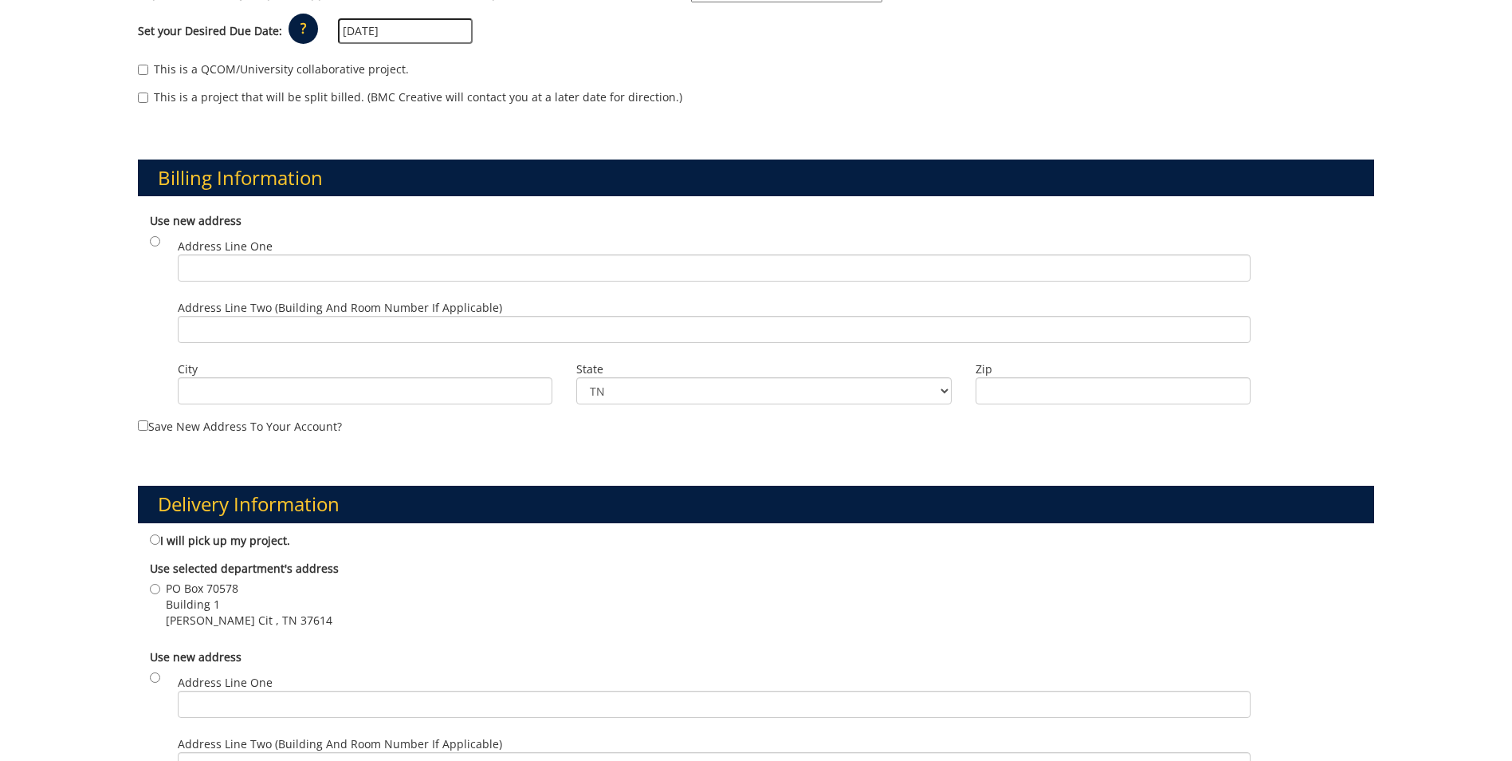
scroll to position [478, 0]
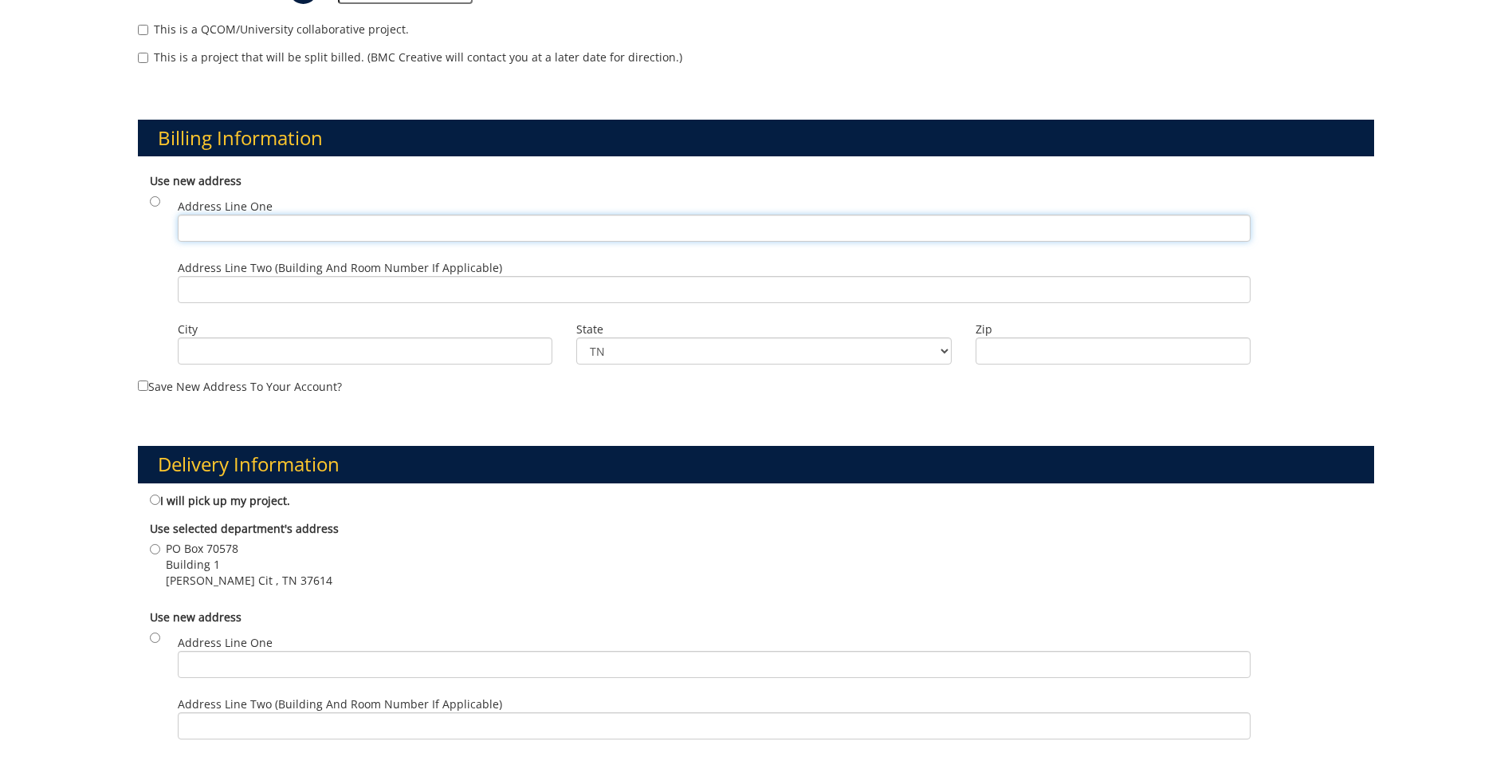
click at [252, 222] on input "Address Line One" at bounding box center [714, 227] width 1073 height 27
type input "P.O. Box 70578"
type input "Johnson City"
type input "37614"
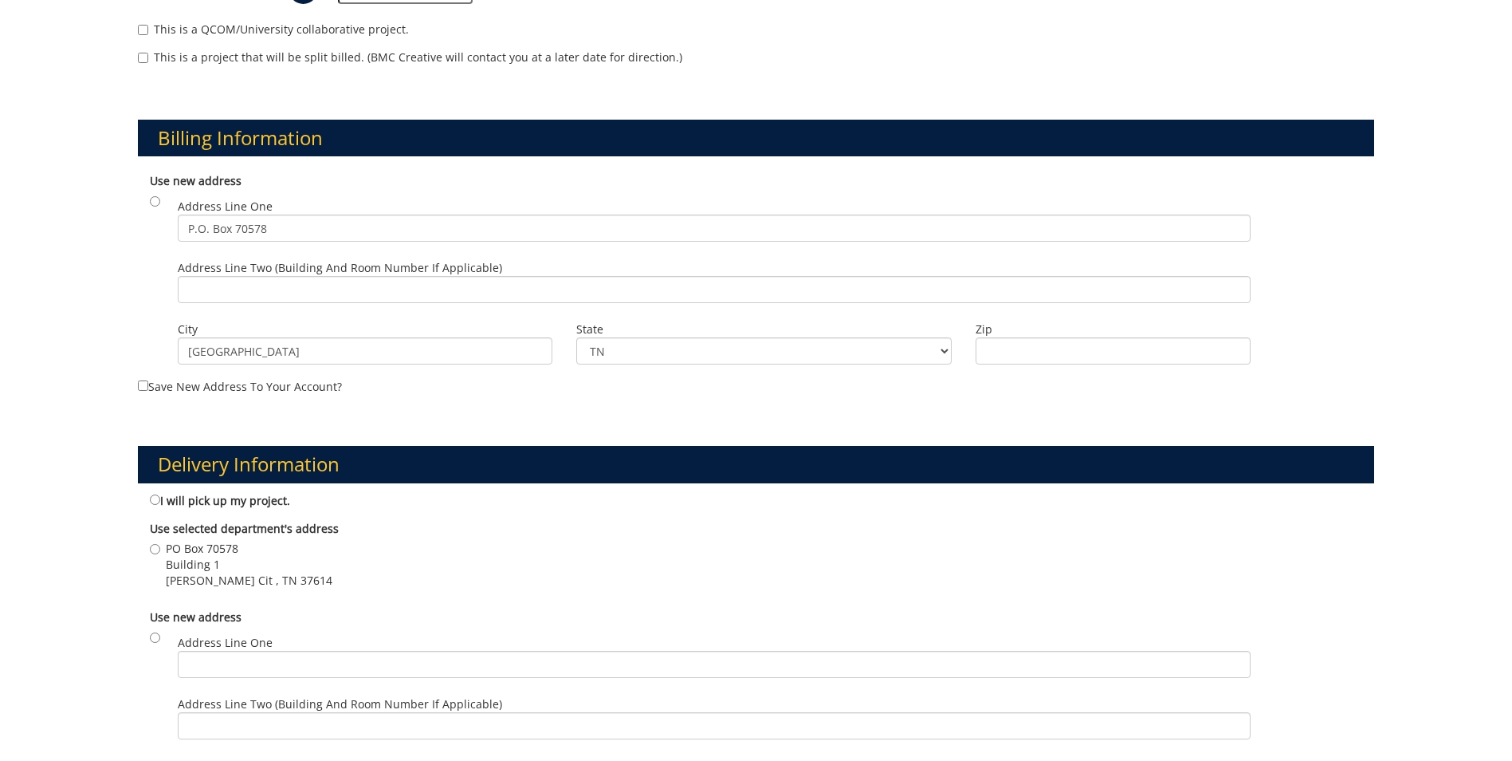
type input "P.O. Box 70578"
type input "Johnson City"
type input "37614"
click at [310, 215] on input "P.O. Box 70578" at bounding box center [714, 227] width 1073 height 27
click at [548, 409] on div "Delivery Information I will pick up my project. Use selected department's addre…" at bounding box center [756, 624] width 1260 height 435
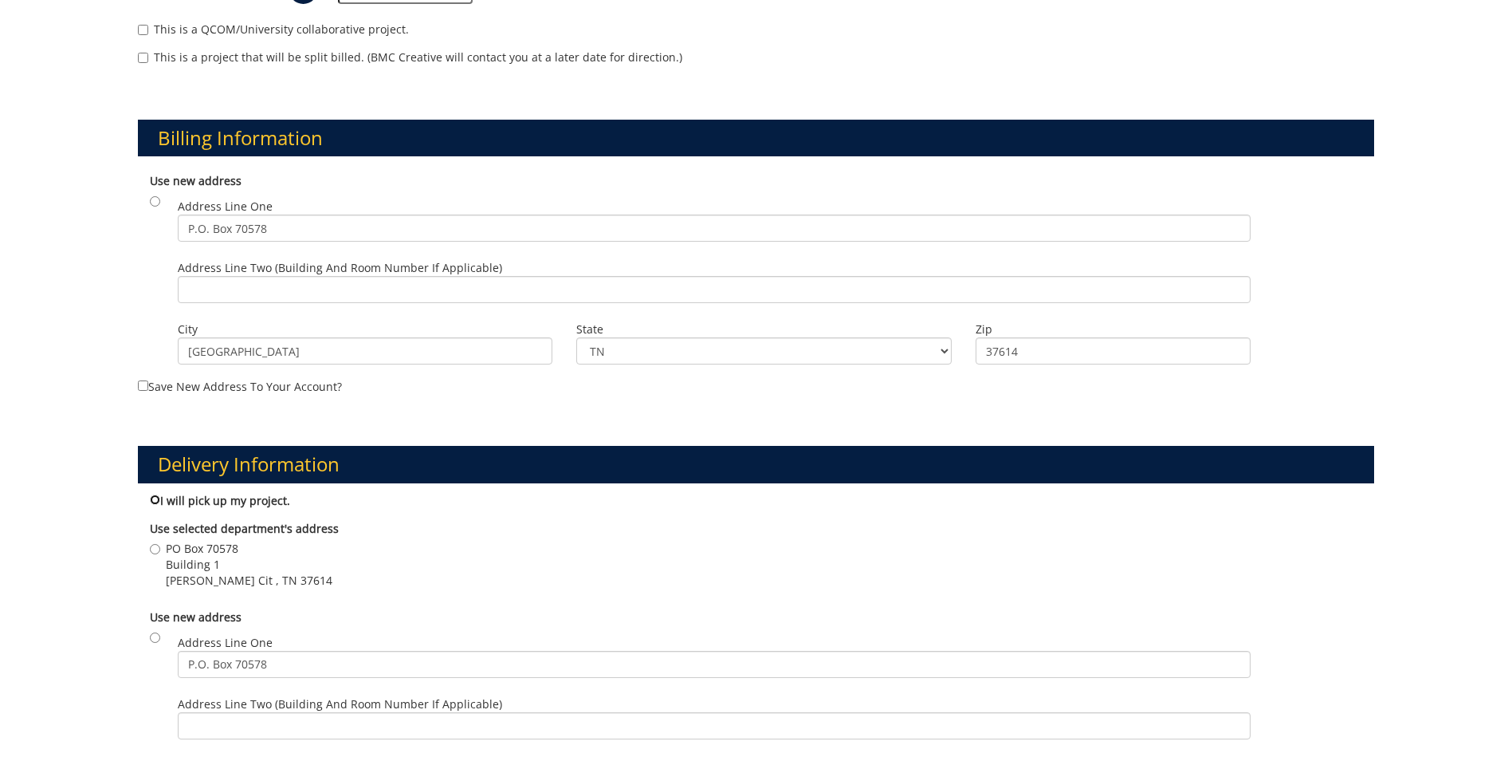
click at [158, 503] on input "I will pick up my project." at bounding box center [155, 499] width 10 height 10
radio input "true"
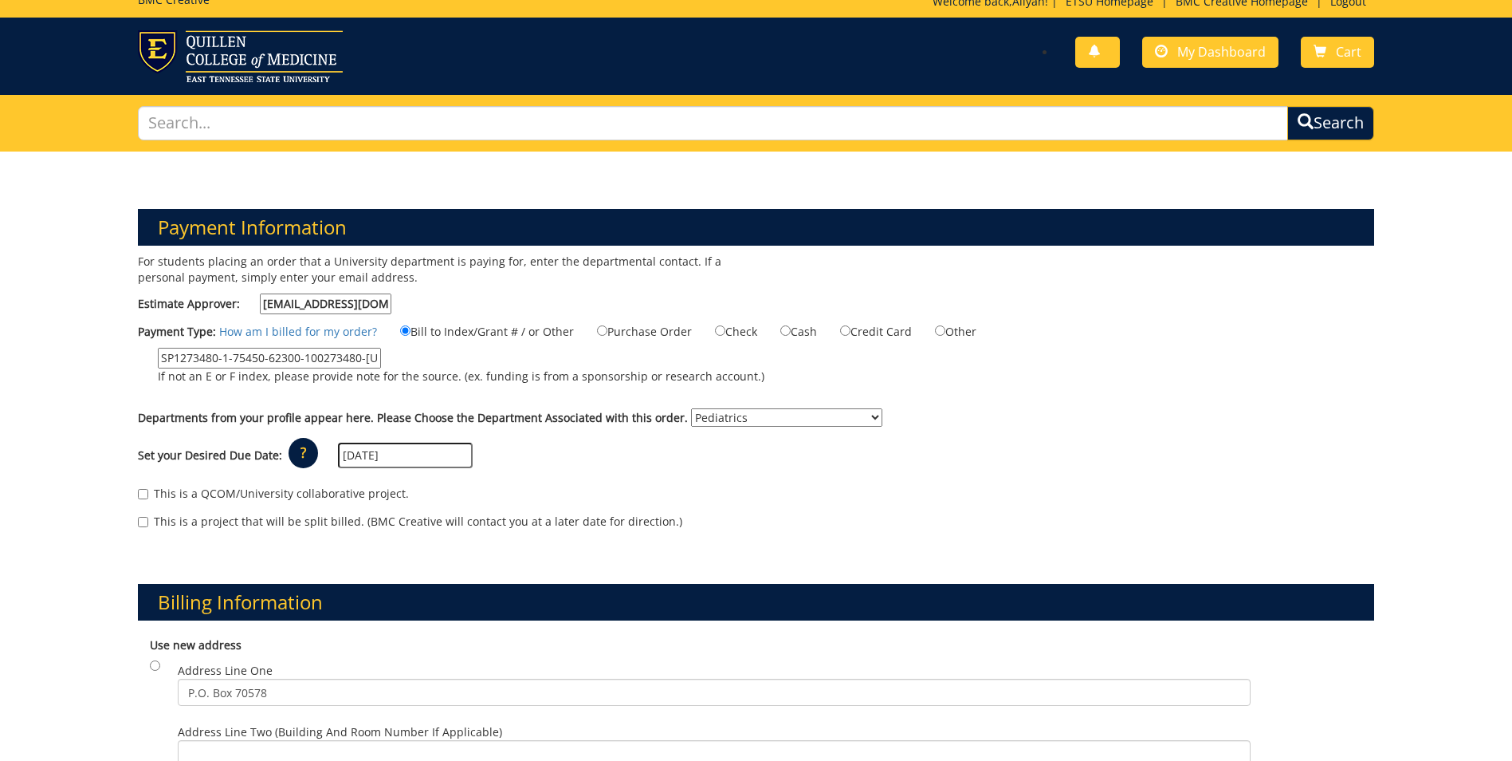
scroll to position [254, 0]
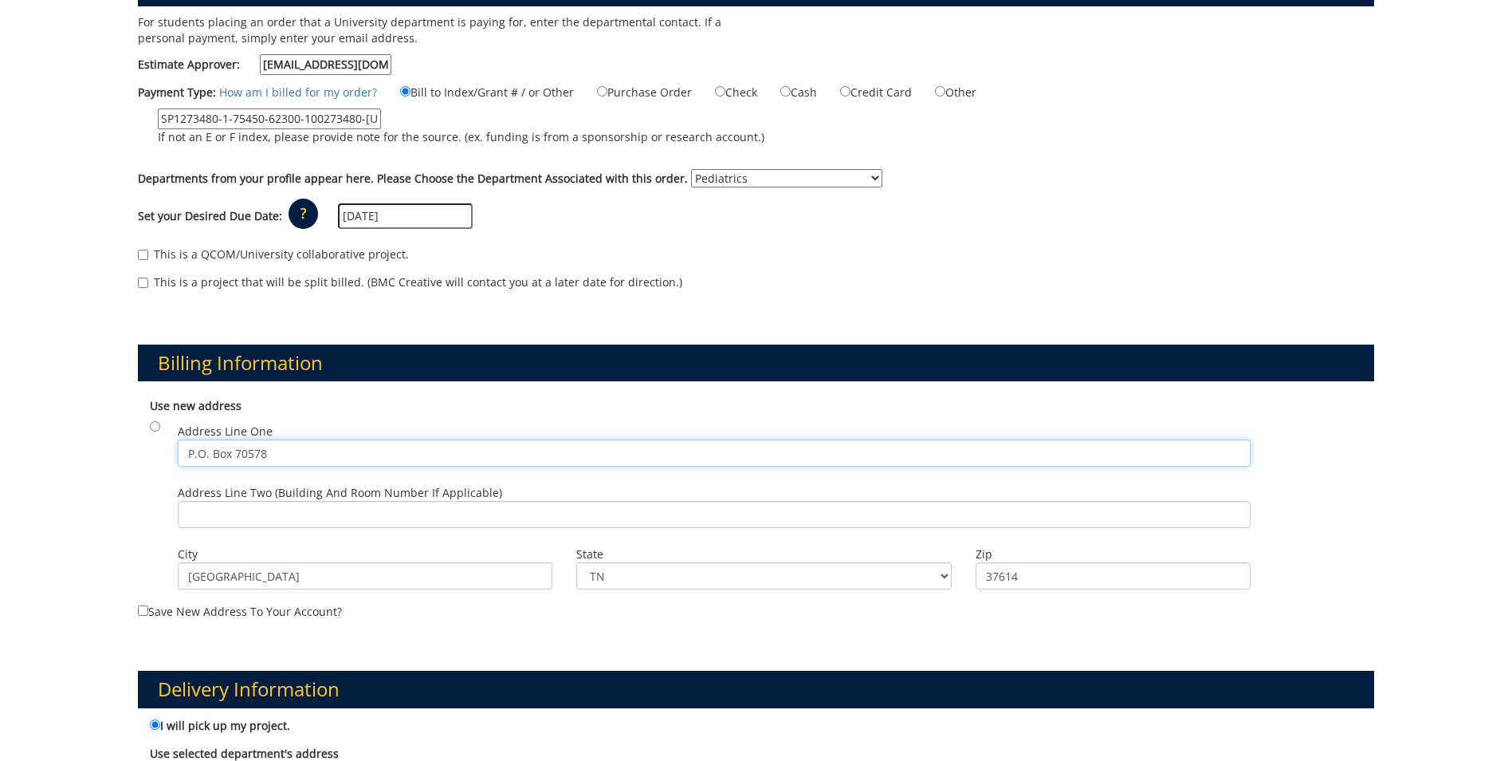
click at [402, 456] on input "P.O. Box 70578" at bounding box center [714, 452] width 1073 height 27
drag, startPoint x: 285, startPoint y: 569, endPoint x: 277, endPoint y: 548, distance: 21.9
click at [277, 548] on label "City Johnson City" at bounding box center [365, 554] width 375 height 16
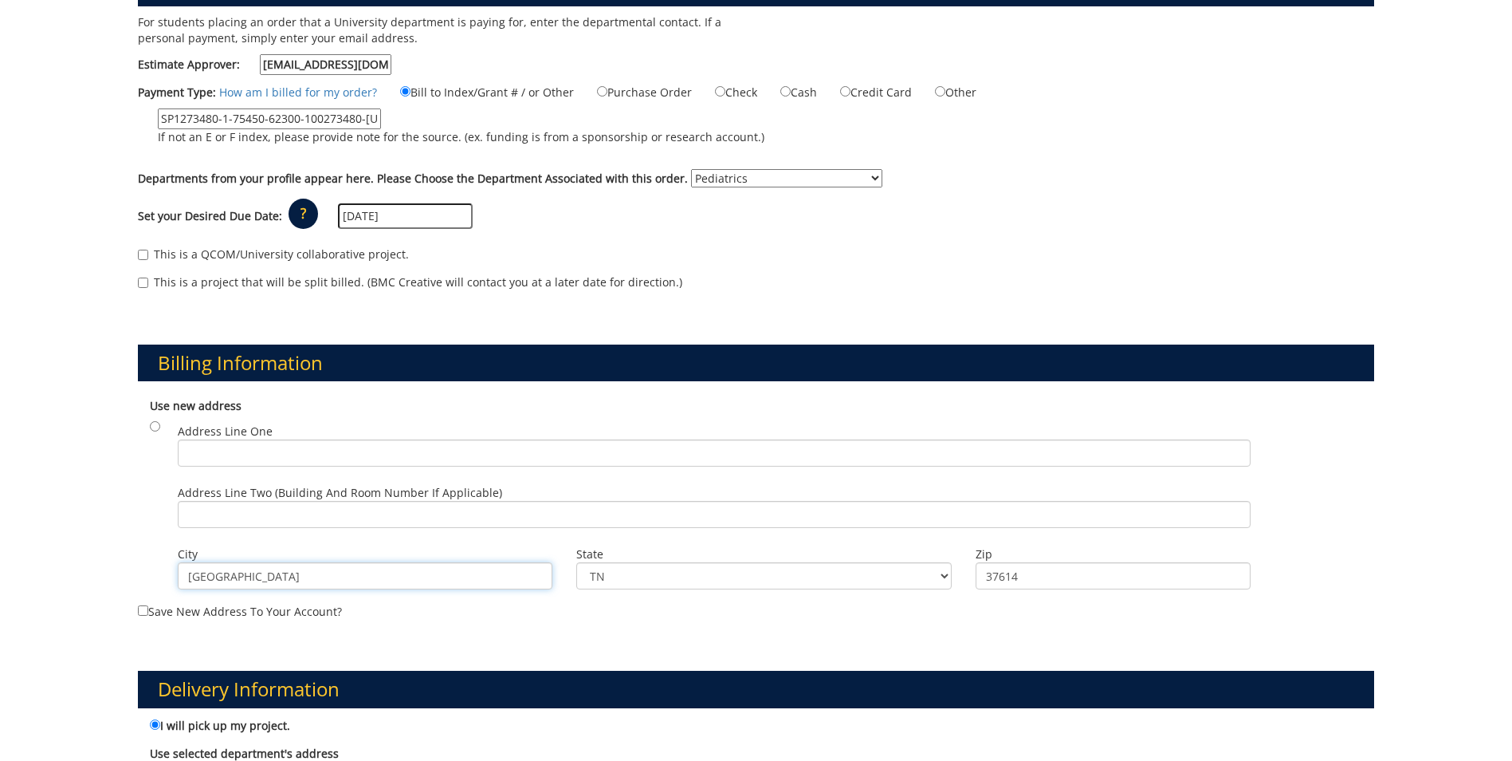
click at [277, 562] on input "Johnson City" at bounding box center [365, 575] width 375 height 27
type input "P.O. Box 70578"
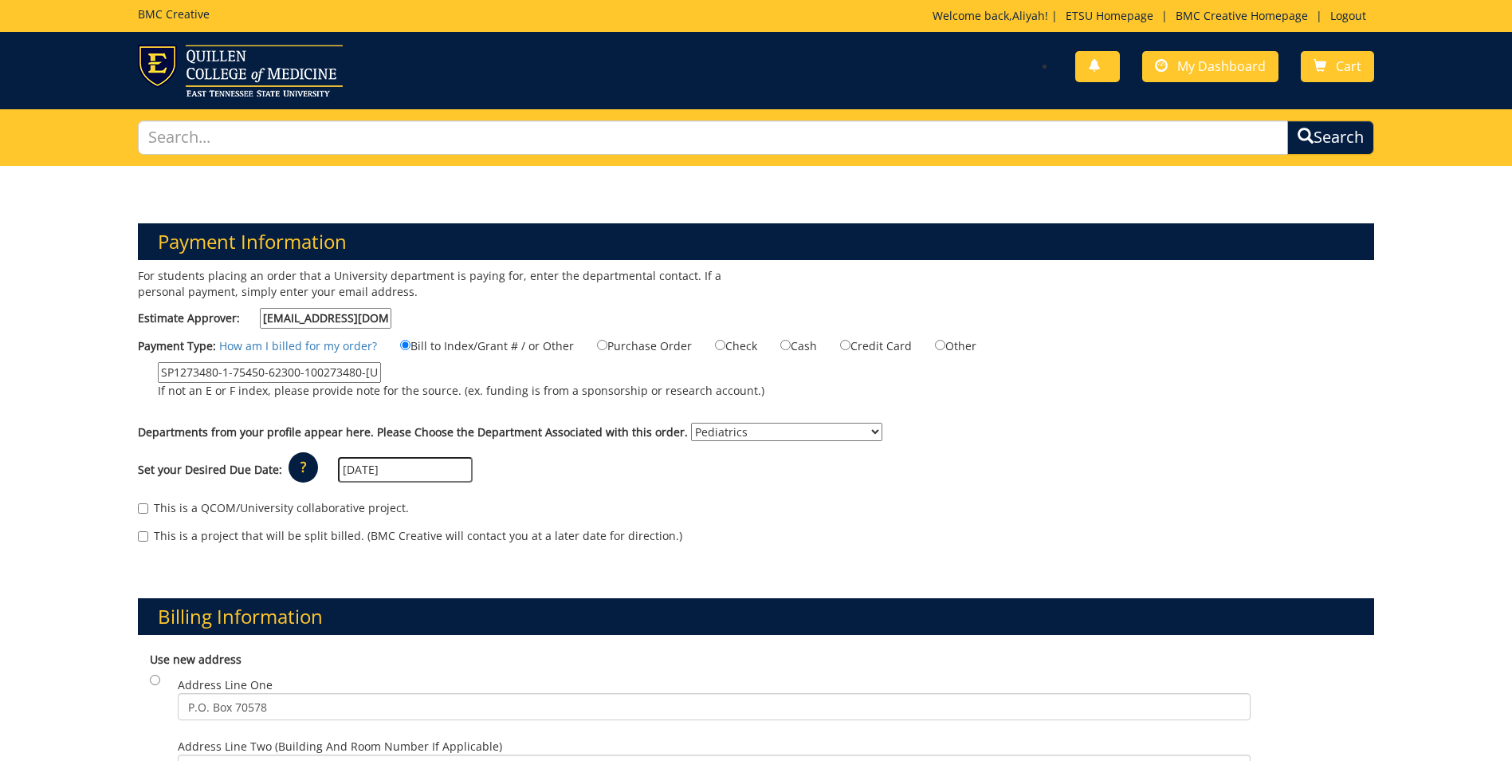
scroll to position [20, 0]
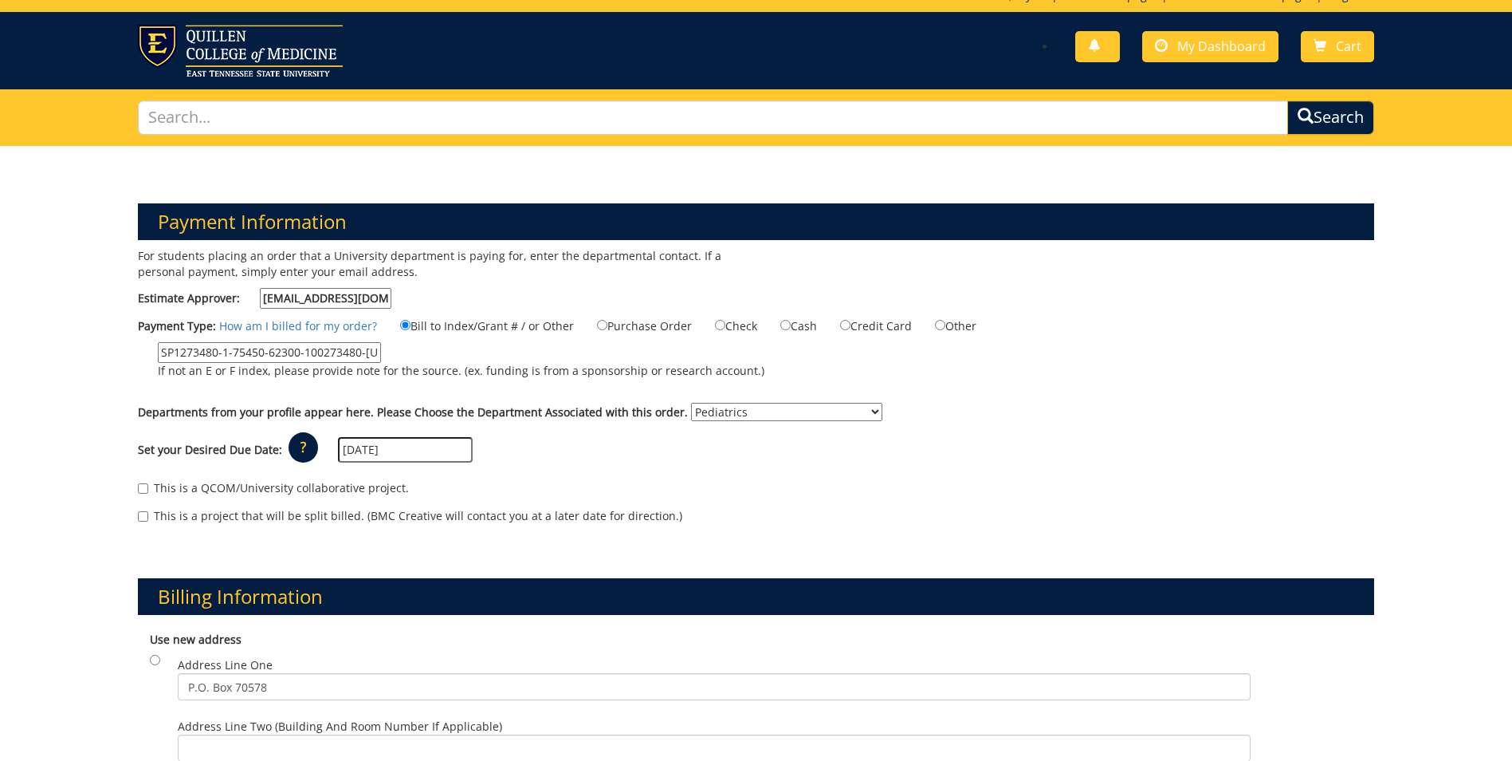
click at [141, 493] on label "This is a QCOM/University collaborative project." at bounding box center [273, 488] width 271 height 16
click at [141, 493] on input "This is a QCOM/University collaborative project." at bounding box center [143, 488] width 10 height 10
click at [143, 486] on input "This is a QCOM/University collaborative project." at bounding box center [143, 488] width 10 height 10
checkbox input "false"
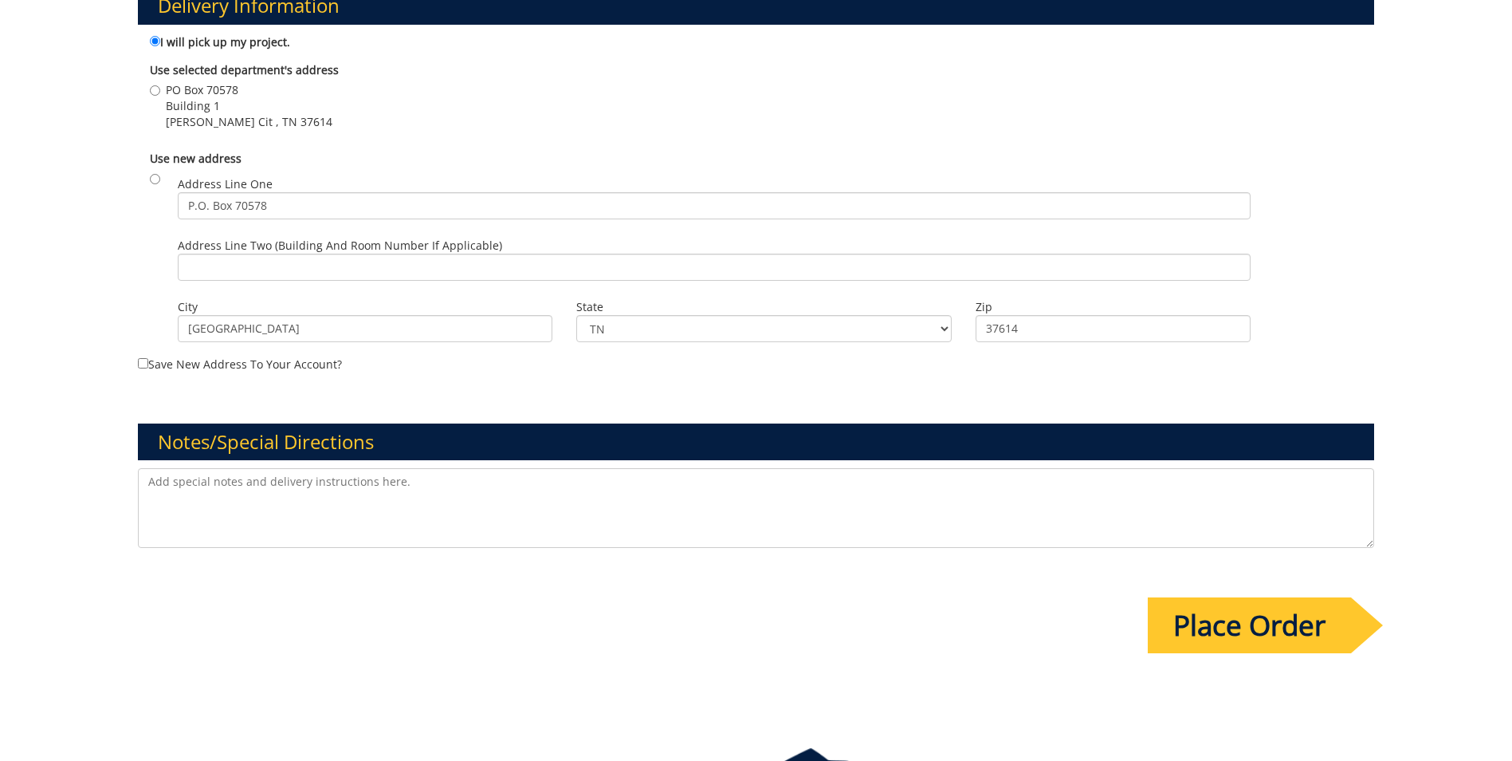
scroll to position [1051, 0]
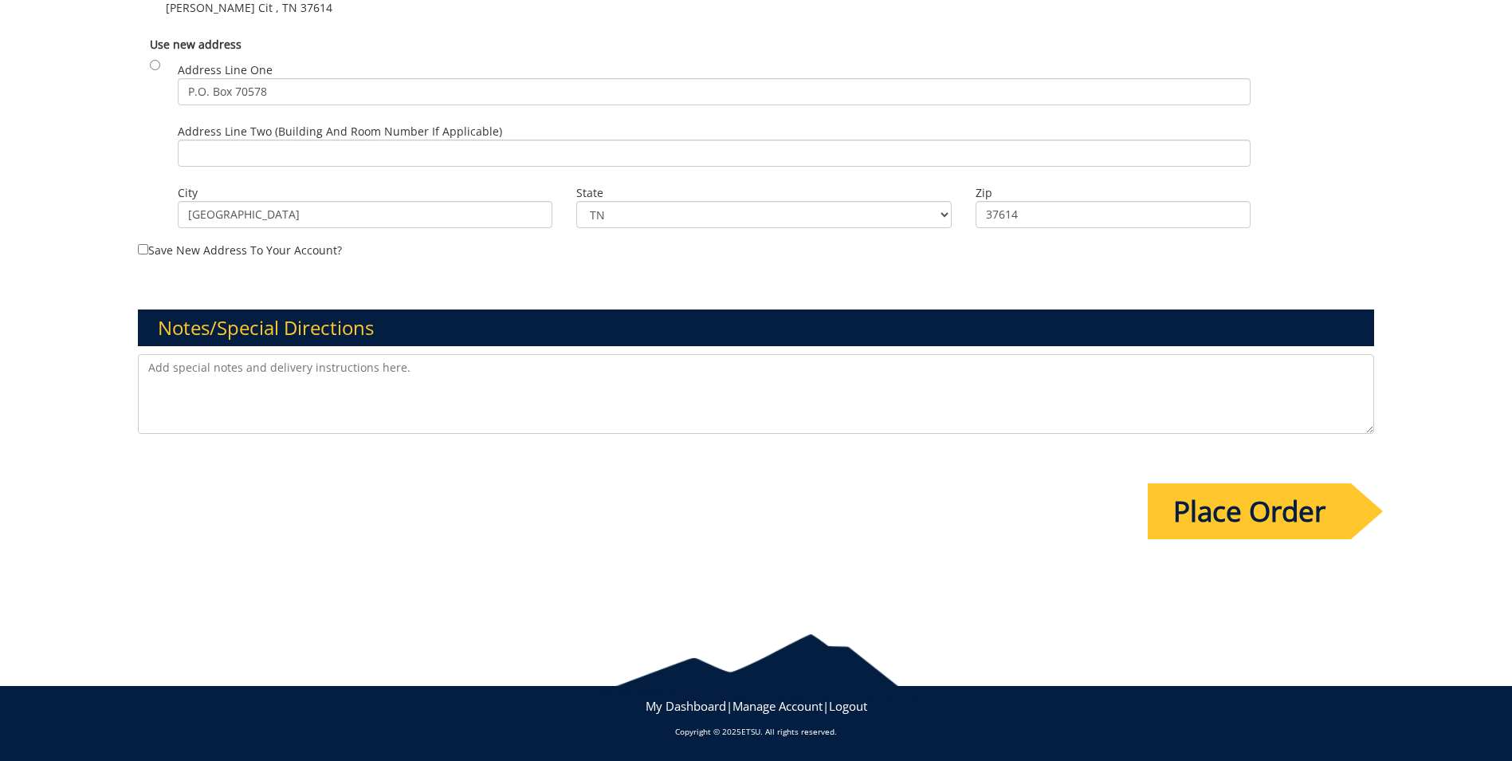
click at [1287, 513] on input "Place Order" at bounding box center [1249, 511] width 203 height 56
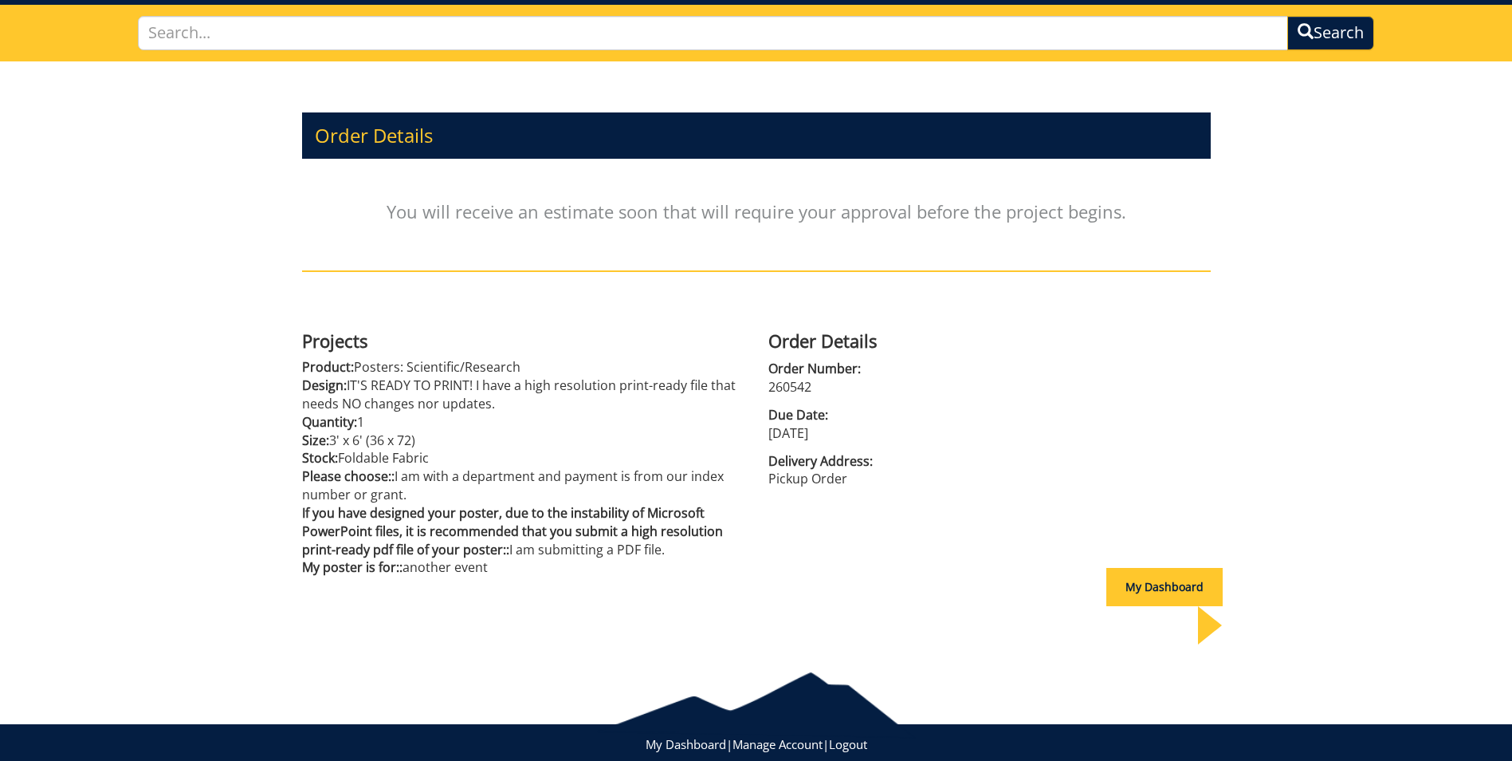
scroll to position [65, 0]
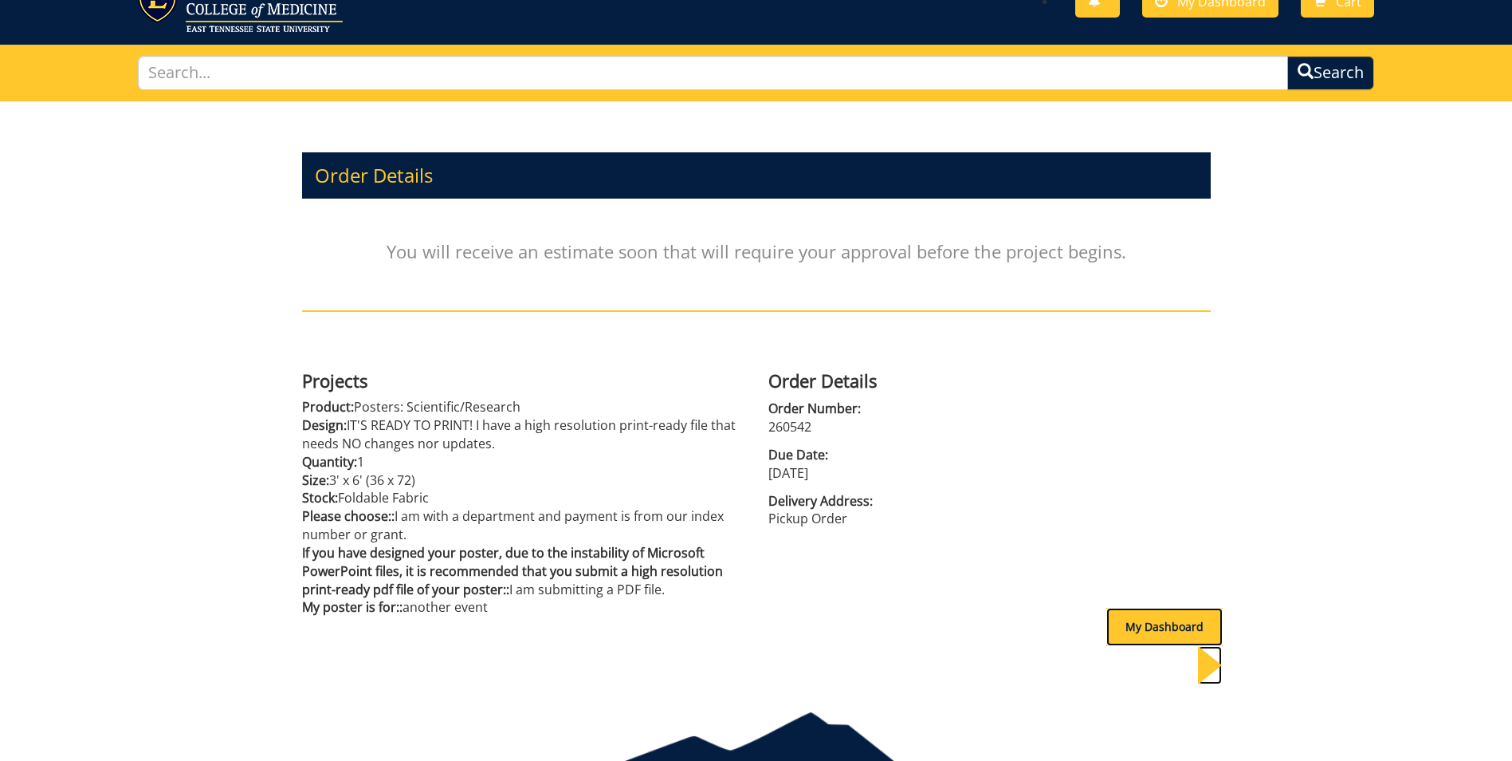
click at [1117, 632] on div "My Dashboard" at bounding box center [1165, 626] width 116 height 38
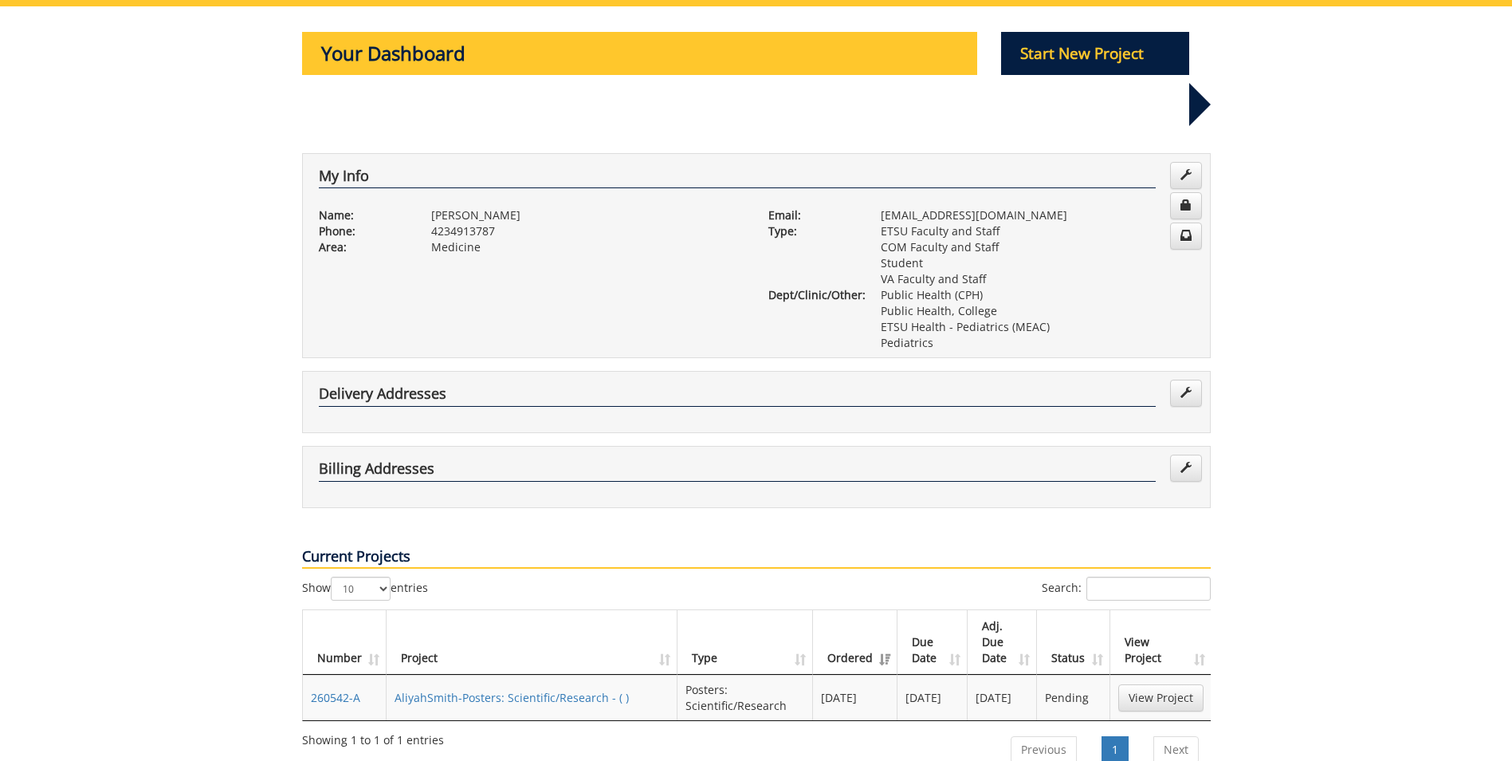
scroll to position [259, 0]
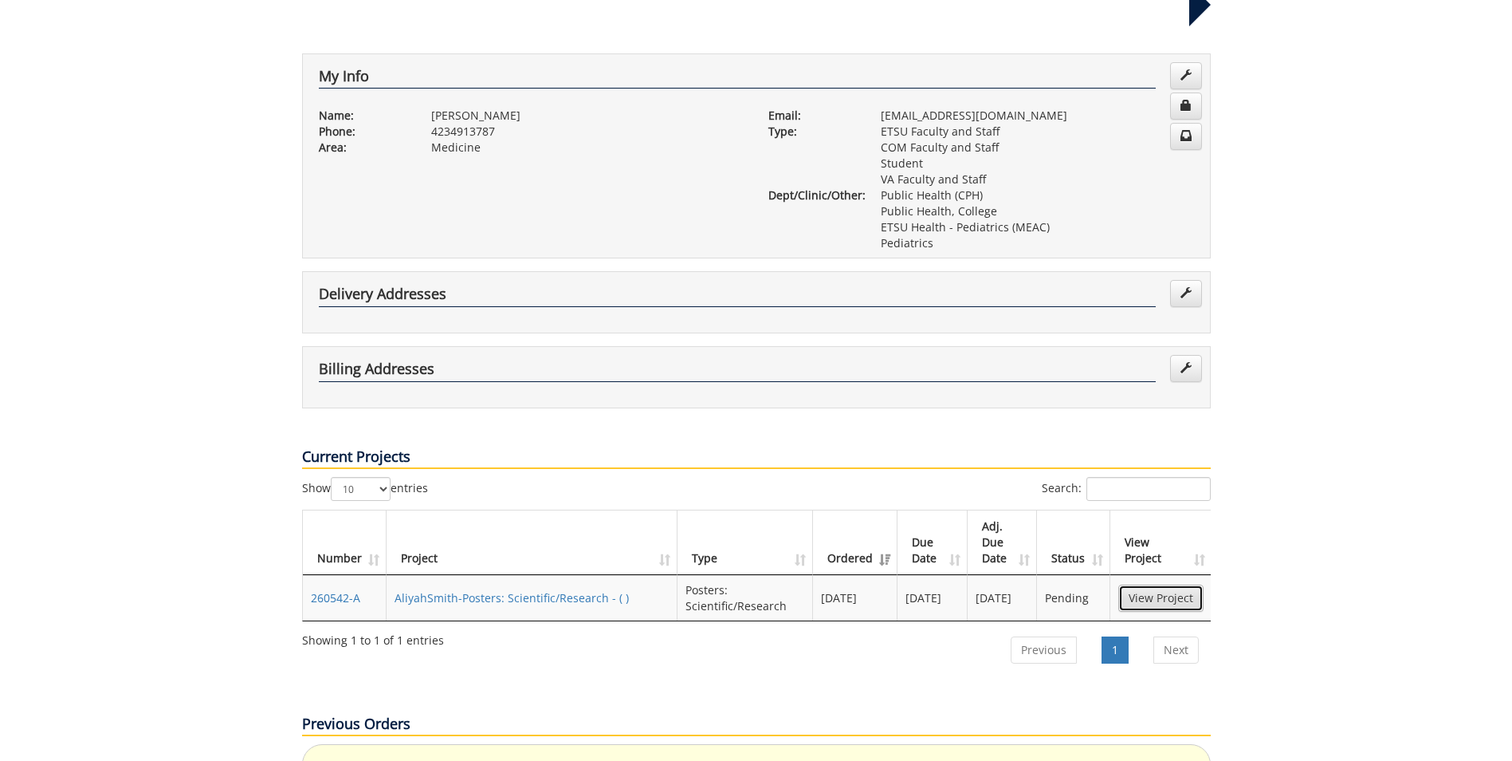
click at [1137, 584] on link "View Project" at bounding box center [1160, 597] width 85 height 27
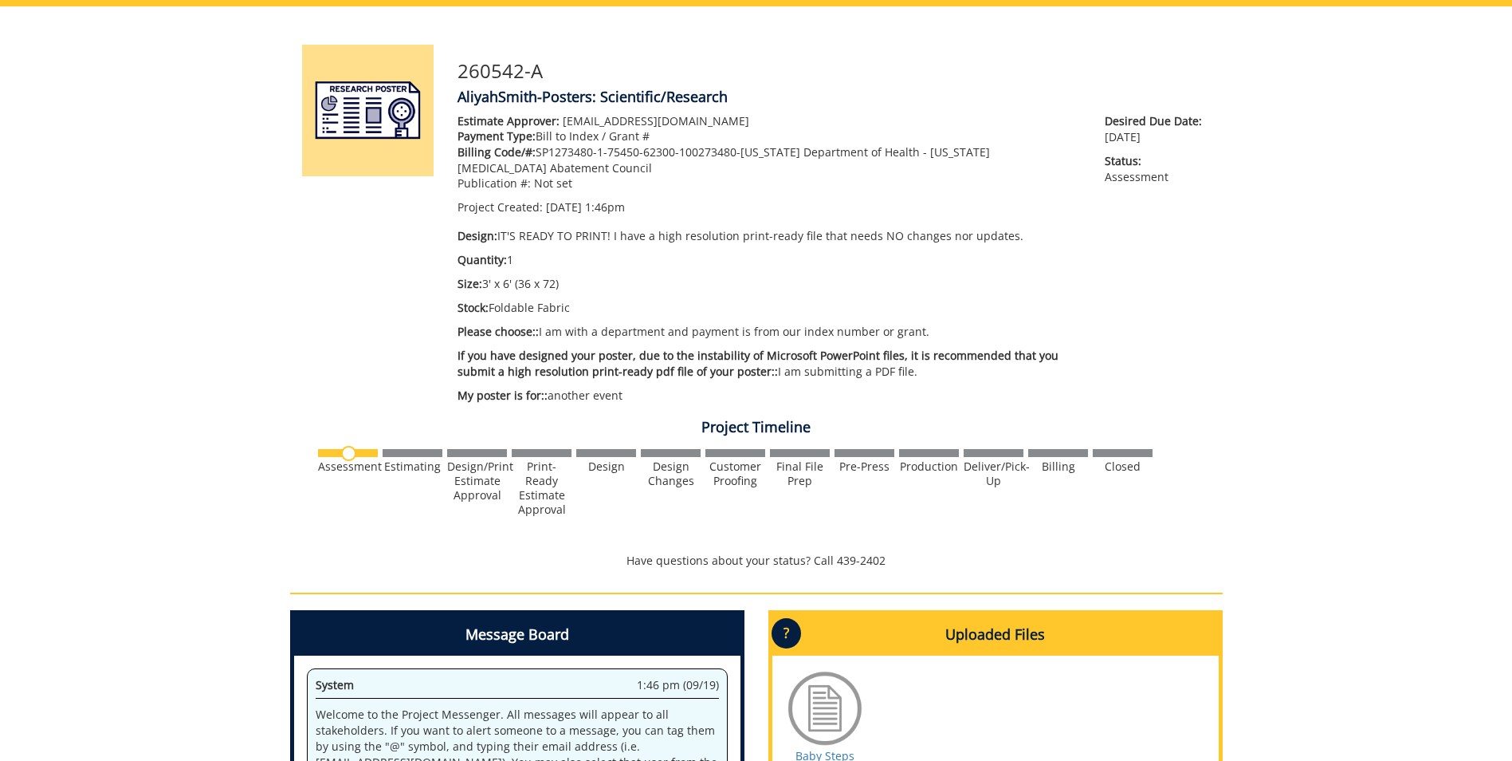
scroll to position [239, 0]
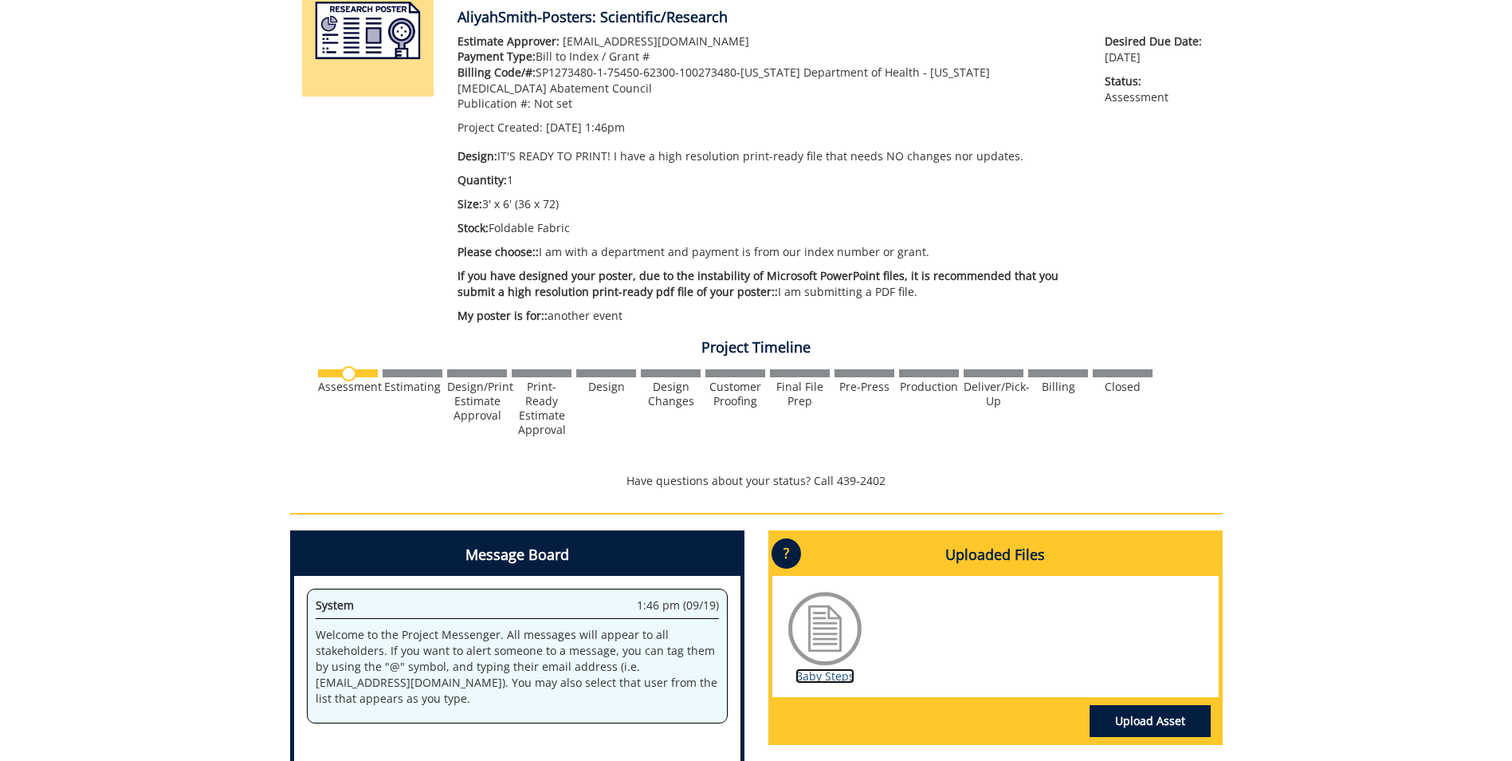
click at [842, 680] on link "Baby Steps" at bounding box center [825, 675] width 59 height 15
